Goal: Complete application form: Complete application form

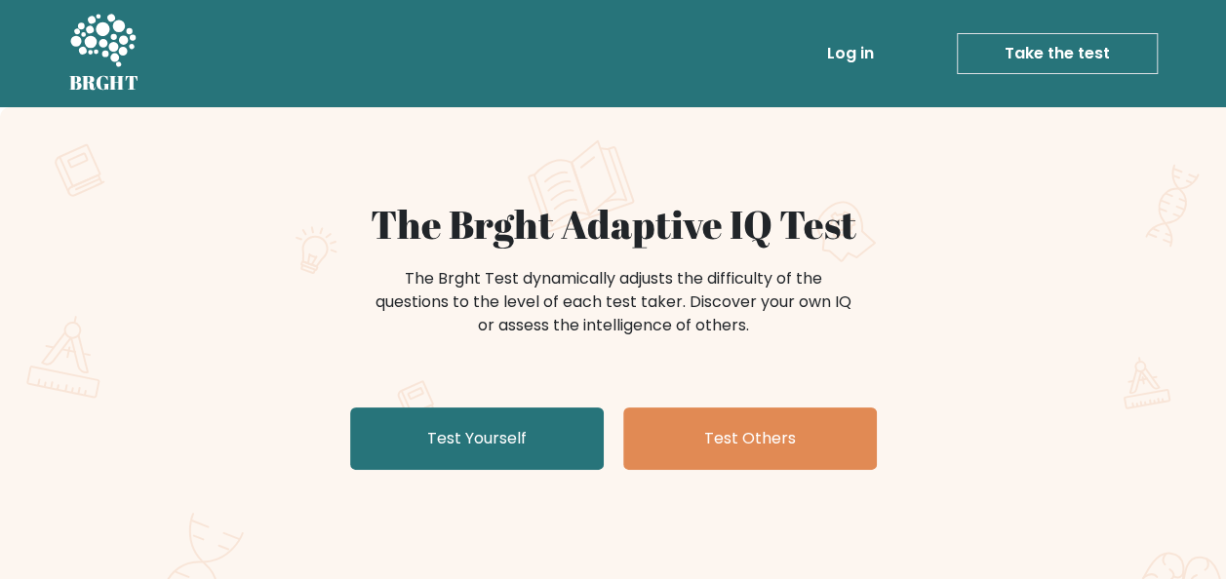
click at [425, 425] on link "Test Yourself" at bounding box center [477, 439] width 254 height 62
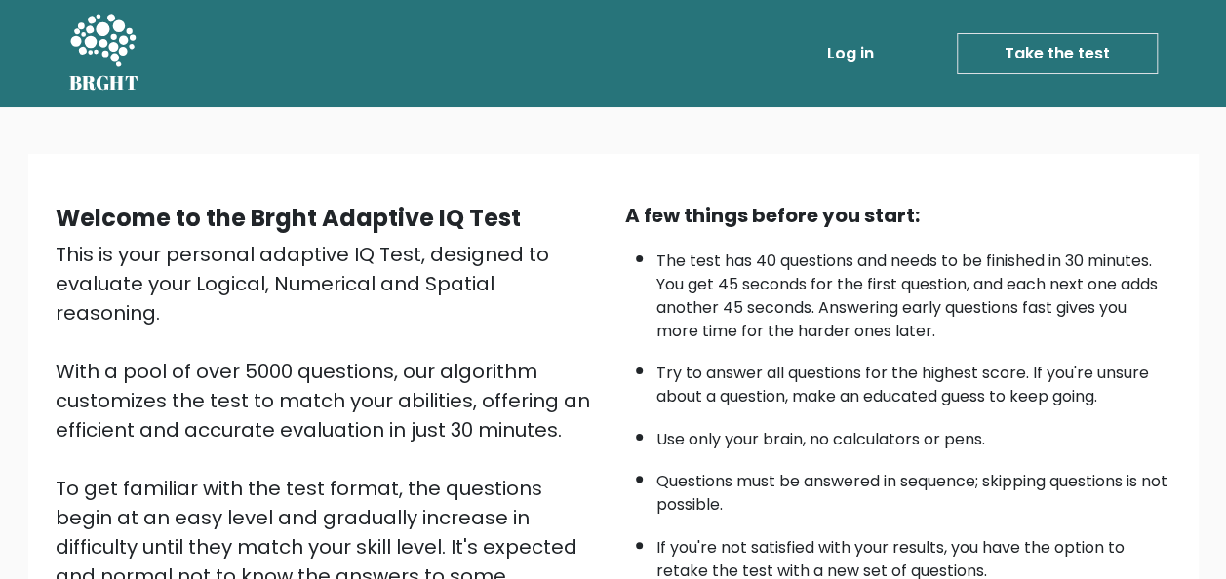
scroll to position [314, 0]
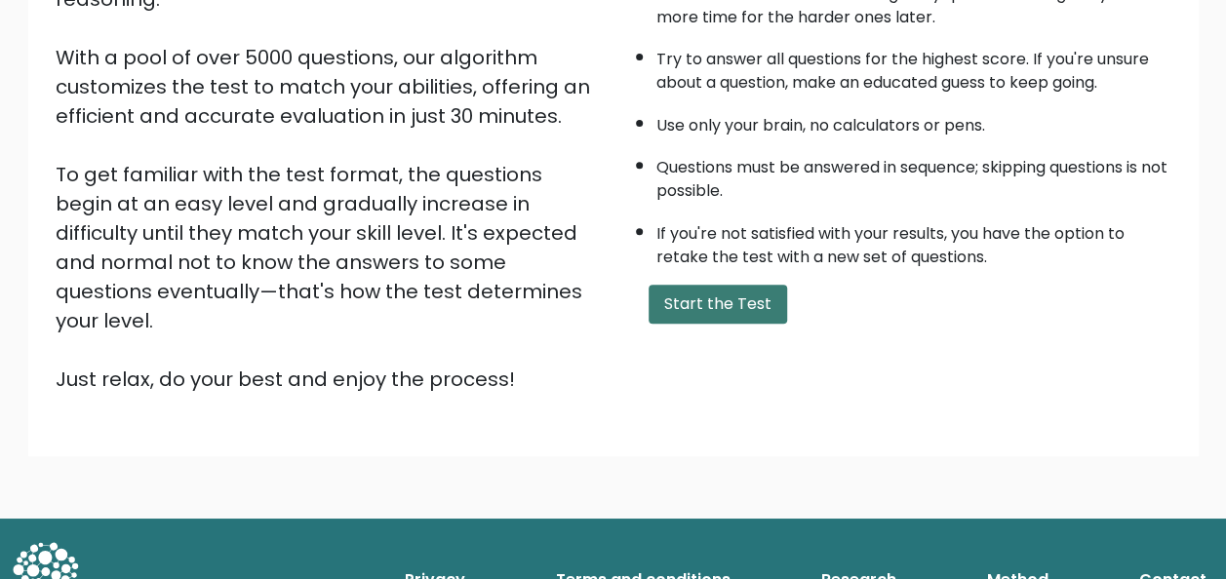
click at [675, 300] on button "Start the Test" at bounding box center [718, 304] width 139 height 39
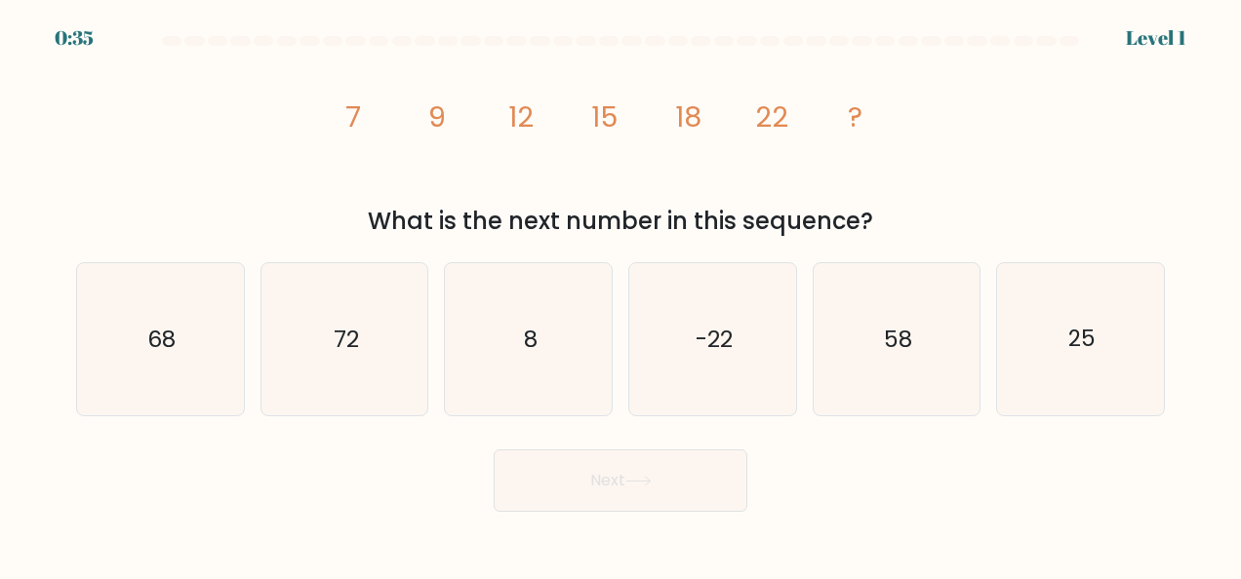
drag, startPoint x: 355, startPoint y: 117, endPoint x: 911, endPoint y: 234, distance: 568.2
click at [911, 234] on div "image/svg+xml 7 9 12 15 18 22 ? What is the next number in this sequence?" at bounding box center [620, 146] width 1112 height 185
copy div "9 12 15 18 22 ? What is the next number in this sequence?"
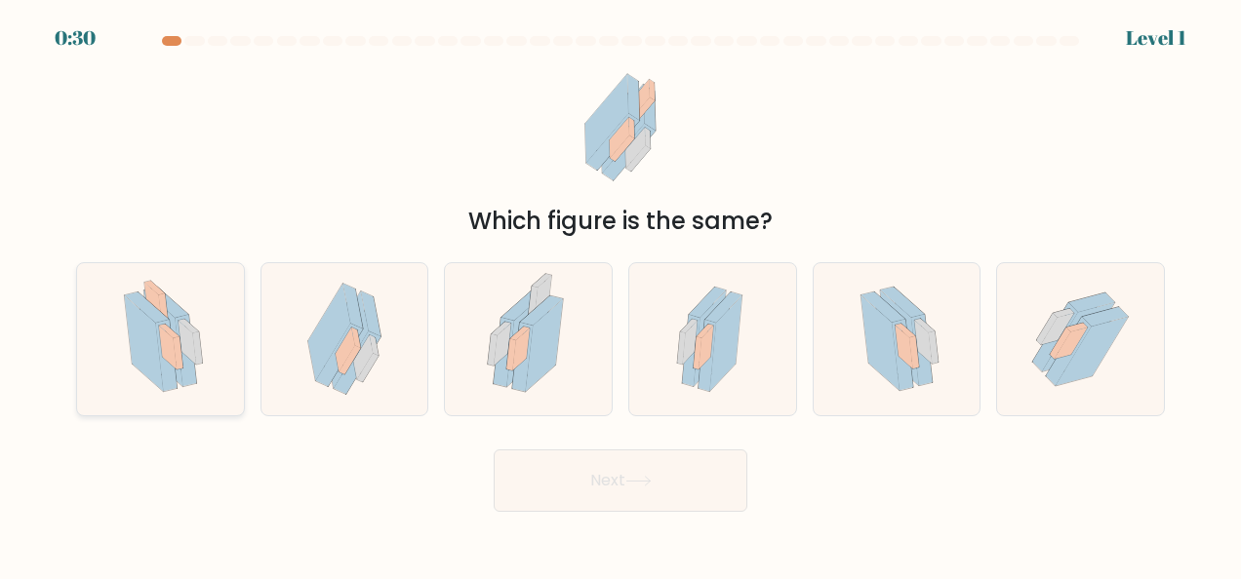
click at [167, 338] on icon at bounding box center [168, 348] width 18 height 44
click at [620, 295] on input "a." at bounding box center [620, 292] width 1 height 5
radio input "true"
click at [698, 490] on button "Next" at bounding box center [621, 481] width 254 height 62
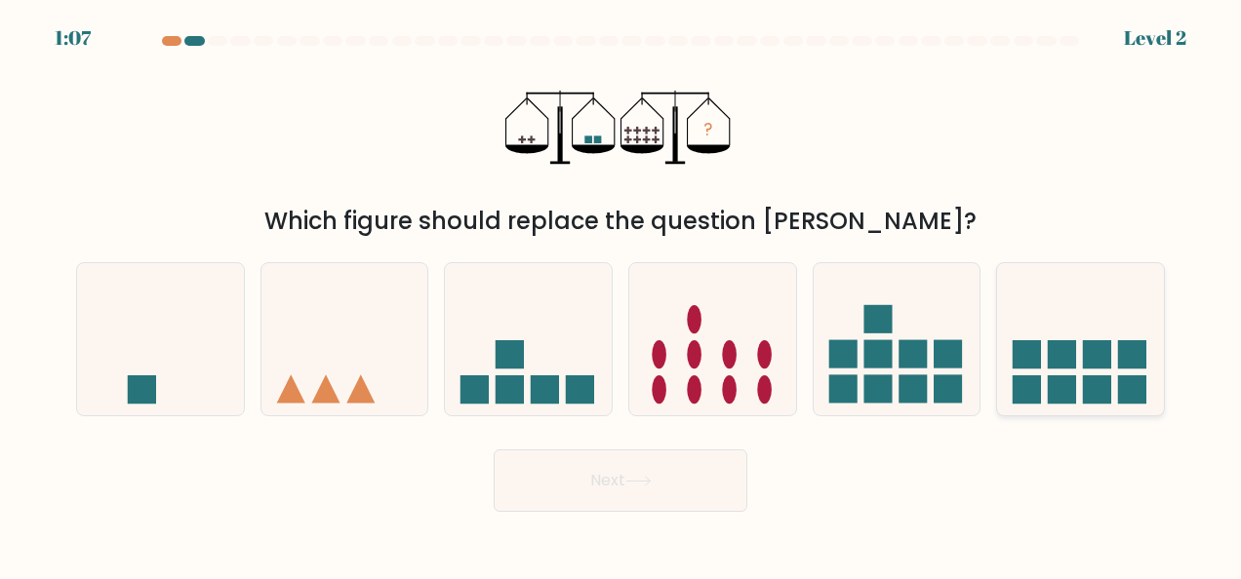
click at [1024, 365] on rect at bounding box center [1026, 354] width 28 height 28
click at [621, 295] on input "f." at bounding box center [620, 292] width 1 height 5
radio input "true"
click at [620, 496] on button "Next" at bounding box center [621, 481] width 254 height 62
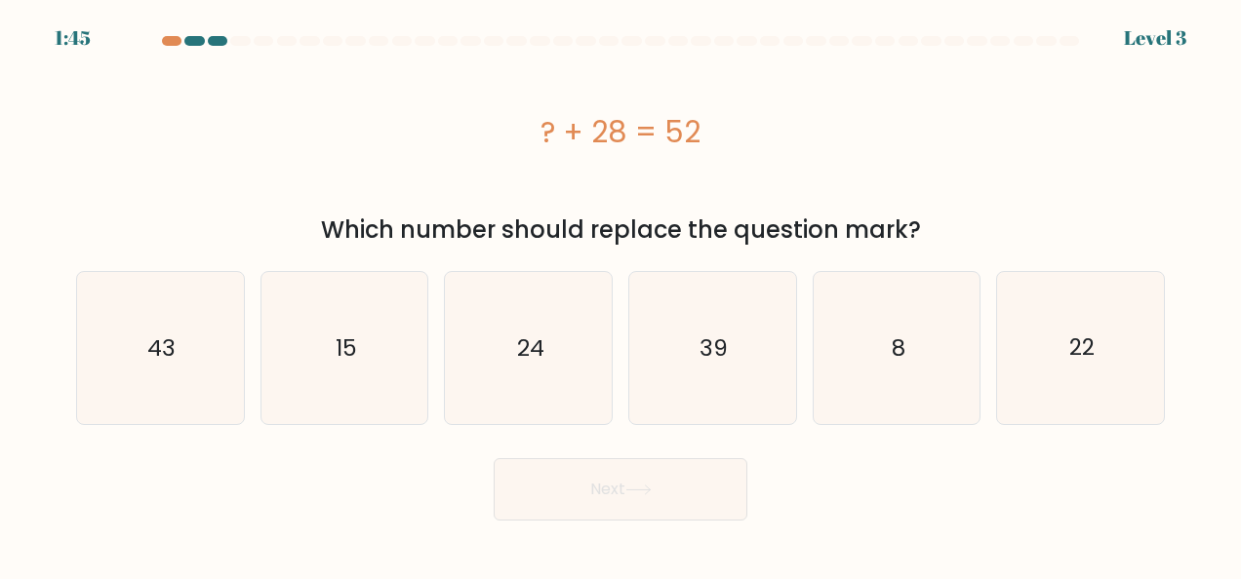
drag, startPoint x: 545, startPoint y: 127, endPoint x: 735, endPoint y: 124, distance: 190.2
click at [735, 124] on div "? + 28 = 52" at bounding box center [620, 132] width 1089 height 44
copy div "? + 28 = 52"
click at [516, 365] on icon "24" at bounding box center [529, 348] width 152 height 152
click at [620, 295] on input "c. 24" at bounding box center [620, 292] width 1 height 5
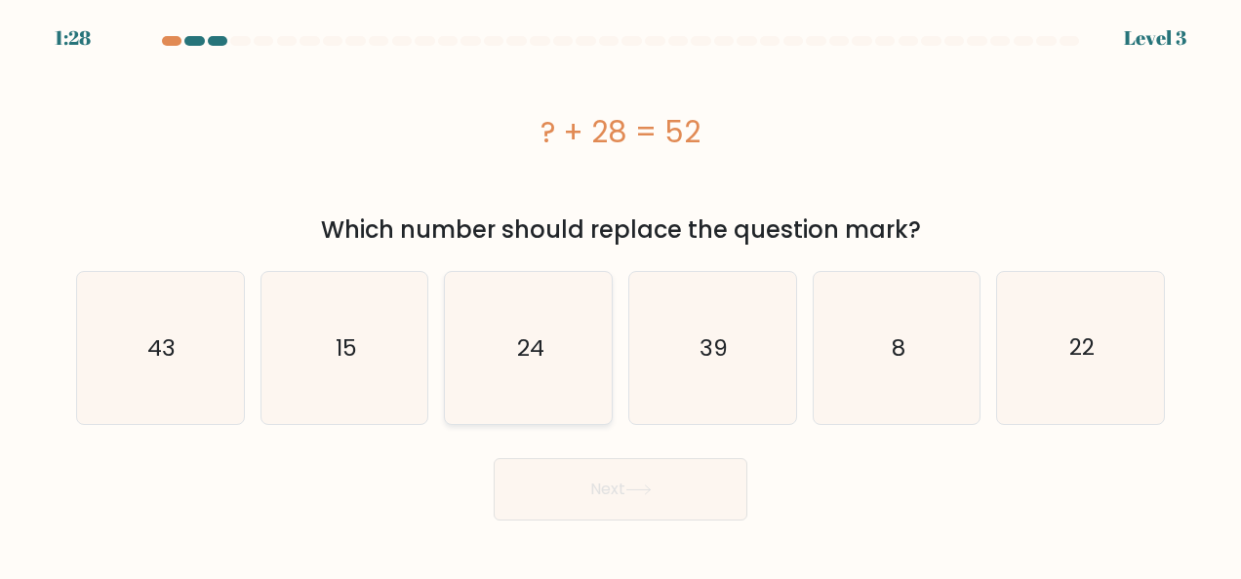
radio input "true"
click at [604, 493] on button "Next" at bounding box center [621, 489] width 254 height 62
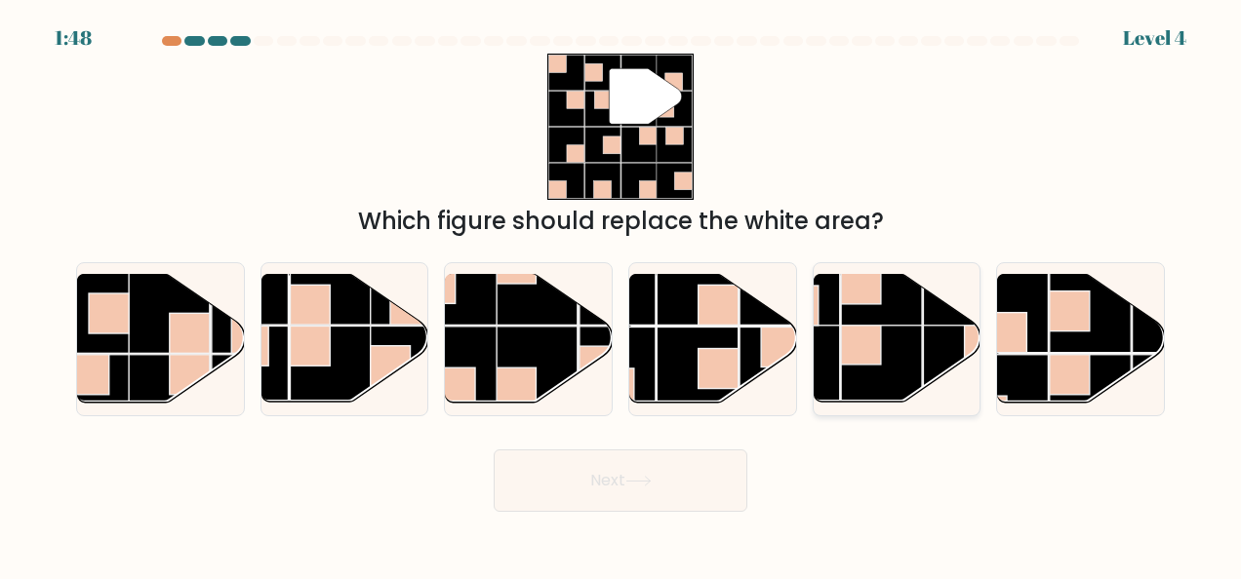
click at [841, 351] on rect at bounding box center [861, 345] width 40 height 40
click at [621, 295] on input "e." at bounding box center [620, 292] width 1 height 5
radio input "true"
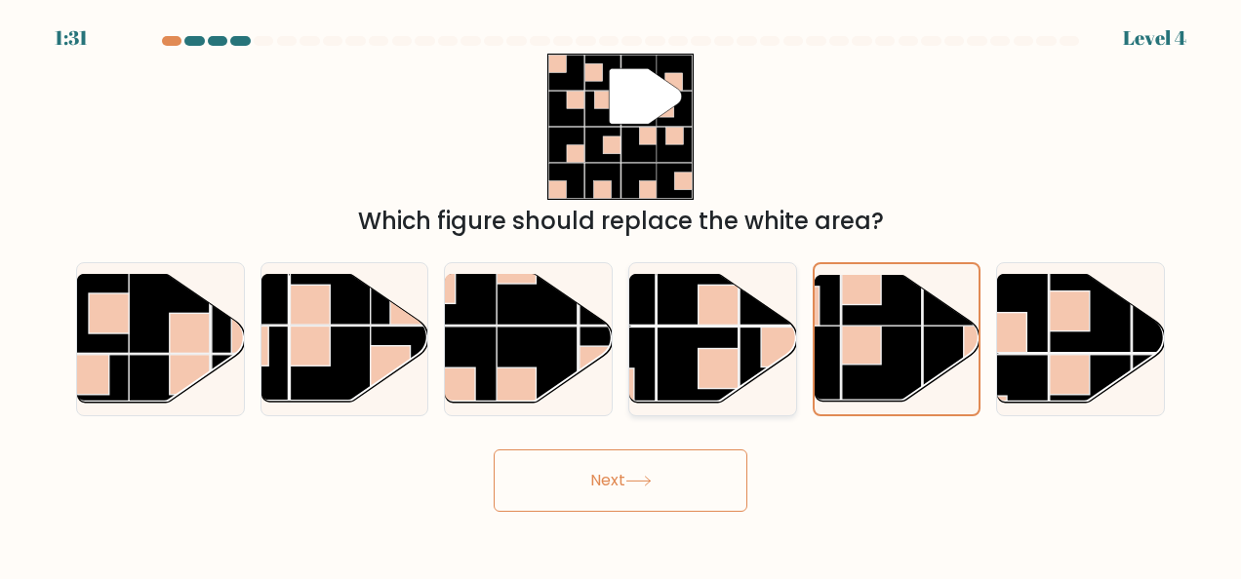
click at [722, 334] on rect at bounding box center [696, 368] width 81 height 81
click at [621, 295] on input "d." at bounding box center [620, 292] width 1 height 5
radio input "true"
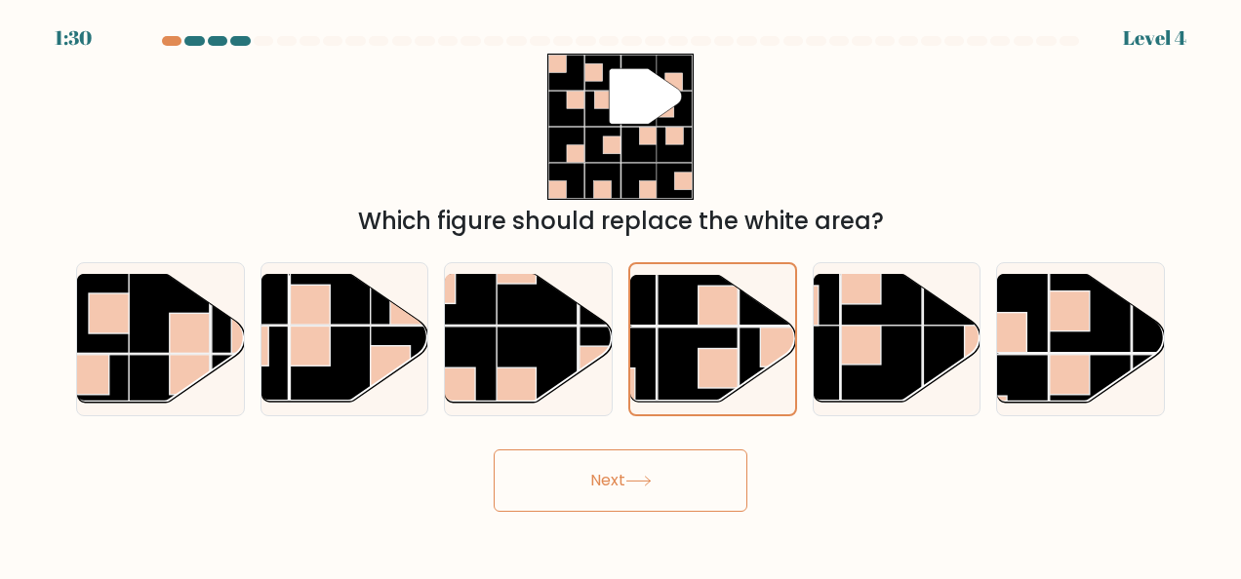
click at [681, 470] on button "Next" at bounding box center [621, 481] width 254 height 62
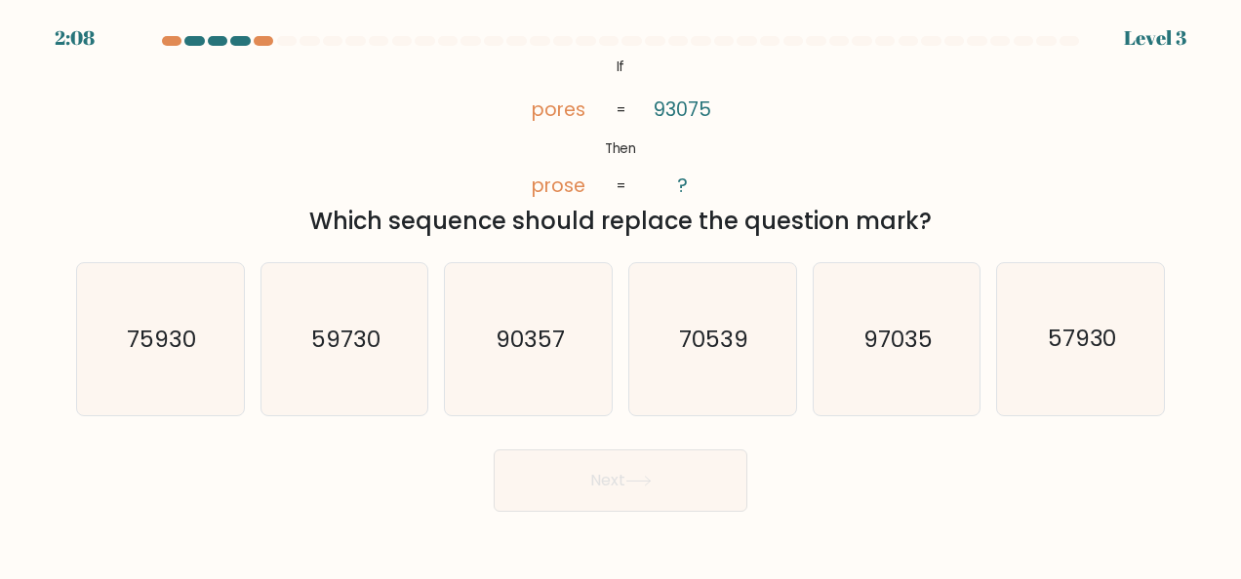
drag, startPoint x: 614, startPoint y: 62, endPoint x: 962, endPoint y: 213, distance: 379.2
click at [962, 213] on div "@import url('https://fonts.googleapis.com/css?family=Abril+Fatface:400,100,100i…" at bounding box center [620, 146] width 1112 height 185
copy div "If Then pores prose 93075 ? = = Which sequence should replace the question mark?"
click at [551, 334] on text "90357" at bounding box center [530, 339] width 69 height 31
click at [620, 295] on input "c. 90357" at bounding box center [620, 292] width 1 height 5
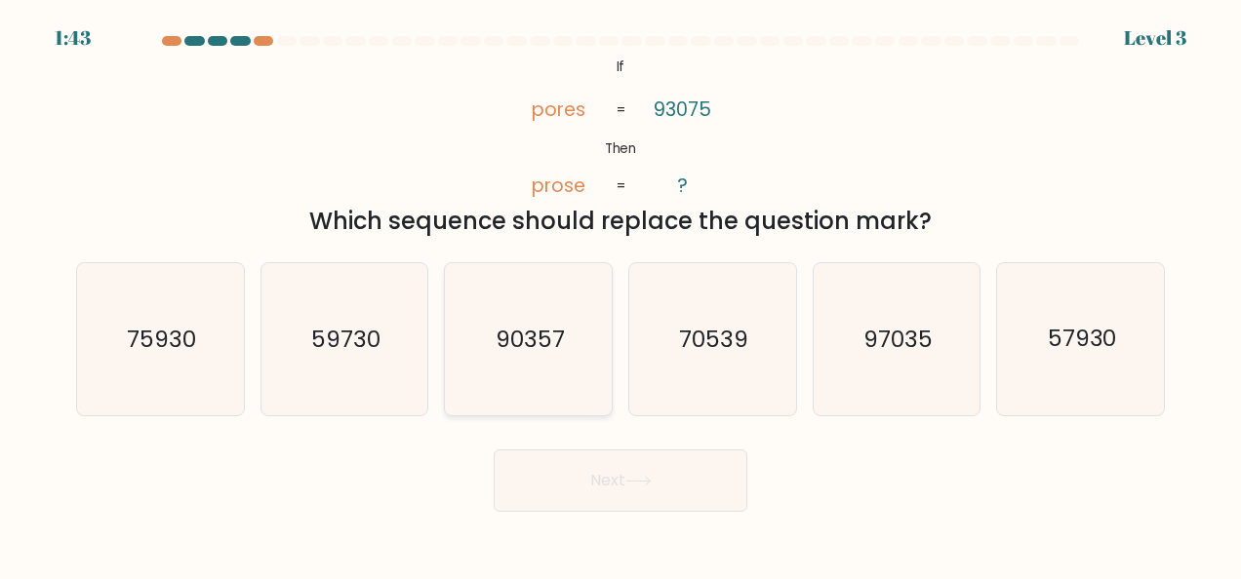
radio input "true"
click at [633, 462] on button "Next" at bounding box center [621, 481] width 254 height 62
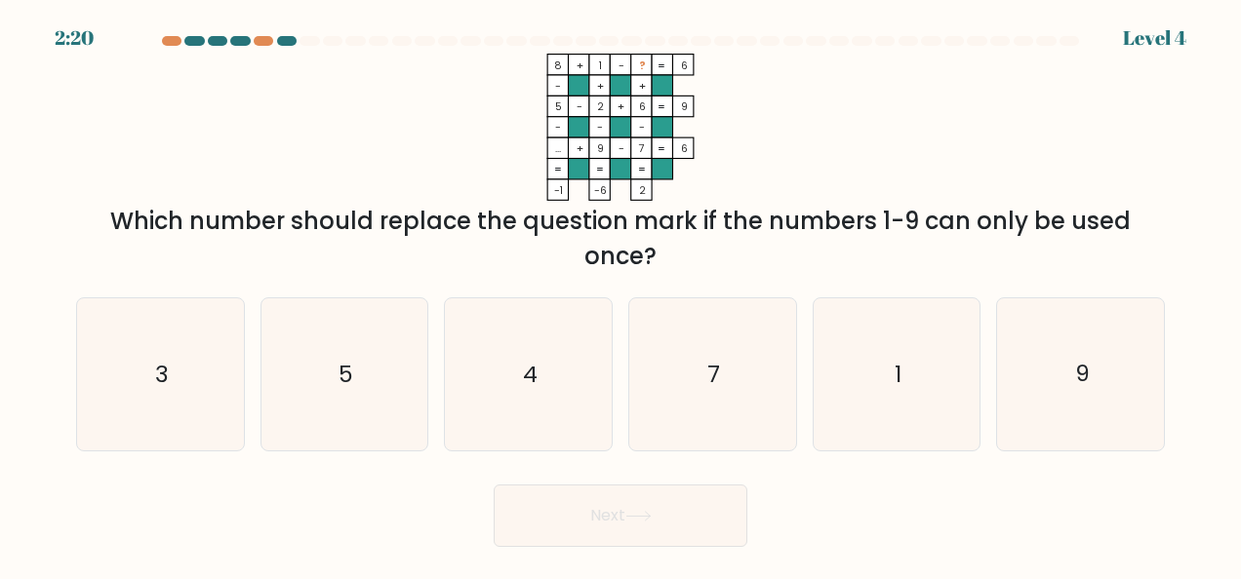
drag, startPoint x: 552, startPoint y: 64, endPoint x: 698, endPoint y: 59, distance: 146.4
click at [698, 59] on icon "8 + 1 - ? 6 - + + 5 - 2 + 6 9 - - - ... + 9 - 7 = 6 = = = = -1 -6 2 =" at bounding box center [620, 127] width 585 height 147
copy icon "8 + 1 - ? 6"
click at [220, 389] on icon "3" at bounding box center [160, 374] width 152 height 152
click at [620, 295] on input "a. 3" at bounding box center [620, 292] width 1 height 5
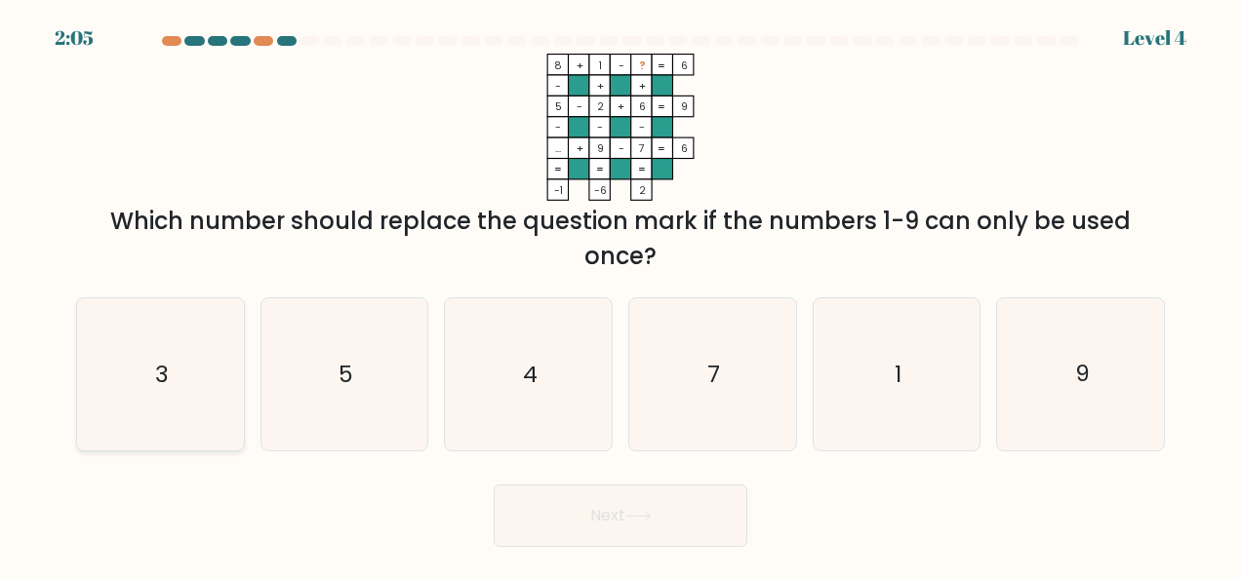
radio input "true"
click at [603, 536] on button "Next" at bounding box center [621, 516] width 254 height 62
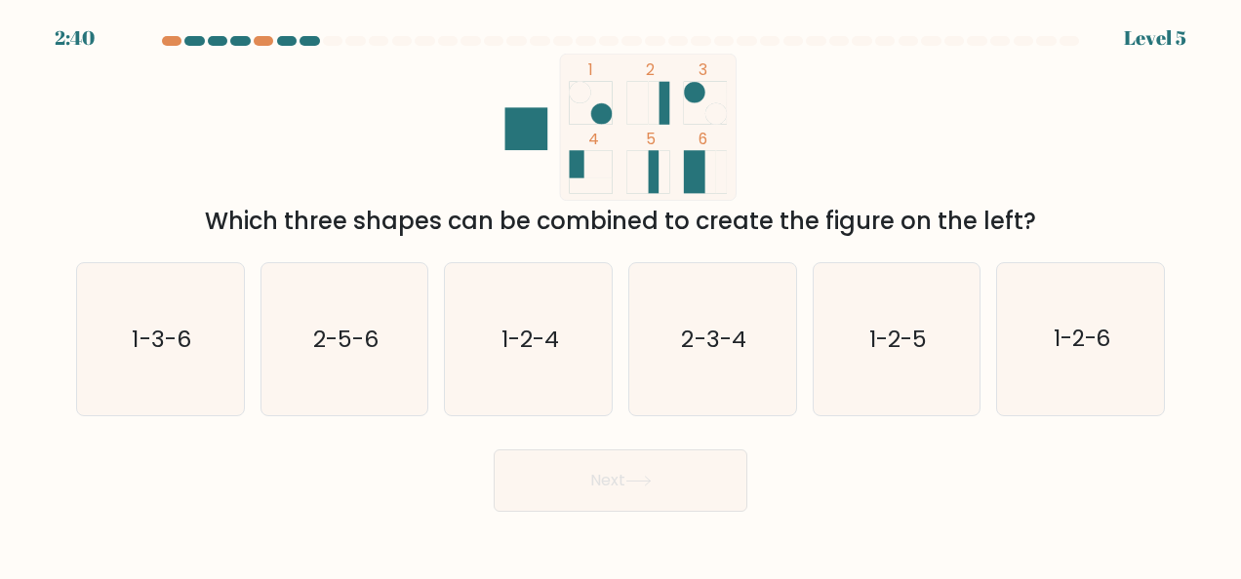
drag, startPoint x: 584, startPoint y: 65, endPoint x: 725, endPoint y: 178, distance: 179.8
click at [725, 178] on icon "1 2 3 4 5 6" at bounding box center [620, 127] width 525 height 147
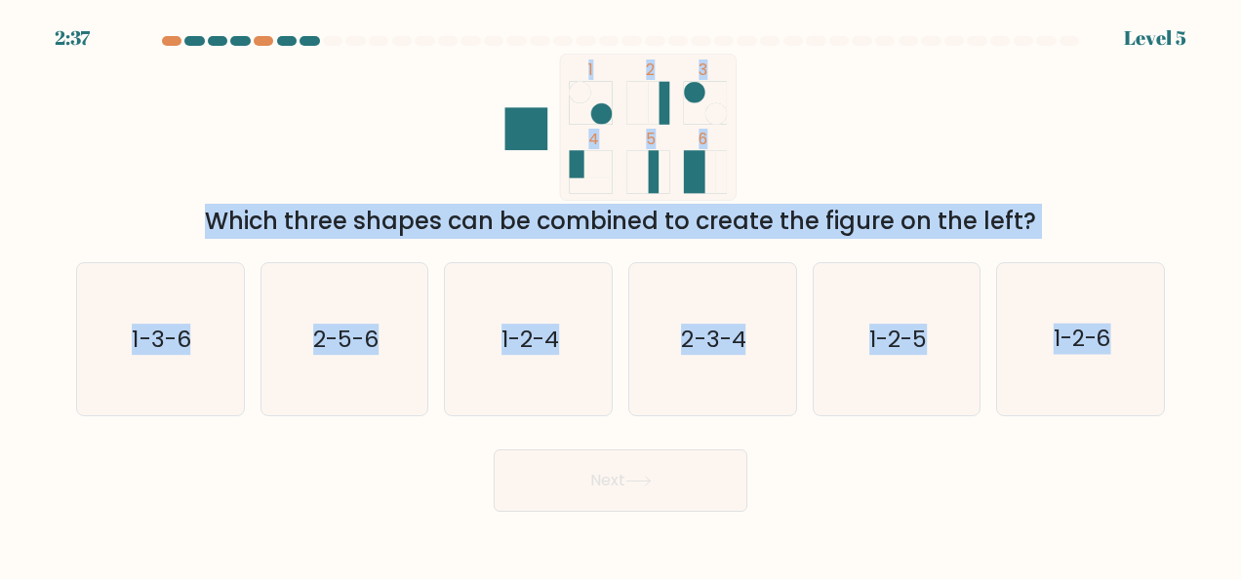
drag, startPoint x: 591, startPoint y: 55, endPoint x: 1133, endPoint y: 242, distance: 573.8
click at [1133, 242] on form at bounding box center [620, 274] width 1241 height 476
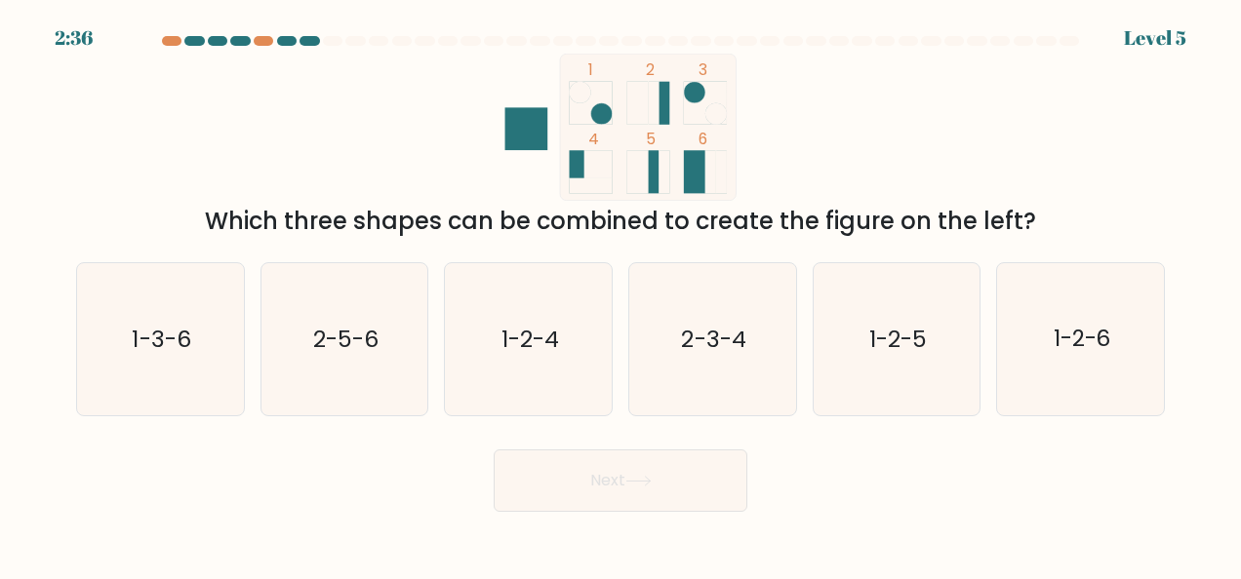
click at [625, 152] on rect at bounding box center [648, 127] width 176 height 146
drag, startPoint x: 585, startPoint y: 68, endPoint x: 1059, endPoint y: 223, distance: 498.8
click at [1059, 223] on div "1 2 3 4 5 6 Which three shapes can be combined to create the figure on the left?" at bounding box center [620, 146] width 1112 height 185
copy div "1 2 3 4 5 6 Which three shapes can be combined to create the figure on the left?"
click at [940, 423] on form at bounding box center [620, 274] width 1241 height 476
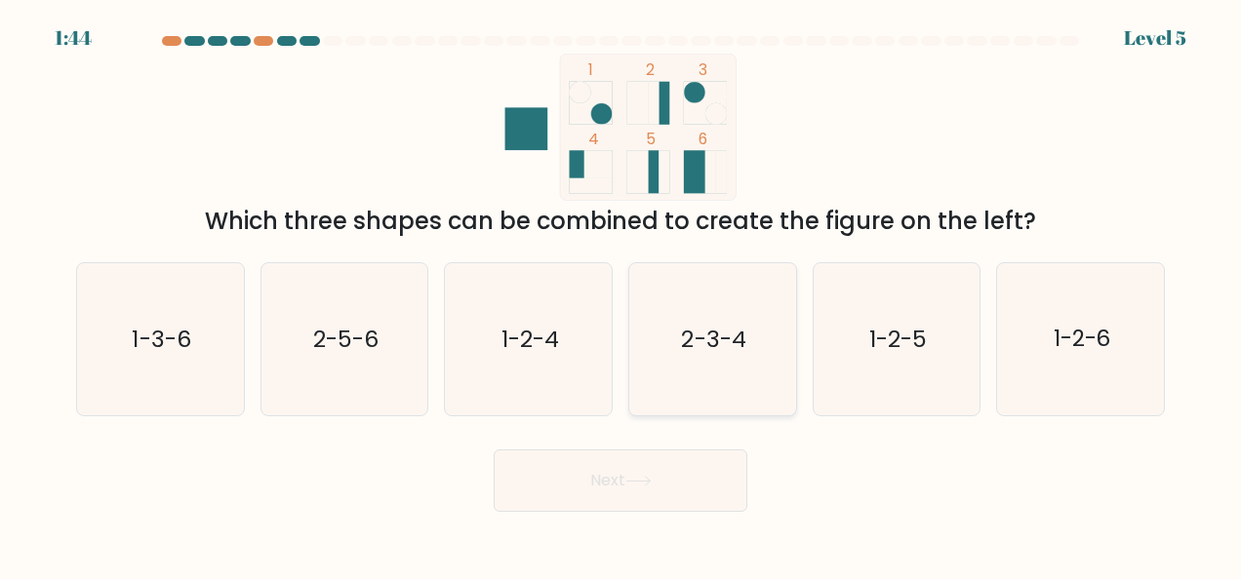
click at [697, 339] on text "2-3-4" at bounding box center [714, 339] width 64 height 31
click at [621, 295] on input "d. 2-3-4" at bounding box center [620, 292] width 1 height 5
radio input "true"
click at [683, 489] on button "Next" at bounding box center [621, 481] width 254 height 62
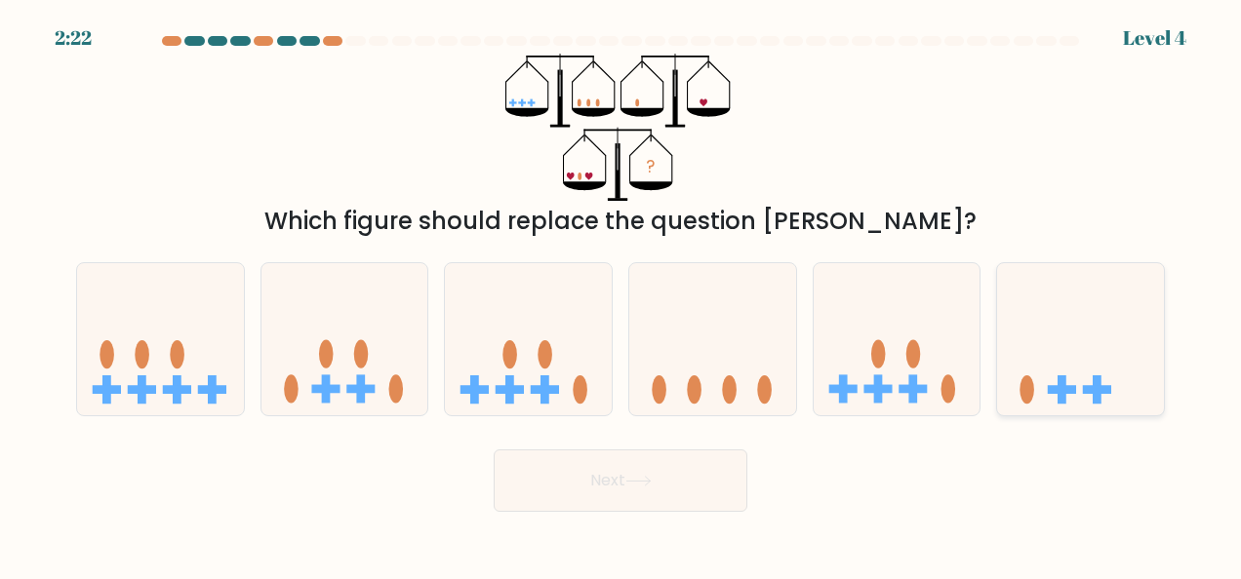
click at [1094, 332] on icon at bounding box center [1080, 339] width 167 height 138
click at [621, 295] on input "f." at bounding box center [620, 292] width 1 height 5
radio input "true"
click at [675, 493] on button "Next" at bounding box center [621, 481] width 254 height 62
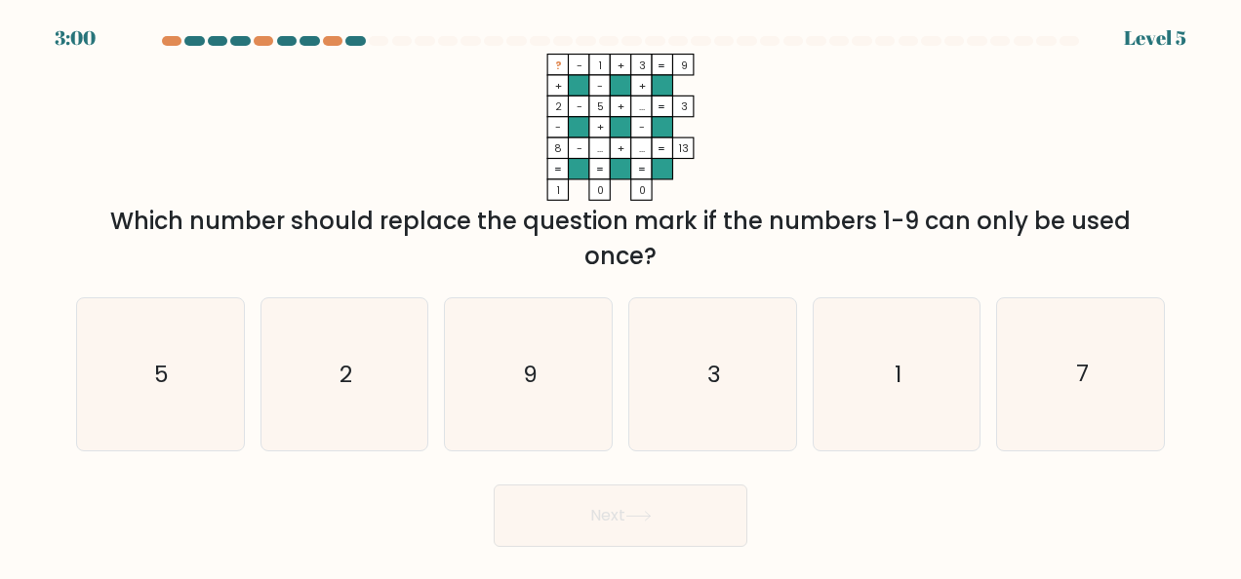
drag, startPoint x: 554, startPoint y: 66, endPoint x: 702, endPoint y: 68, distance: 148.3
click at [702, 68] on icon "? - 1 + 3 9 + - + 2 - 5 + ... 3 - + - 8 - ... + ... = 13 = = = = 1 0 0 =" at bounding box center [620, 127] width 585 height 147
copy icon "? - 1 + 3 9"
click at [1022, 384] on icon "7" at bounding box center [1081, 374] width 152 height 152
click at [621, 295] on input "f. 7" at bounding box center [620, 292] width 1 height 5
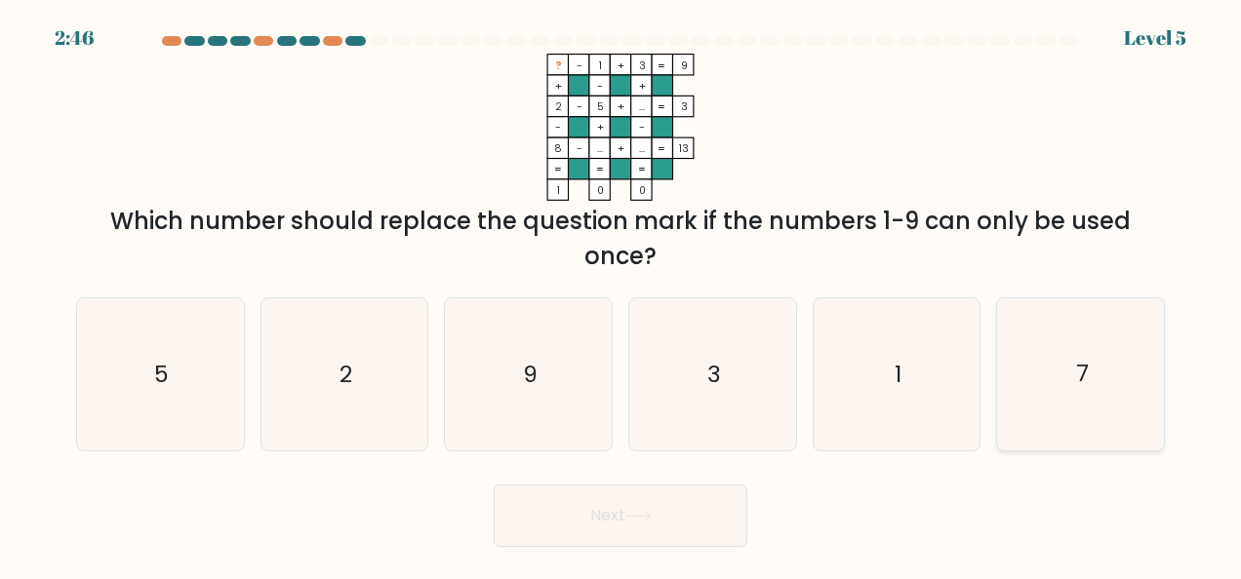
radio input "true"
click at [648, 515] on icon at bounding box center [638, 516] width 26 height 11
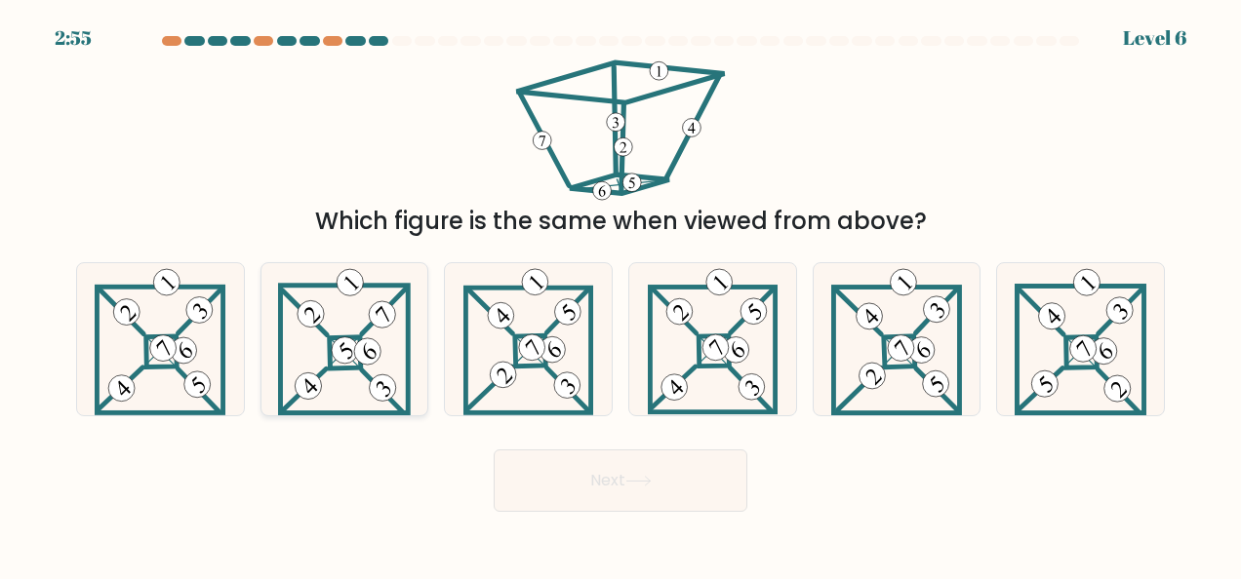
click at [332, 339] on 697 at bounding box center [344, 352] width 31 height 31
click at [620, 295] on input "b." at bounding box center [620, 292] width 1 height 5
radio input "true"
click at [661, 475] on button "Next" at bounding box center [621, 481] width 254 height 62
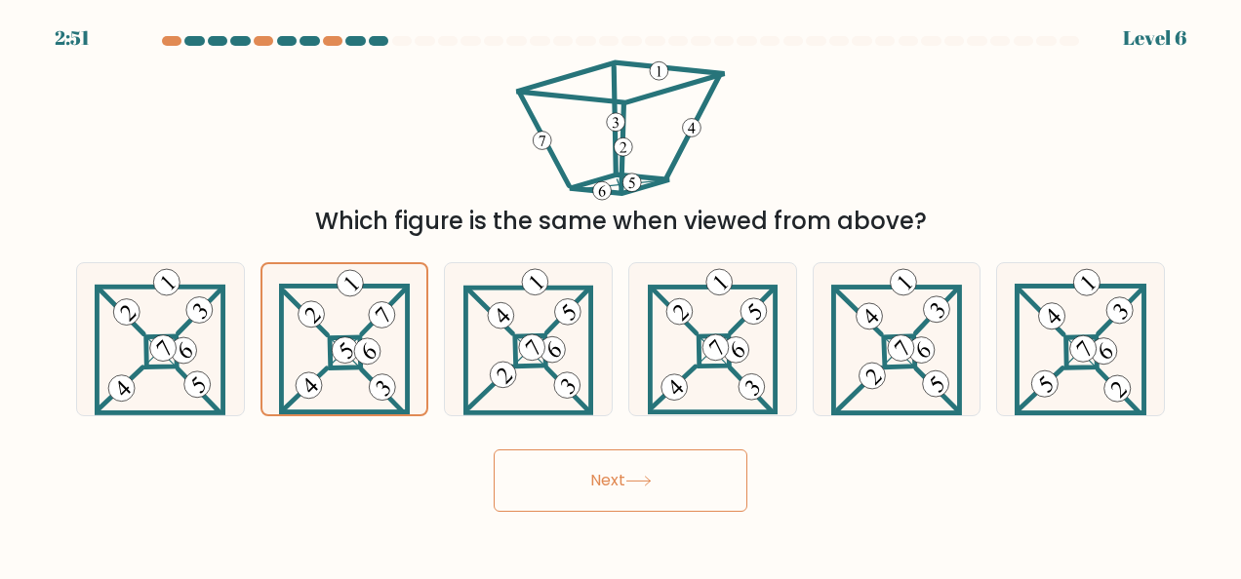
click at [661, 475] on button "Next" at bounding box center [621, 481] width 254 height 62
click at [608, 490] on button "Next" at bounding box center [621, 481] width 254 height 62
click at [560, 325] on icon at bounding box center [528, 339] width 130 height 152
click at [620, 295] on input "c." at bounding box center [620, 292] width 1 height 5
radio input "true"
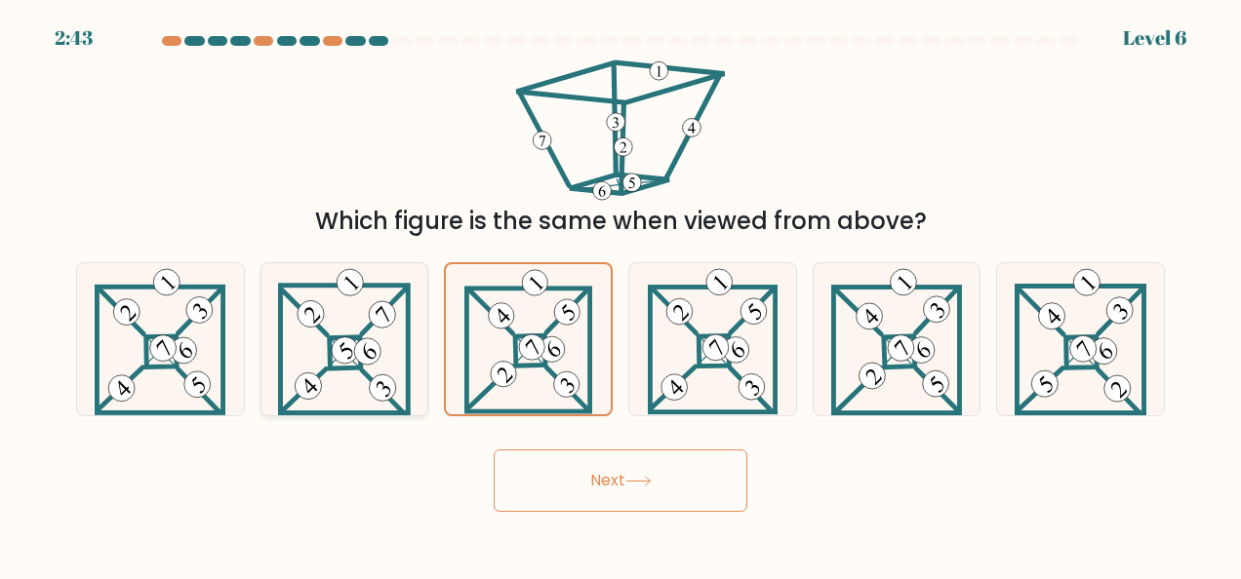
click at [357, 302] on icon at bounding box center [344, 339] width 132 height 152
click at [620, 295] on input "b." at bounding box center [620, 292] width 1 height 5
radio input "true"
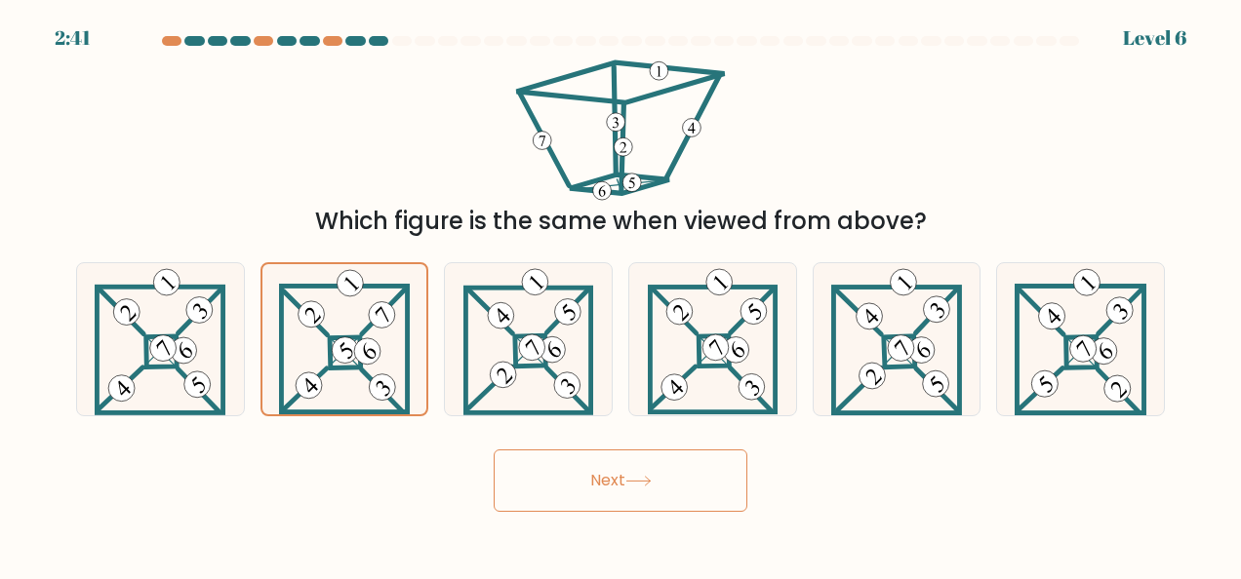
click at [642, 464] on button "Next" at bounding box center [621, 481] width 254 height 62
click at [494, 450] on button "Next" at bounding box center [621, 481] width 254 height 62
drag, startPoint x: 627, startPoint y: 478, endPoint x: 636, endPoint y: 492, distance: 16.2
click at [636, 492] on button "Next" at bounding box center [621, 481] width 254 height 62
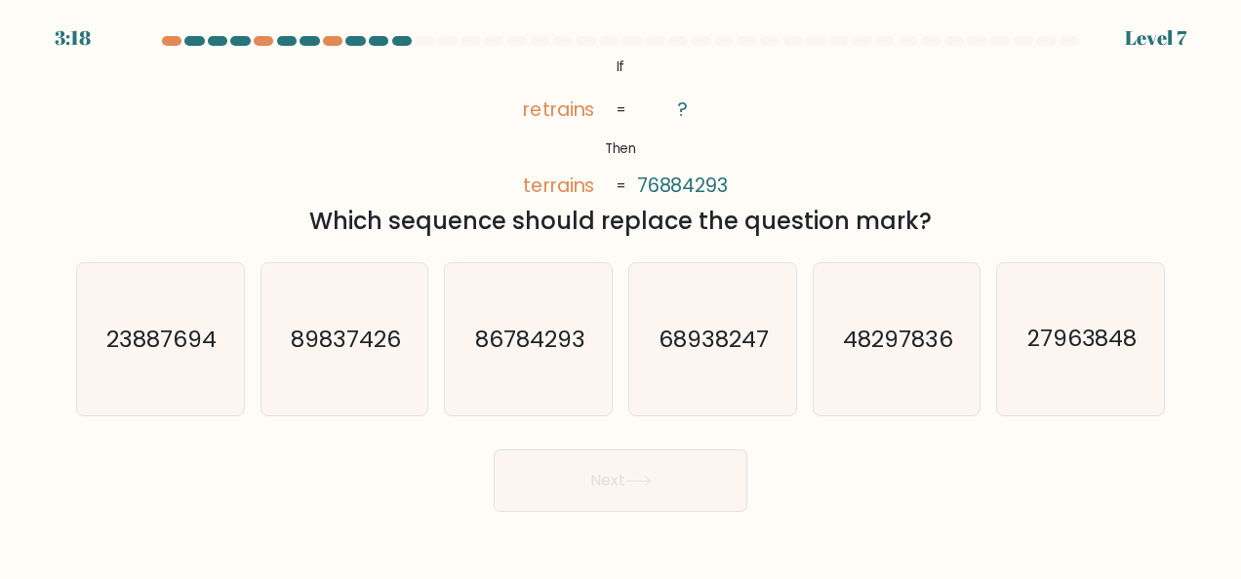
drag, startPoint x: 612, startPoint y: 68, endPoint x: 946, endPoint y: 225, distance: 369.6
click at [946, 225] on div "@import url('https://fonts.googleapis.com/css?family=Abril+Fatface:400,100,100i…" at bounding box center [620, 146] width 1112 height 185
copy div "If Then retrains terrains ? 76884293 = = Which sequence should replace the ques…"
click at [552, 345] on text "86784293" at bounding box center [530, 339] width 110 height 31
click at [620, 295] on input "c. 86784293" at bounding box center [620, 292] width 1 height 5
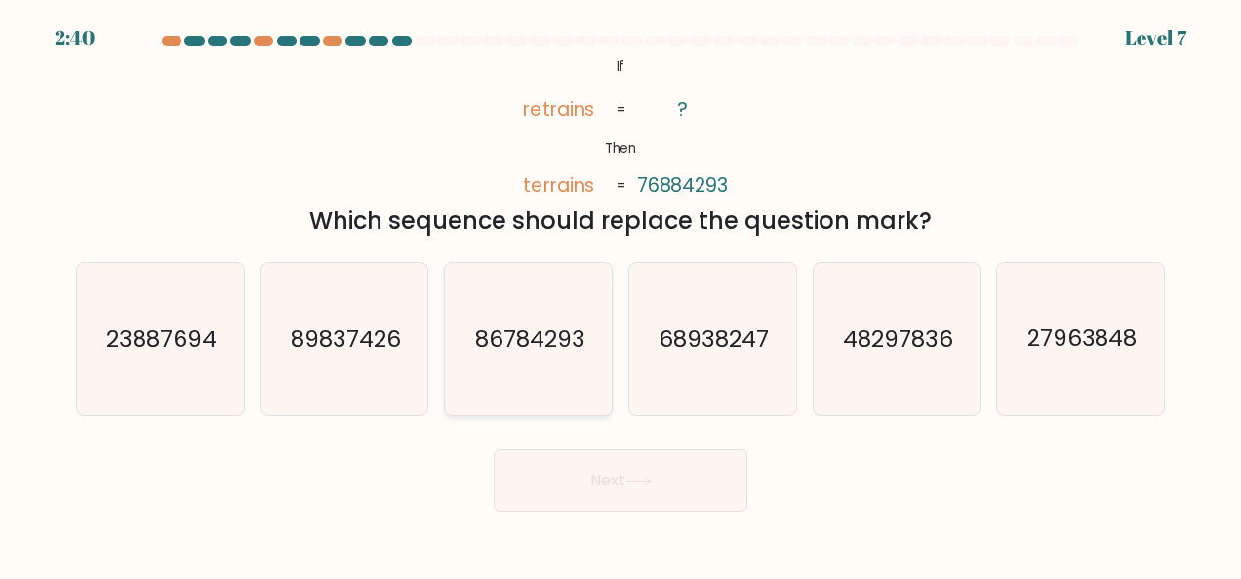
radio input "true"
click at [642, 482] on icon at bounding box center [638, 481] width 26 height 11
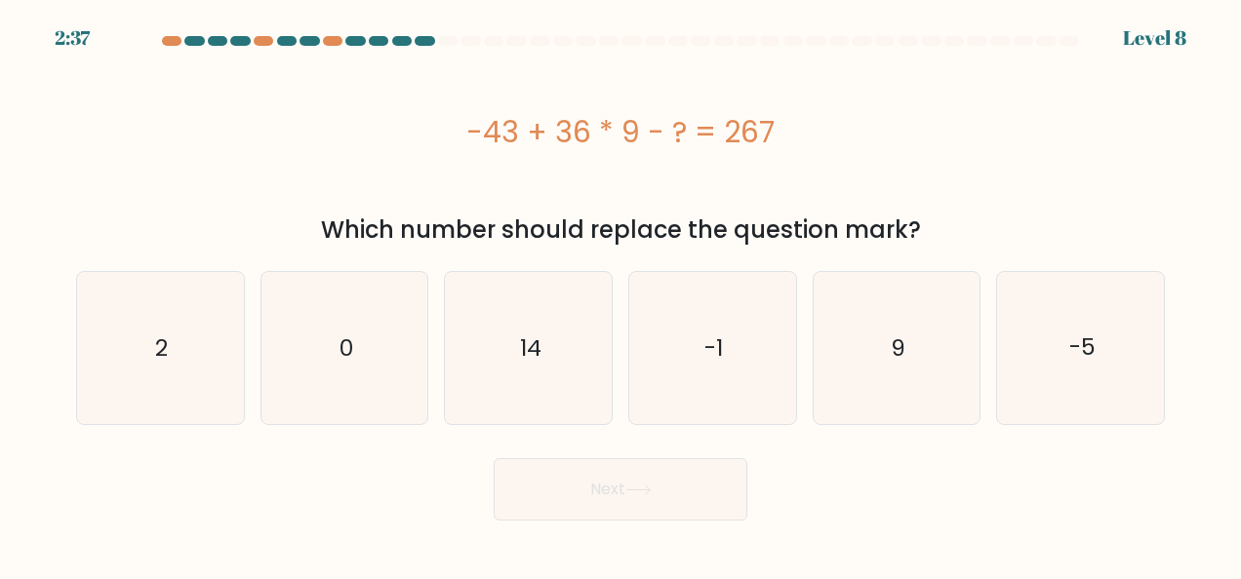
click at [642, 482] on button "Next" at bounding box center [621, 489] width 254 height 62
click at [818, 493] on div "Next" at bounding box center [620, 485] width 1112 height 72
drag, startPoint x: 474, startPoint y: 131, endPoint x: 948, endPoint y: 229, distance: 484.2
click at [948, 229] on div "-43 + 36 * 9 - ? = 267 Which number should replace the question mark?" at bounding box center [620, 151] width 1112 height 194
copy div "-43 + 36 * 9 - ? = 267 Which number should replace the question mark?"
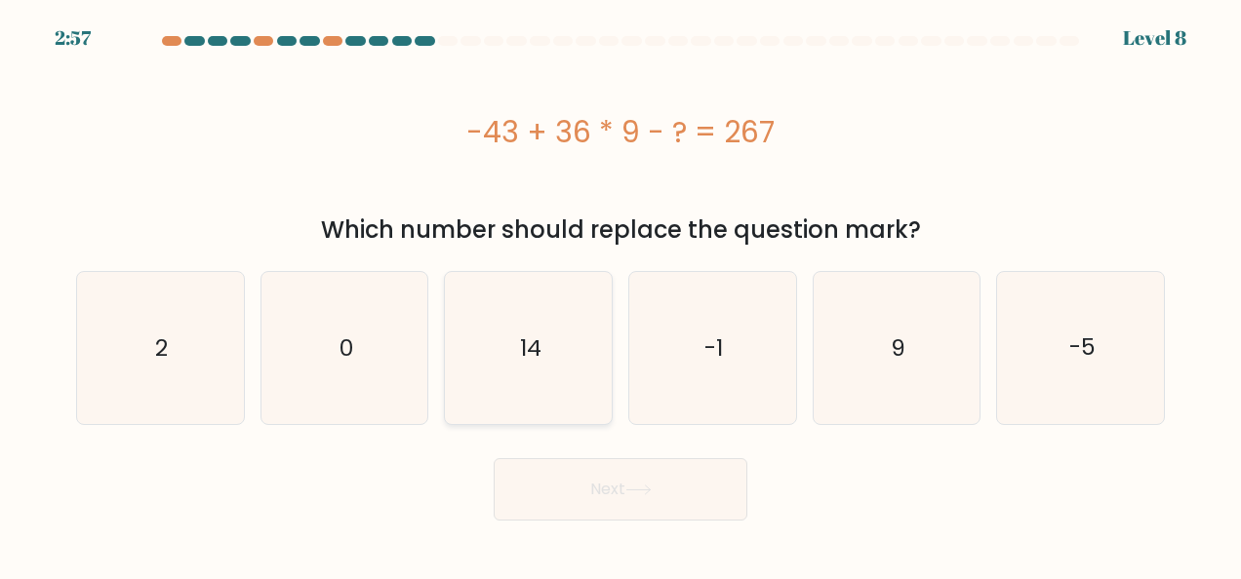
click at [513, 341] on icon "14" at bounding box center [529, 348] width 152 height 152
click at [620, 295] on input "c. 14" at bounding box center [620, 292] width 1 height 5
radio input "true"
click at [642, 490] on icon at bounding box center [637, 490] width 23 height 9
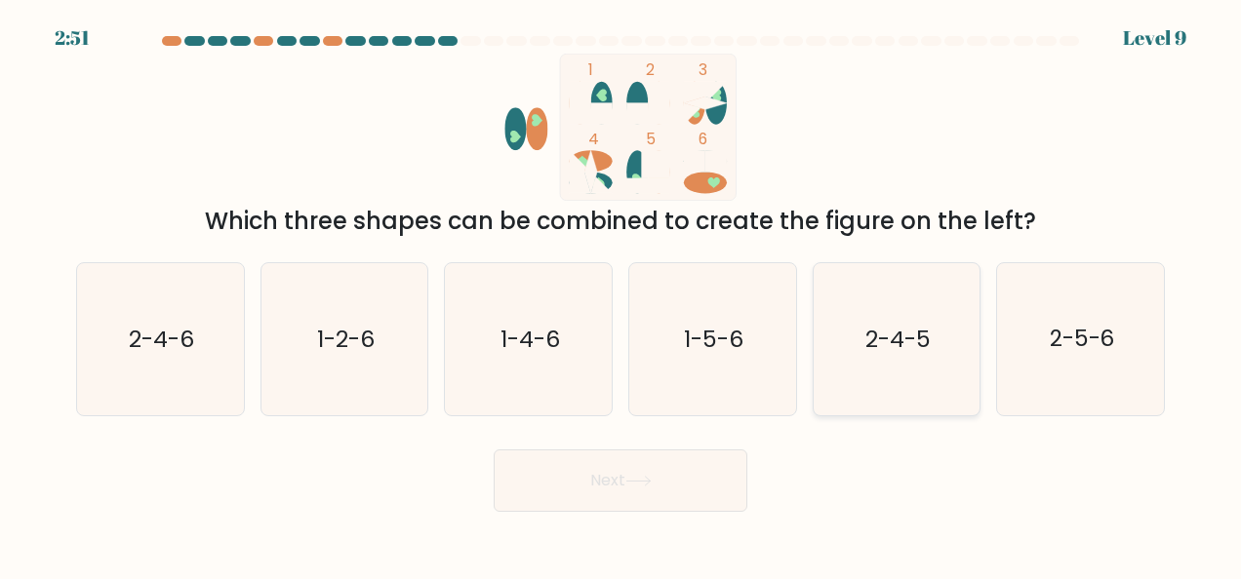
click at [955, 339] on icon "2-4-5" at bounding box center [896, 339] width 152 height 152
click at [621, 295] on input "e. 2-4-5" at bounding box center [620, 292] width 1 height 5
radio input "true"
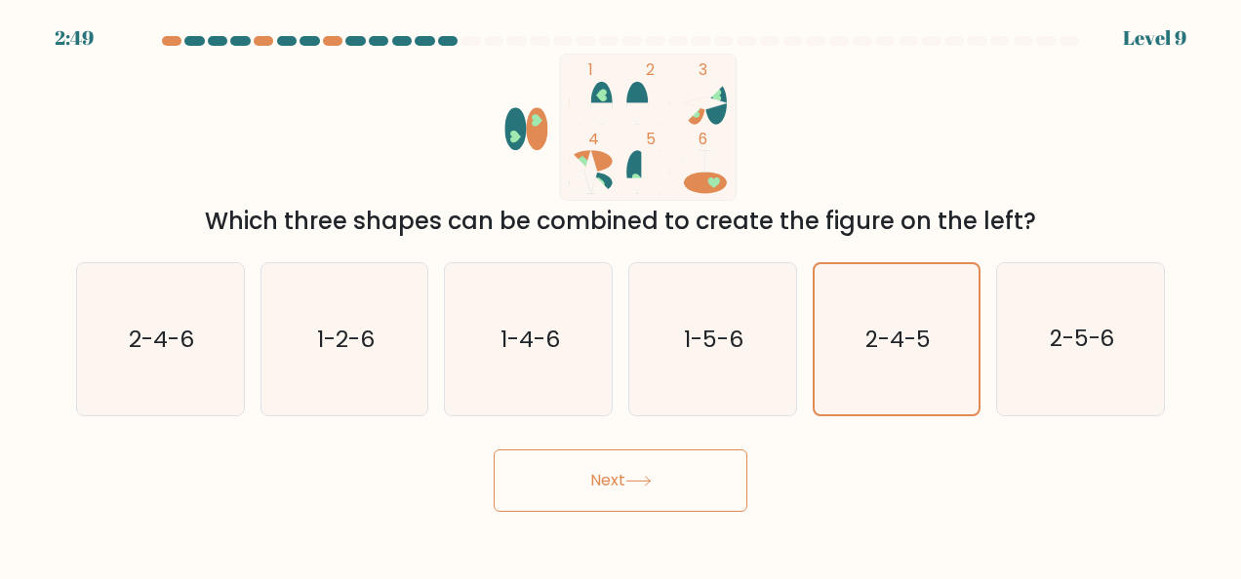
click at [632, 472] on button "Next" at bounding box center [621, 481] width 254 height 62
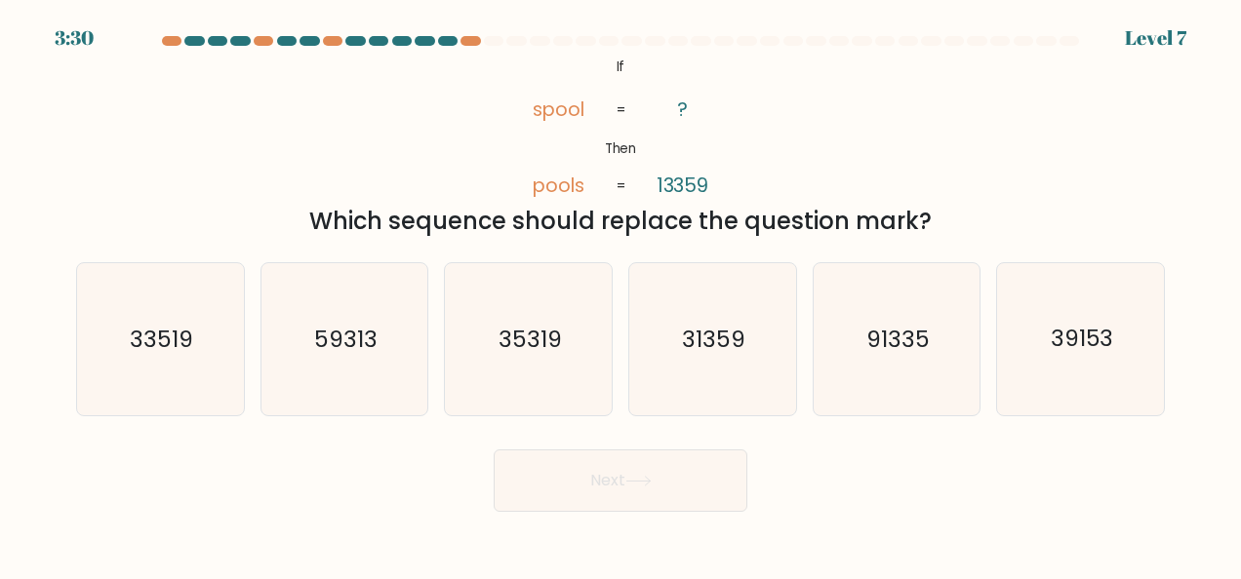
drag, startPoint x: 609, startPoint y: 62, endPoint x: 952, endPoint y: 218, distance: 377.1
click at [952, 218] on div "@import url('https://fonts.googleapis.com/css?family=Abril+Fatface:400,100,100i…" at bounding box center [620, 146] width 1112 height 185
copy div "If Then spool pools ? 13359 = = Which sequence should replace the question mark?"
click at [898, 367] on icon "91335" at bounding box center [896, 339] width 152 height 152
click at [621, 295] on input "e. 91335" at bounding box center [620, 292] width 1 height 5
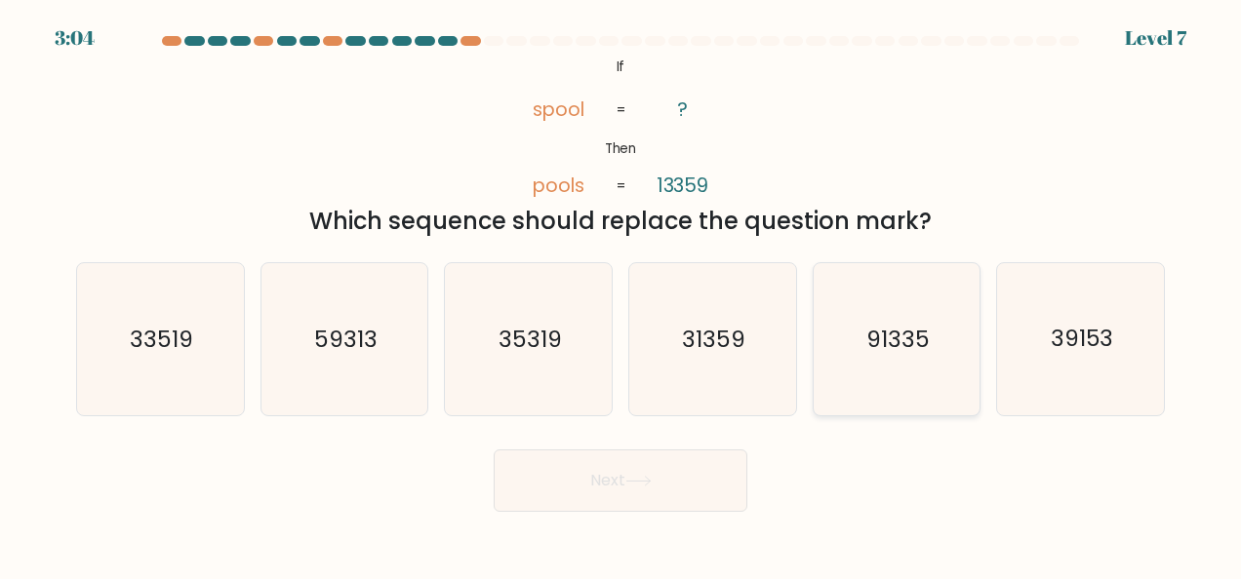
radio input "true"
click at [638, 461] on button "Next" at bounding box center [621, 481] width 254 height 62
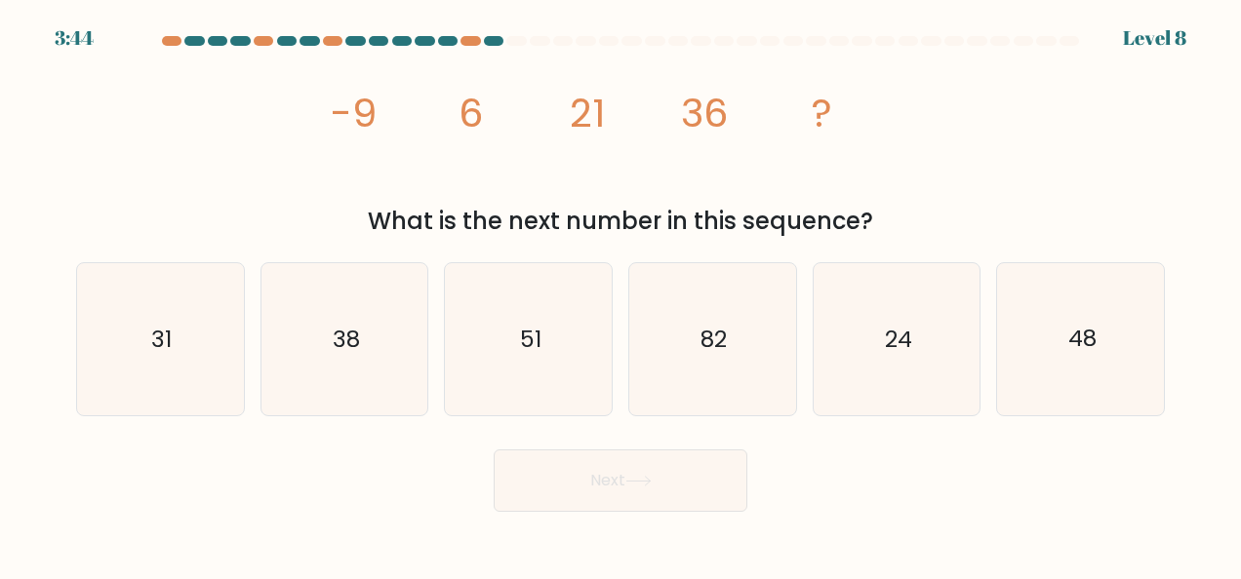
drag, startPoint x: 318, startPoint y: 106, endPoint x: 884, endPoint y: 215, distance: 576.0
click at [884, 215] on div "image/svg+xml -9 6 21 36 ? What is the next number in this sequence?" at bounding box center [620, 146] width 1112 height 185
copy div "-9 6 21 36 ? What is the next number in this sequence?"
click at [563, 310] on icon "51" at bounding box center [529, 339] width 152 height 152
click at [620, 295] on input "c. 51" at bounding box center [620, 292] width 1 height 5
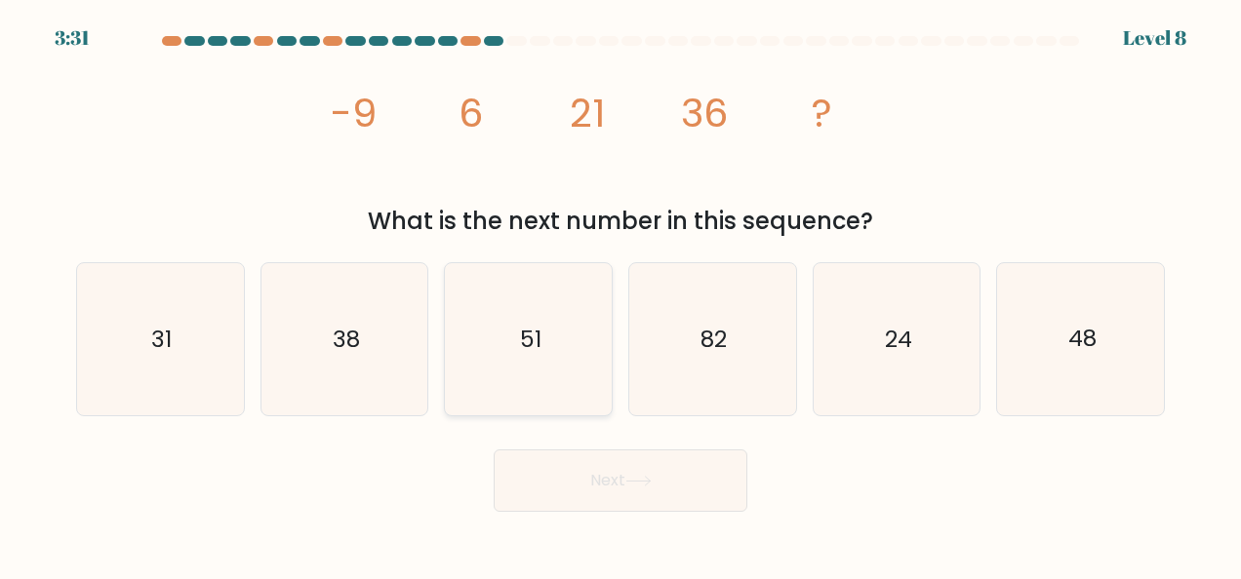
radio input "true"
click at [616, 496] on button "Next" at bounding box center [621, 481] width 254 height 62
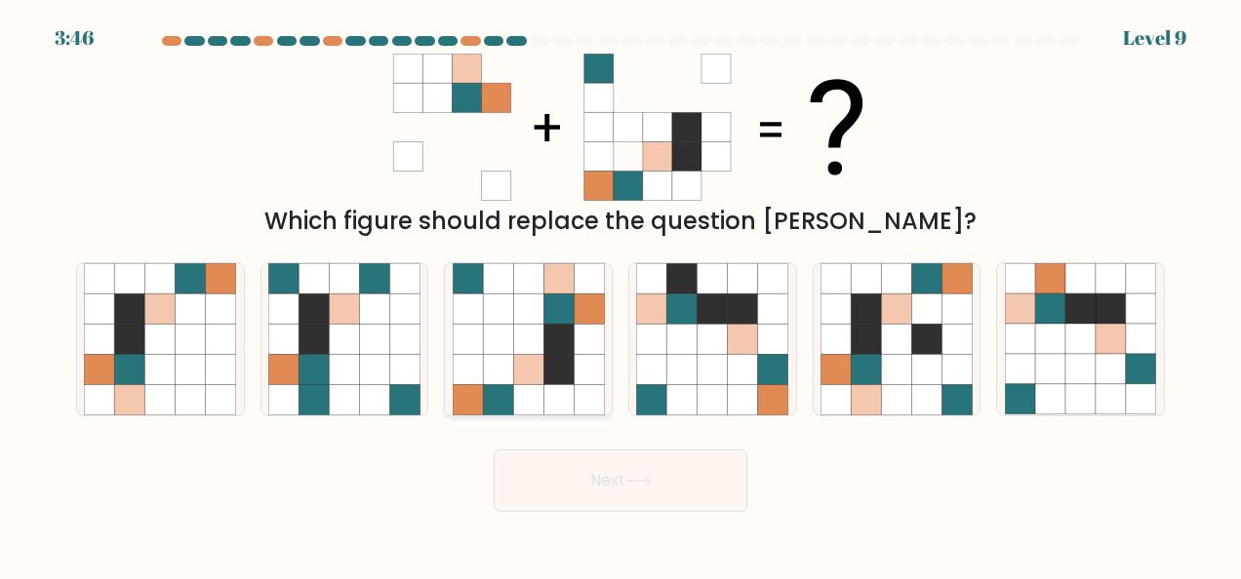
click at [509, 365] on icon at bounding box center [498, 369] width 30 height 30
click at [620, 295] on input "c." at bounding box center [620, 292] width 1 height 5
radio input "true"
click at [615, 468] on button "Next" at bounding box center [621, 481] width 254 height 62
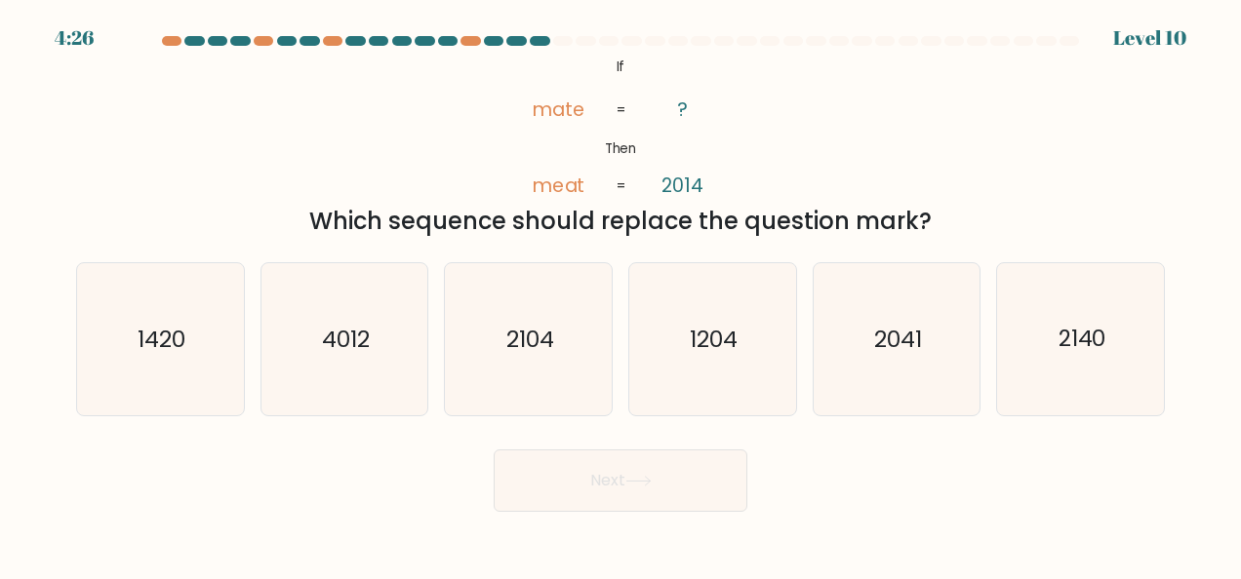
drag, startPoint x: 609, startPoint y: 50, endPoint x: 941, endPoint y: 206, distance: 367.4
click at [941, 206] on form "If ?" at bounding box center [620, 274] width 1241 height 476
copy form "@import url('https://fonts.googleapis.com/css?family=Abril+Fatface:400,100,100i…"
click at [562, 341] on icon "2104" at bounding box center [529, 339] width 152 height 152
click at [620, 295] on input "c. 2104" at bounding box center [620, 292] width 1 height 5
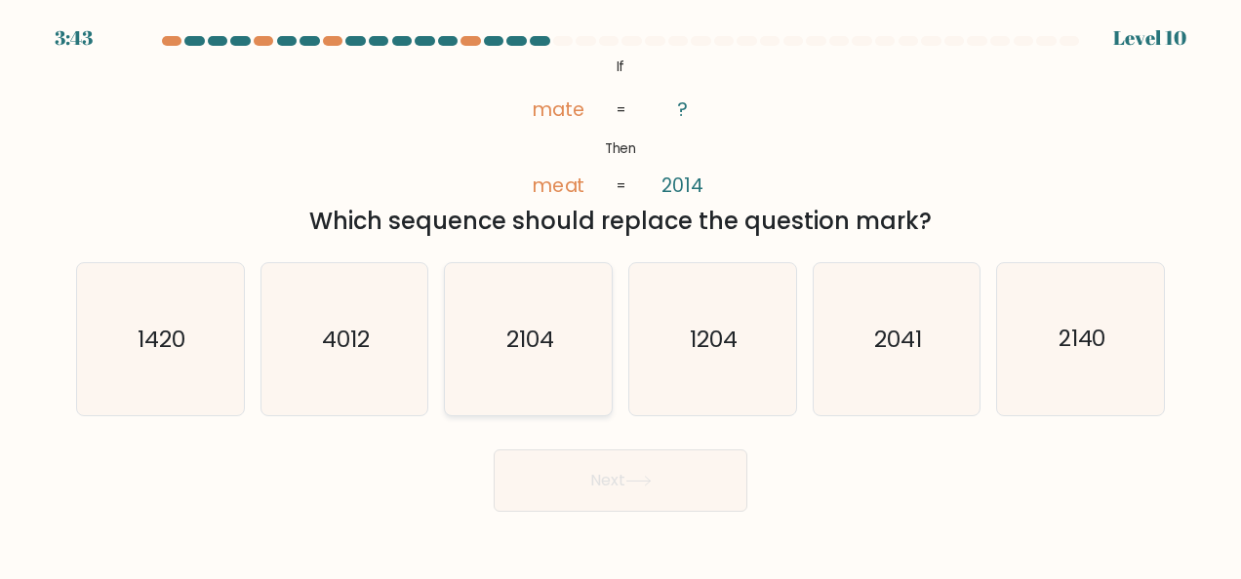
radio input "true"
click at [627, 482] on button "Next" at bounding box center [621, 481] width 254 height 62
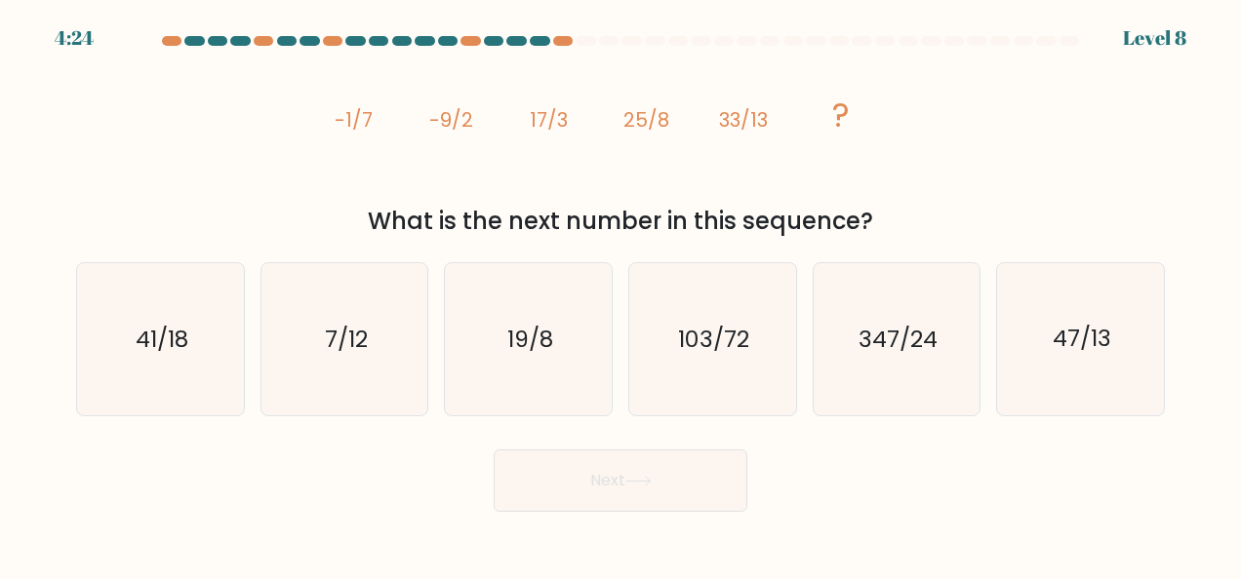
drag, startPoint x: 324, startPoint y: 121, endPoint x: 888, endPoint y: 217, distance: 571.8
click at [888, 217] on div "image/svg+xml -1/7 -9/2 17/3 25/8 33/13 ? What is the next number in this seque…" at bounding box center [620, 146] width 1112 height 185
click at [187, 343] on text "41/18" at bounding box center [162, 339] width 53 height 31
click at [620, 295] on input "a. 41/18" at bounding box center [620, 292] width 1 height 5
radio input "true"
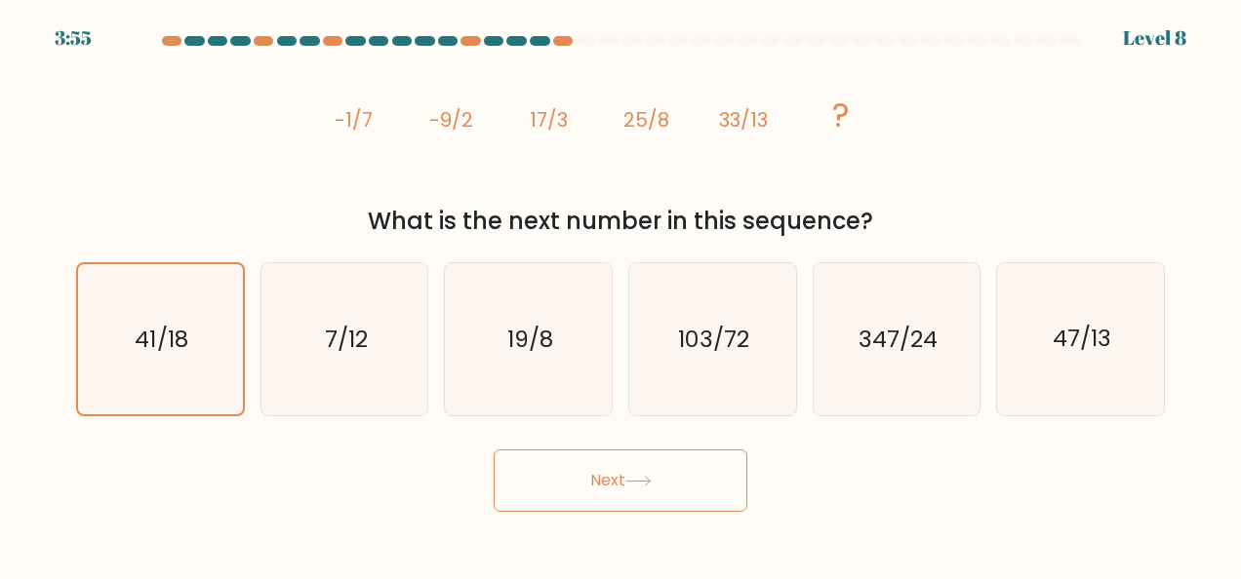
click at [624, 490] on button "Next" at bounding box center [621, 481] width 254 height 62
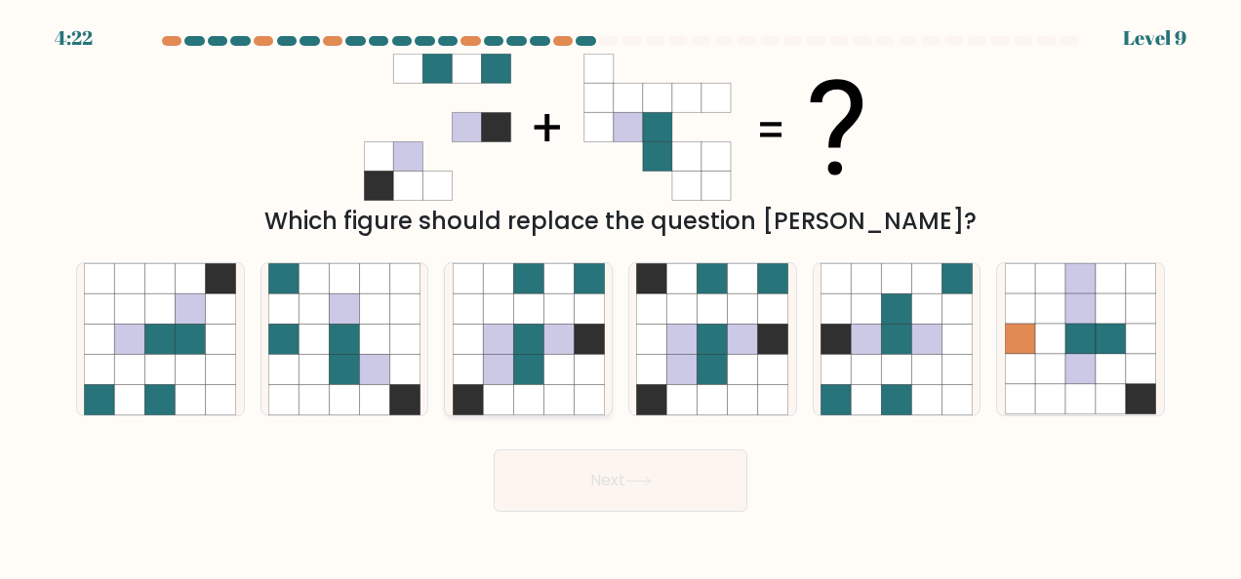
click at [562, 339] on icon at bounding box center [558, 339] width 30 height 30
click at [620, 295] on input "c." at bounding box center [620, 292] width 1 height 5
radio input "true"
click at [662, 453] on button "Next" at bounding box center [621, 481] width 254 height 62
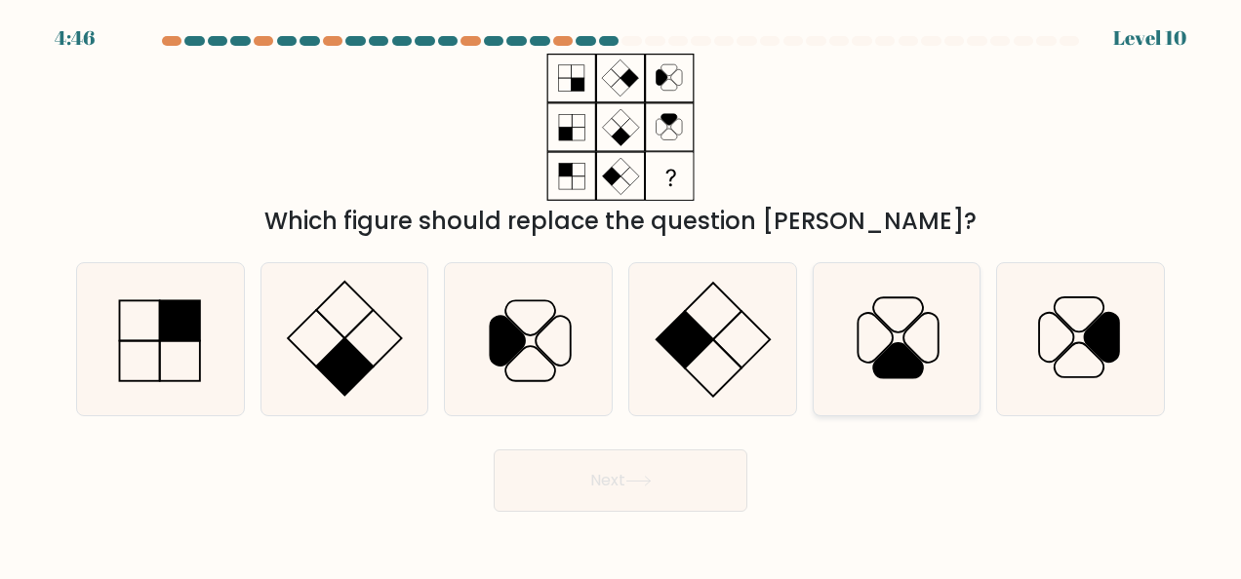
click at [889, 353] on icon at bounding box center [898, 360] width 50 height 35
click at [621, 295] on input "e." at bounding box center [620, 292] width 1 height 5
radio input "true"
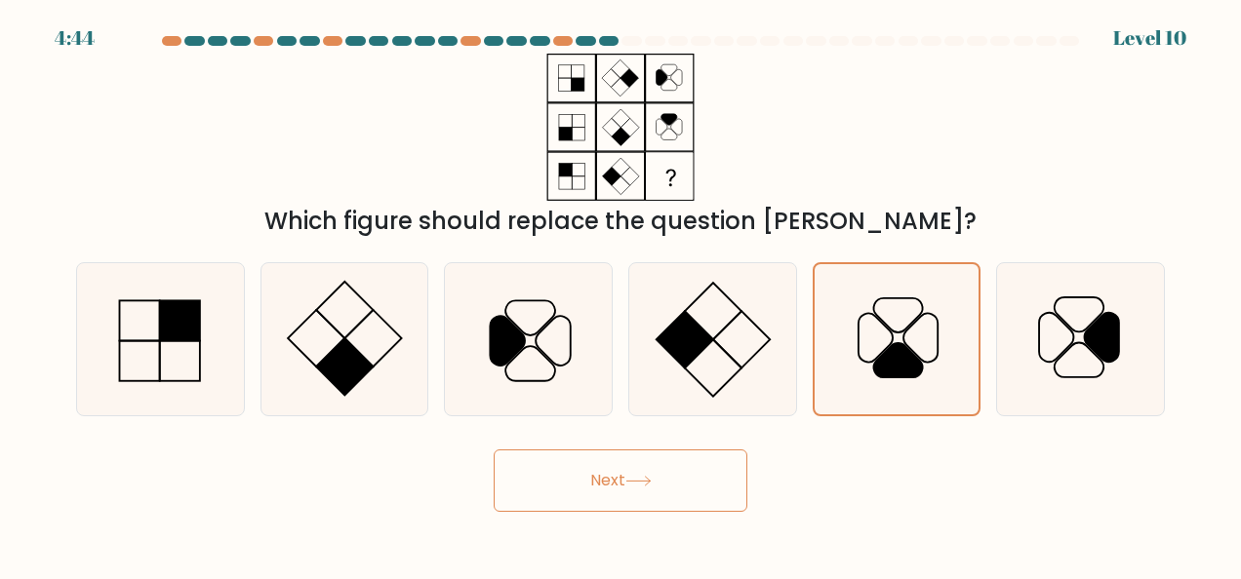
click at [698, 455] on button "Next" at bounding box center [621, 481] width 254 height 62
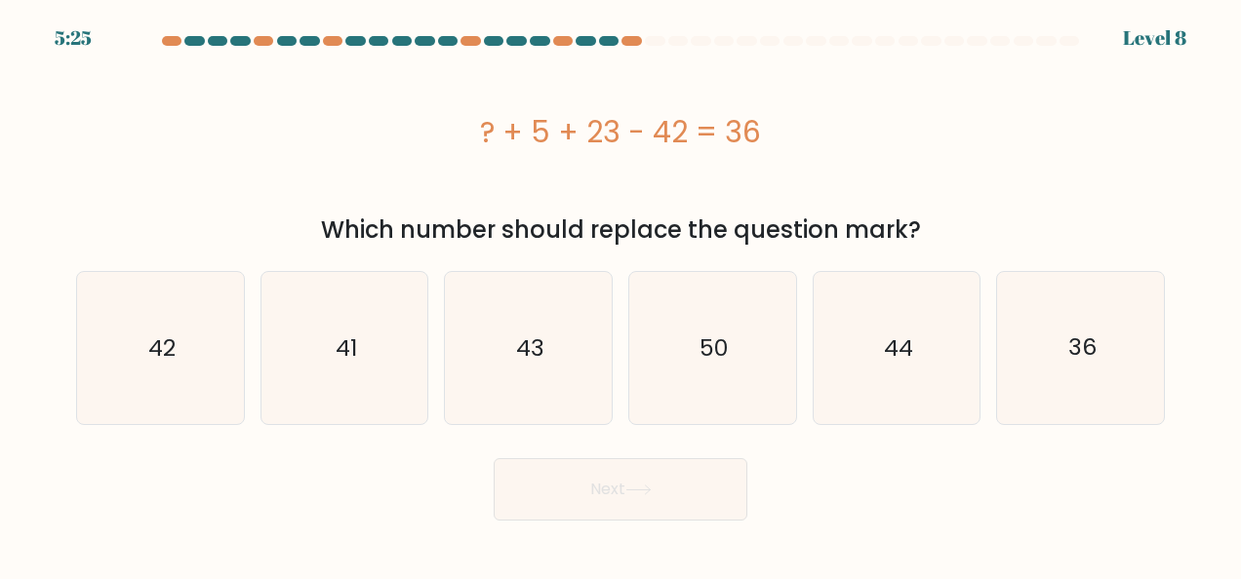
drag, startPoint x: 477, startPoint y: 119, endPoint x: 940, endPoint y: 239, distance: 478.6
click at [940, 239] on div "? + 5 + 23 - 42 = 36 Which number should replace the question mark?" at bounding box center [620, 151] width 1112 height 194
click at [708, 365] on icon "50" at bounding box center [712, 348] width 152 height 152
click at [621, 295] on input "d. 50" at bounding box center [620, 292] width 1 height 5
radio input "true"
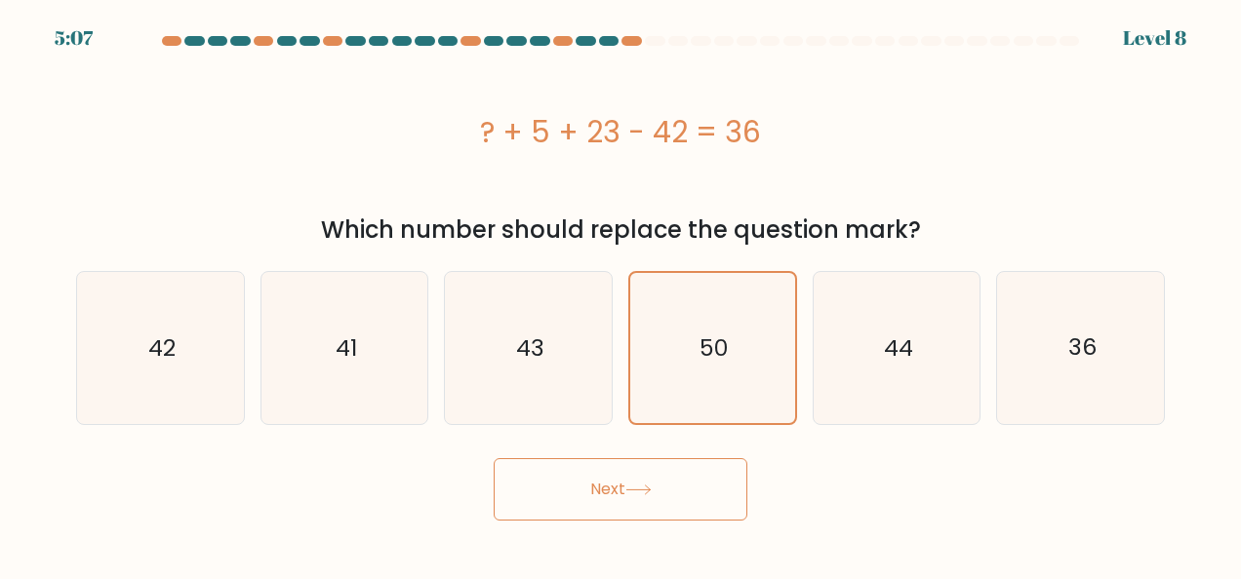
click at [671, 494] on button "Next" at bounding box center [621, 489] width 254 height 62
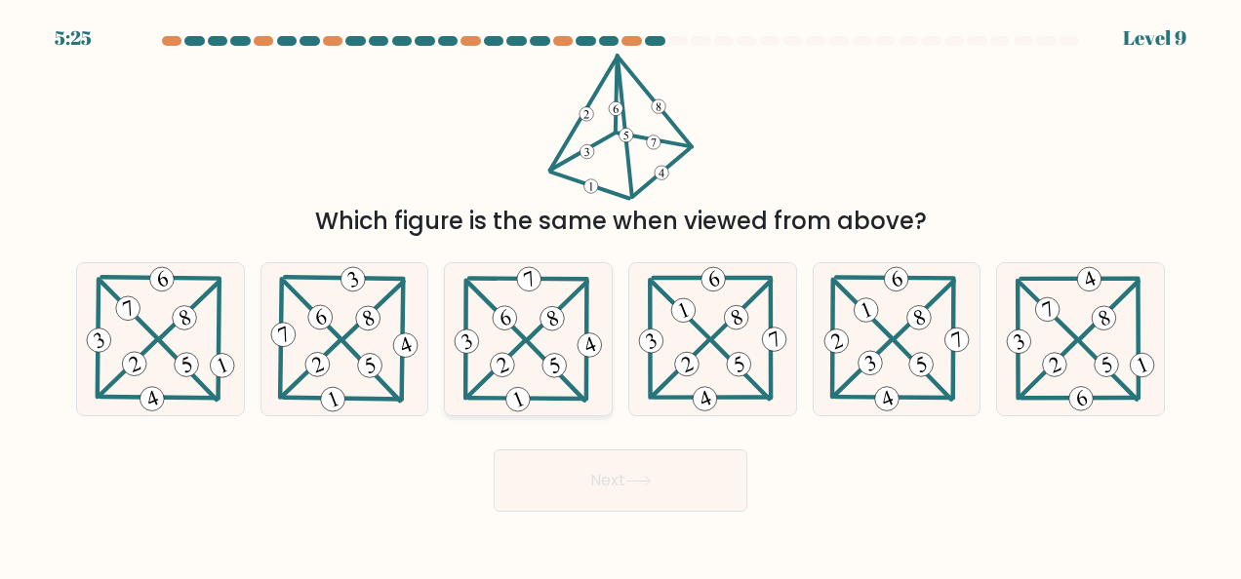
click at [550, 353] on icon at bounding box center [528, 339] width 154 height 152
click at [620, 295] on input "c." at bounding box center [620, 292] width 1 height 5
radio input "true"
click at [583, 493] on button "Next" at bounding box center [621, 481] width 254 height 62
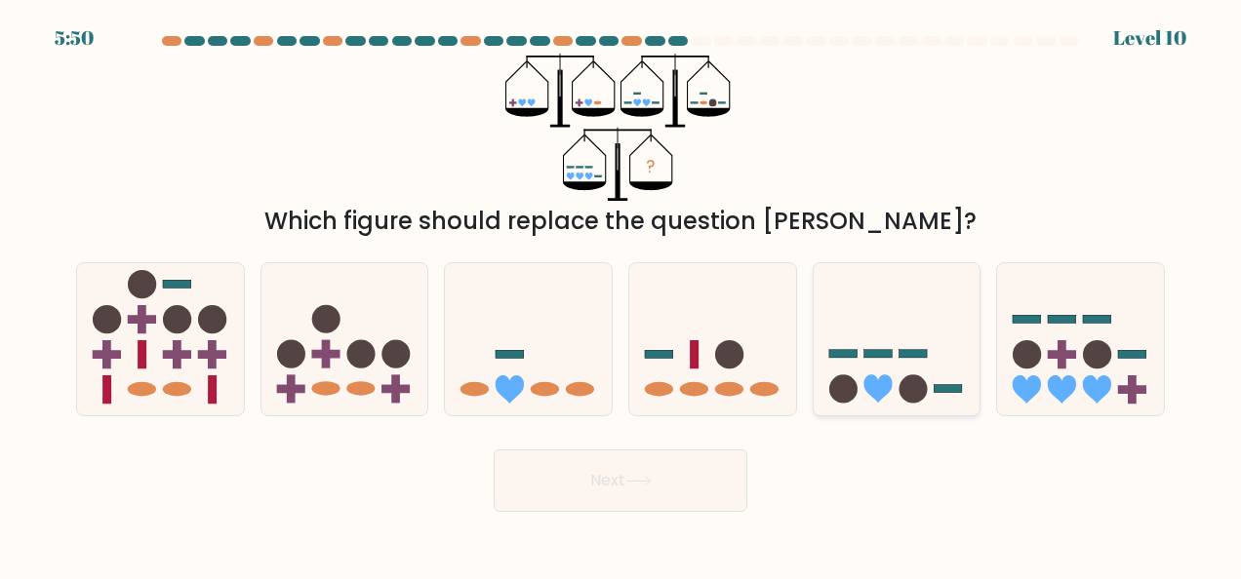
click at [872, 379] on icon at bounding box center [877, 390] width 28 height 28
click at [621, 295] on input "e." at bounding box center [620, 292] width 1 height 5
radio input "true"
click at [889, 353] on rect at bounding box center [877, 354] width 27 height 8
click at [621, 295] on input "e." at bounding box center [620, 292] width 1 height 5
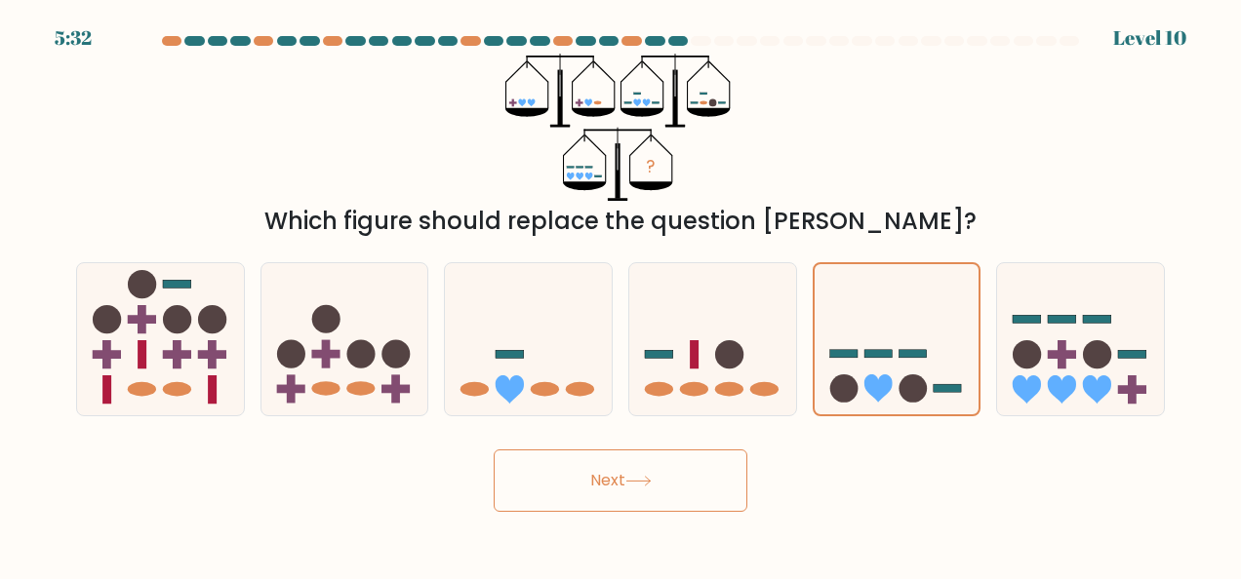
click at [640, 483] on icon at bounding box center [638, 481] width 26 height 11
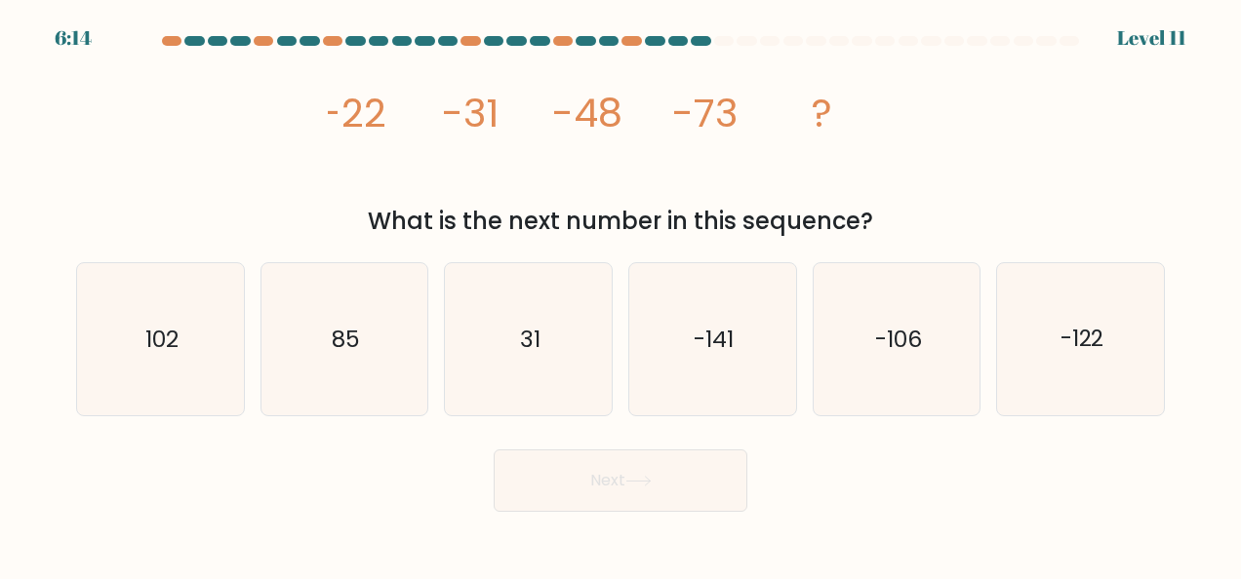
drag, startPoint x: 310, startPoint y: 110, endPoint x: 919, endPoint y: 235, distance: 621.3
click at [919, 235] on div "image/svg+xml -22 -31 -48 -73 ? What is the next number in this sequence?" at bounding box center [620, 146] width 1112 height 185
click at [837, 397] on icon "-106" at bounding box center [896, 339] width 152 height 152
click at [621, 295] on input "e. -106" at bounding box center [620, 292] width 1 height 5
radio input "true"
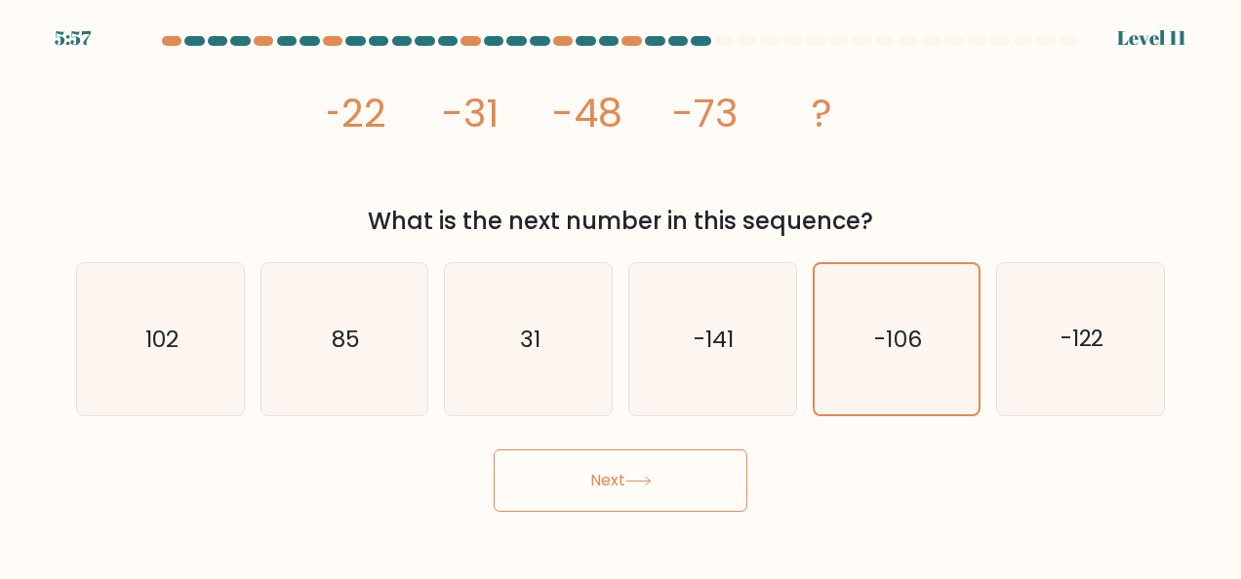
click at [611, 508] on button "Next" at bounding box center [621, 481] width 254 height 62
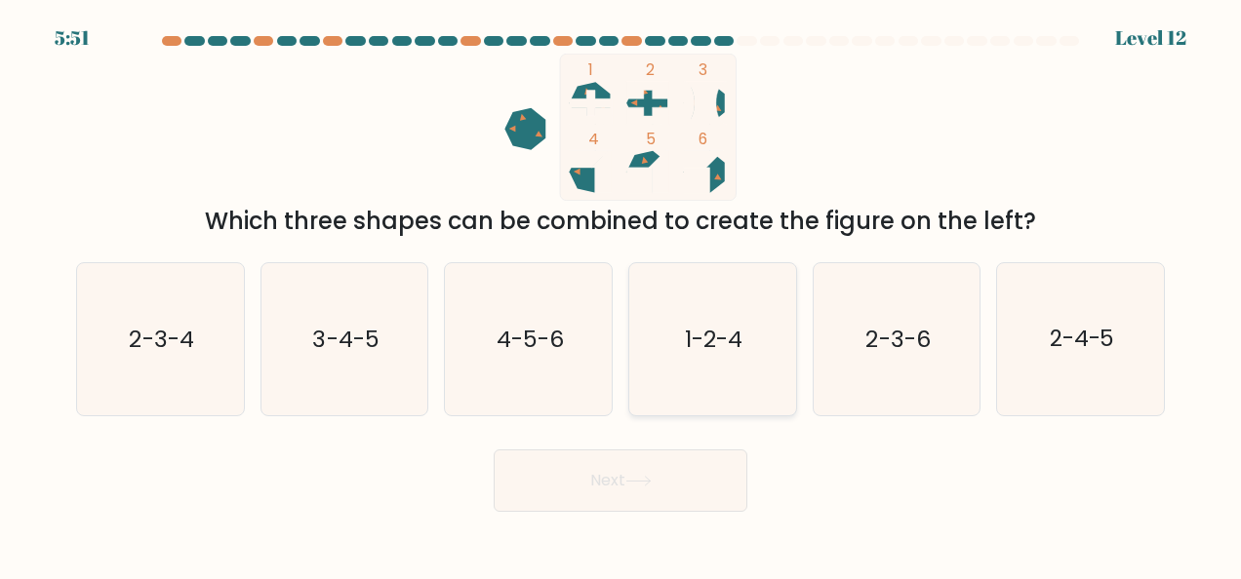
click at [734, 344] on text "1-2-4" at bounding box center [714, 339] width 58 height 31
click at [621, 295] on input "d. 1-2-4" at bounding box center [620, 292] width 1 height 5
radio input "true"
click at [689, 489] on button "Next" at bounding box center [621, 481] width 254 height 62
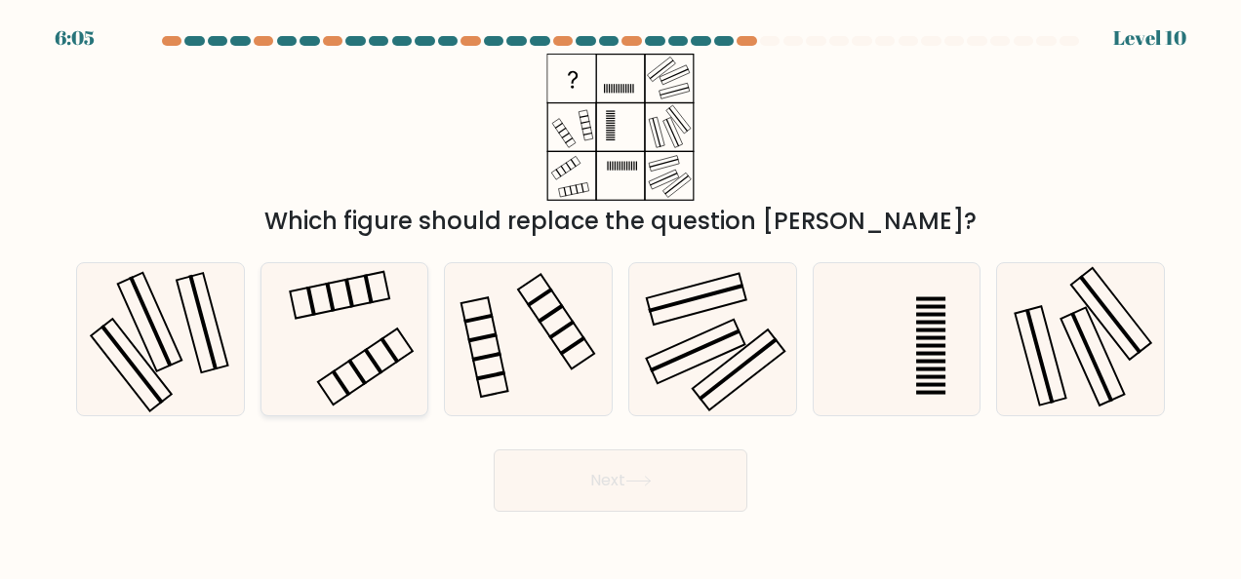
click at [386, 300] on icon at bounding box center [344, 339] width 152 height 152
click at [620, 295] on input "b." at bounding box center [620, 292] width 1 height 5
radio input "true"
click at [641, 486] on icon at bounding box center [638, 481] width 26 height 11
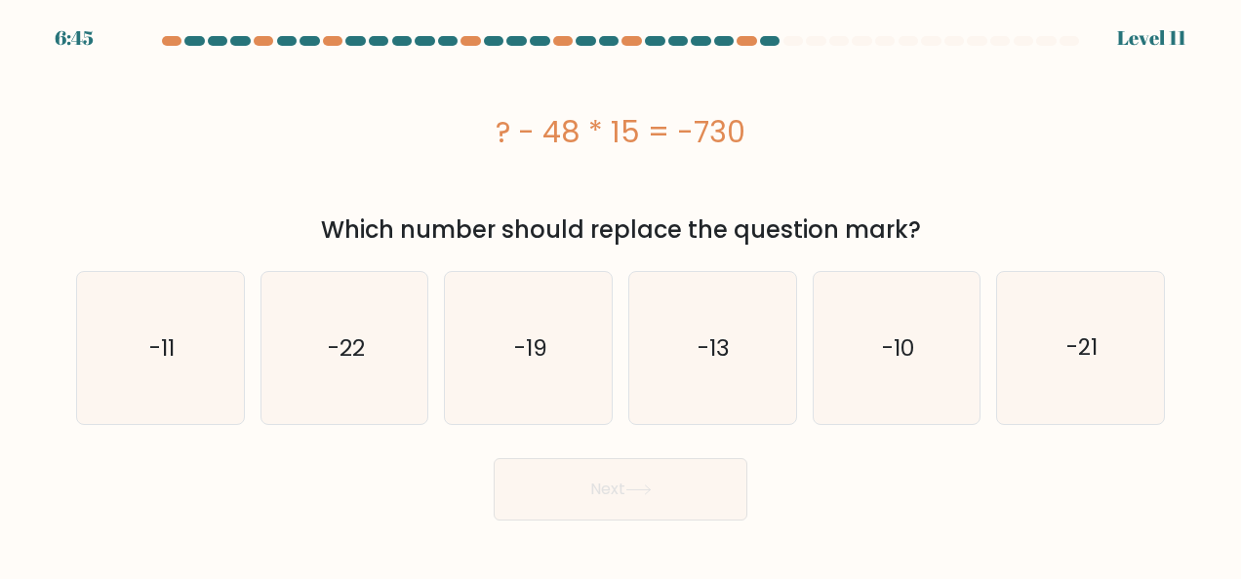
drag, startPoint x: 501, startPoint y: 135, endPoint x: 970, endPoint y: 224, distance: 476.7
click at [970, 224] on div "? - 48 * 15 = -730 Which number should replace the question mark?" at bounding box center [620, 151] width 1112 height 194
click at [894, 345] on text "-10" at bounding box center [898, 348] width 32 height 31
click at [621, 295] on input "e. -10" at bounding box center [620, 292] width 1 height 5
radio input "true"
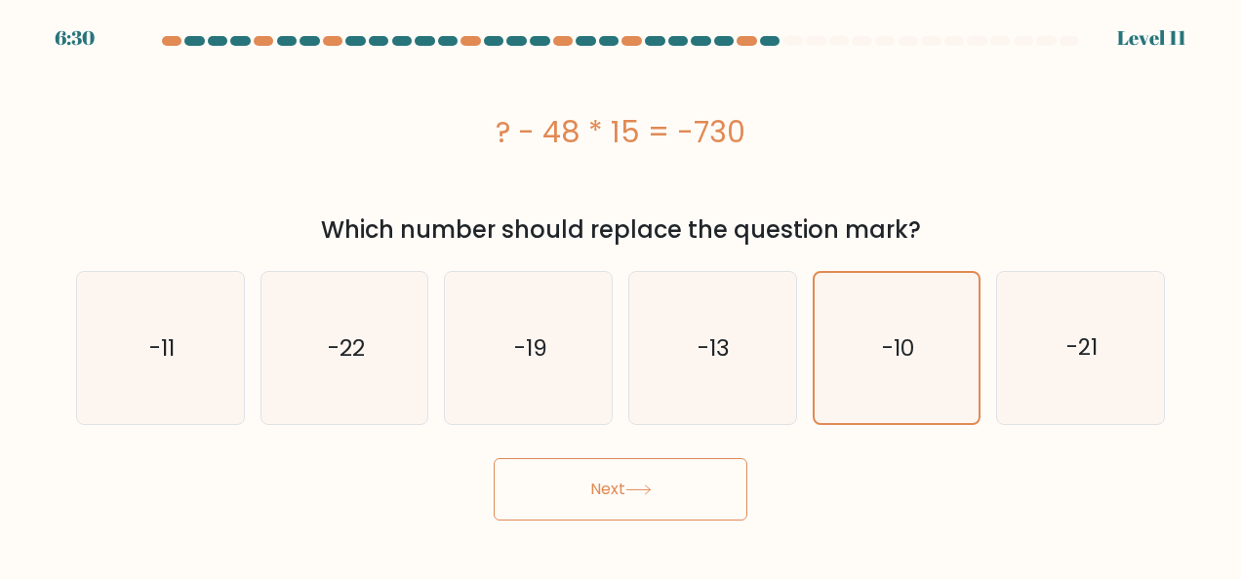
click at [626, 493] on button "Next" at bounding box center [621, 489] width 254 height 62
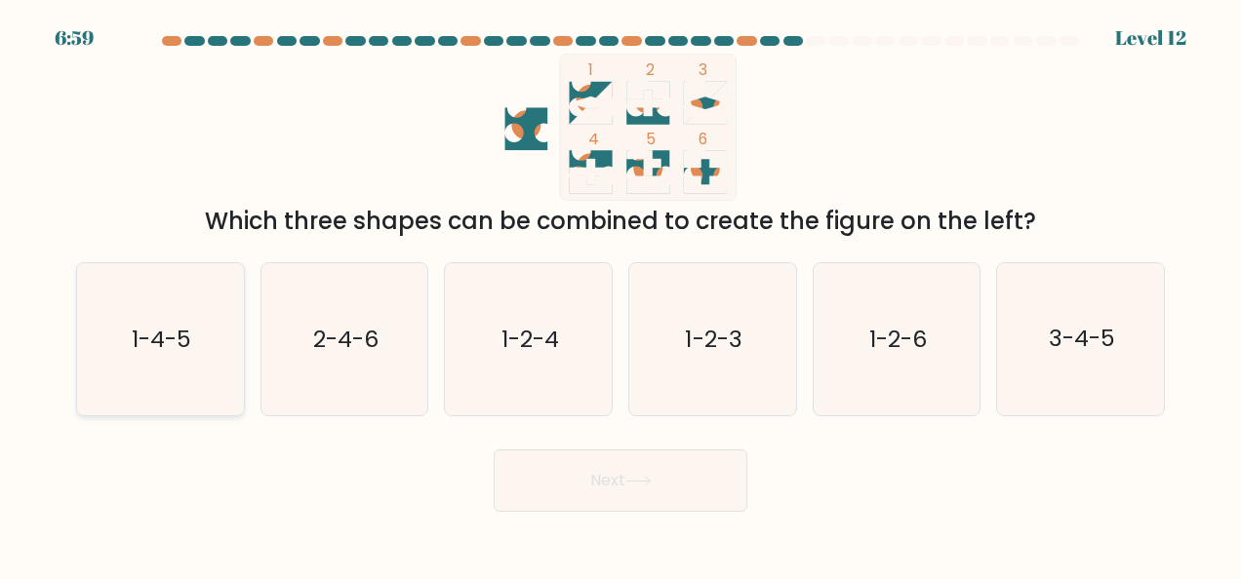
click at [181, 273] on icon "1-4-5" at bounding box center [160, 339] width 152 height 152
click at [620, 290] on input "a. 1-4-5" at bounding box center [620, 292] width 1 height 5
radio input "true"
click at [582, 492] on button "Next" at bounding box center [621, 481] width 254 height 62
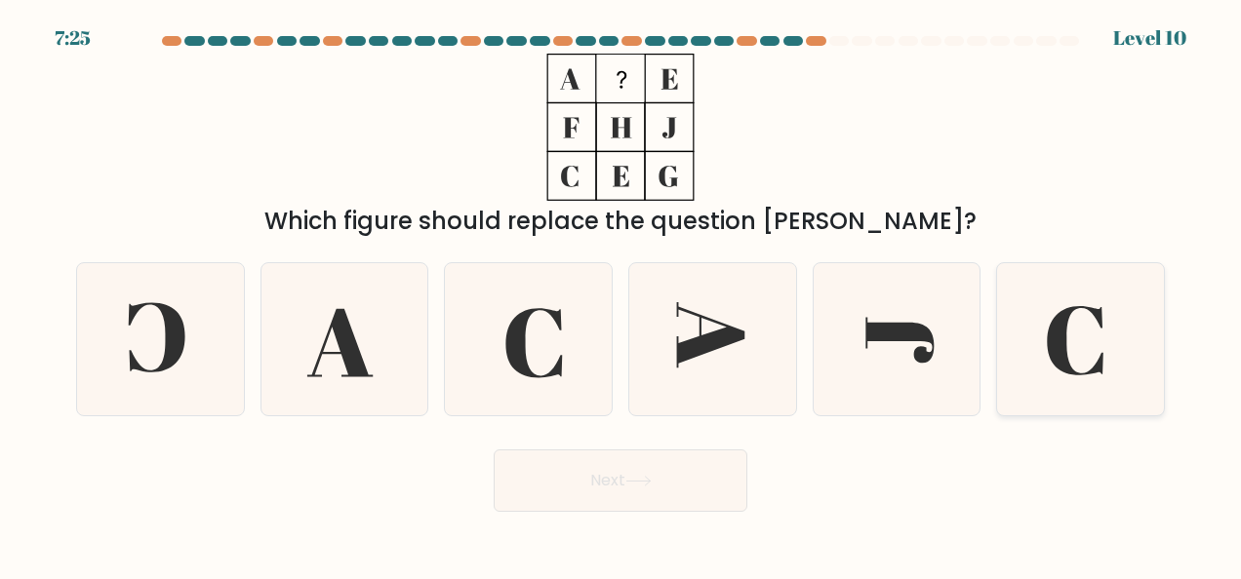
click at [1083, 356] on icon at bounding box center [1081, 339] width 152 height 152
click at [621, 295] on input "f." at bounding box center [620, 292] width 1 height 5
radio input "true"
click at [628, 480] on button "Next" at bounding box center [621, 481] width 254 height 62
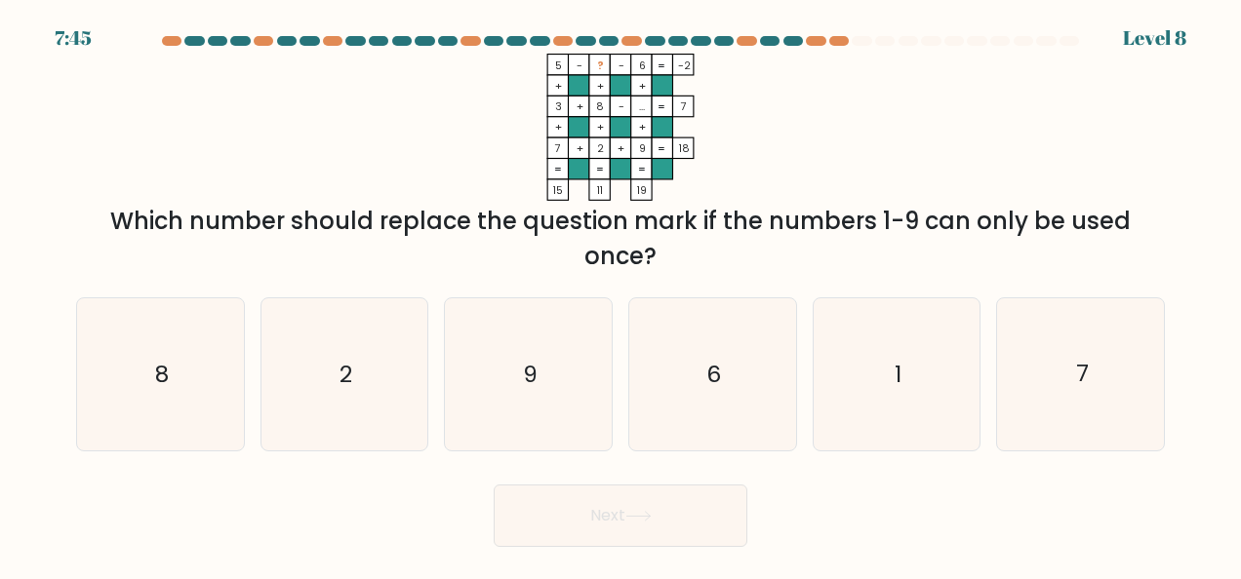
drag, startPoint x: 551, startPoint y: 66, endPoint x: 698, endPoint y: 62, distance: 147.3
click at [698, 62] on icon "5 - ? - 6 -2 + + + 3 + 8 - ... 7 + + + 7 + 2 + 9 = 18 = = = = 15 11 19 =" at bounding box center [620, 127] width 585 height 147
click at [884, 400] on icon "1" at bounding box center [896, 374] width 152 height 152
click at [621, 295] on input "e. 1" at bounding box center [620, 292] width 1 height 5
radio input "true"
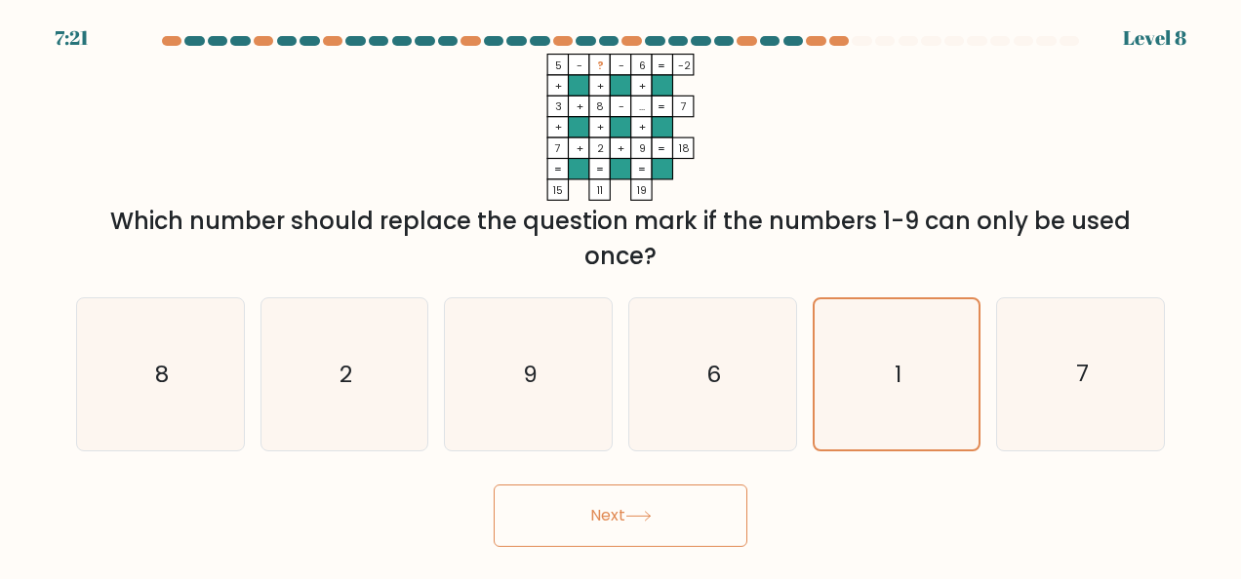
click at [689, 505] on button "Next" at bounding box center [621, 516] width 254 height 62
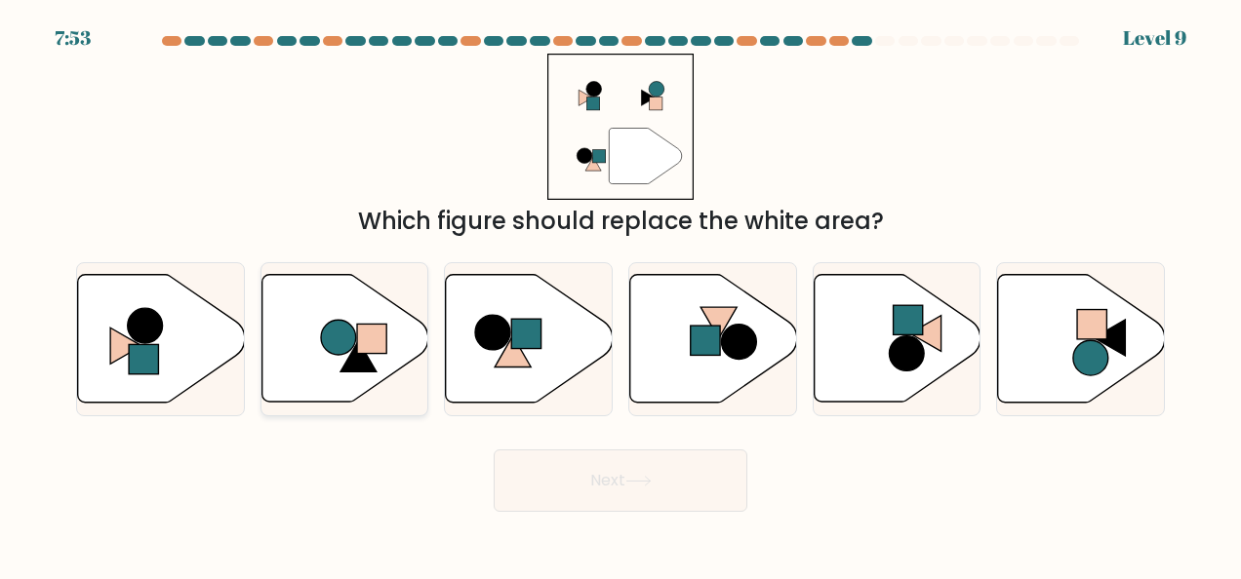
click at [398, 319] on icon at bounding box center [344, 339] width 167 height 128
click at [620, 295] on input "b." at bounding box center [620, 292] width 1 height 5
radio input "true"
click at [657, 476] on button "Next" at bounding box center [621, 481] width 254 height 62
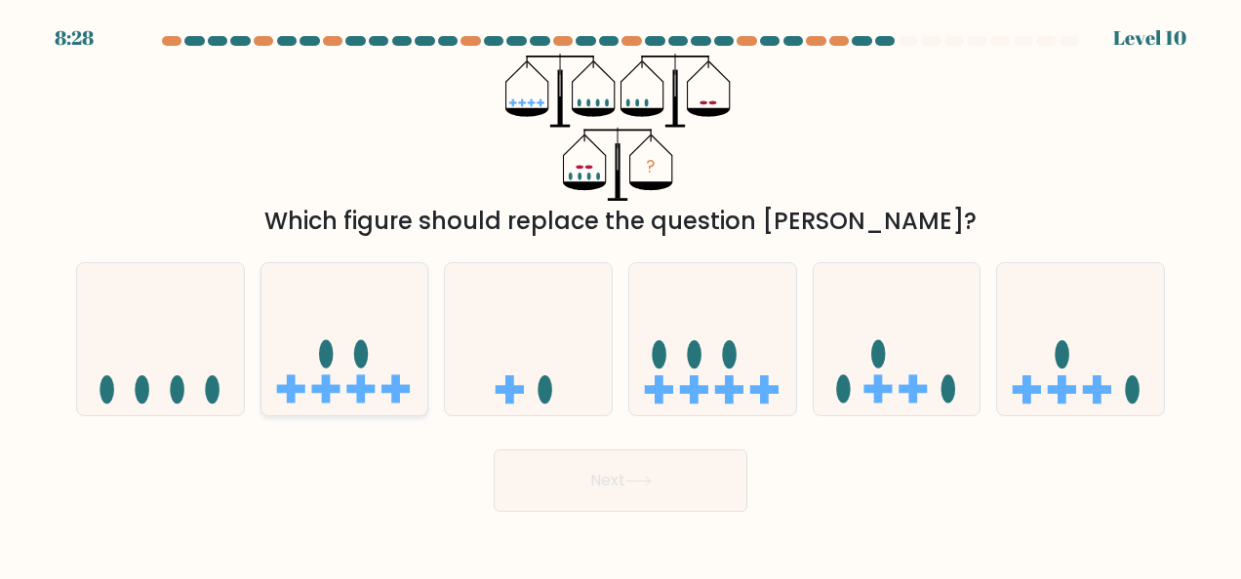
click at [371, 315] on icon at bounding box center [344, 339] width 167 height 138
click at [620, 295] on input "b." at bounding box center [620, 292] width 1 height 5
radio input "true"
click at [663, 480] on button "Next" at bounding box center [621, 481] width 254 height 62
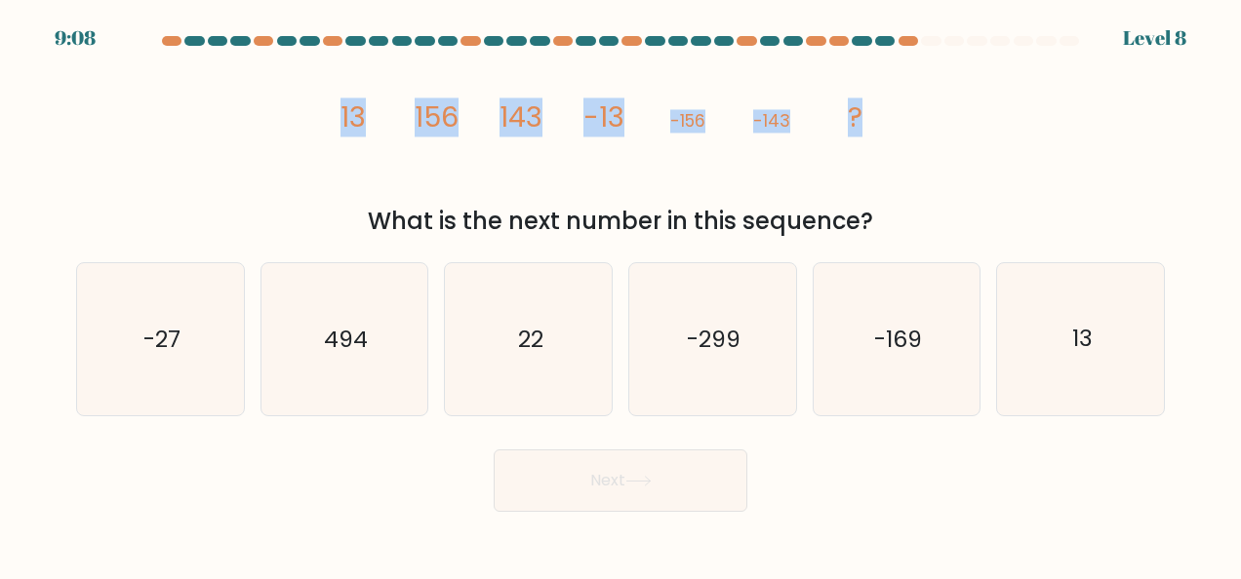
drag, startPoint x: 339, startPoint y: 106, endPoint x: 917, endPoint y: 121, distance: 577.6
click at [917, 121] on div "image/svg+xml 13 156 143 -13 -156 -143 ? What is the next number in this sequen…" at bounding box center [620, 146] width 1112 height 185
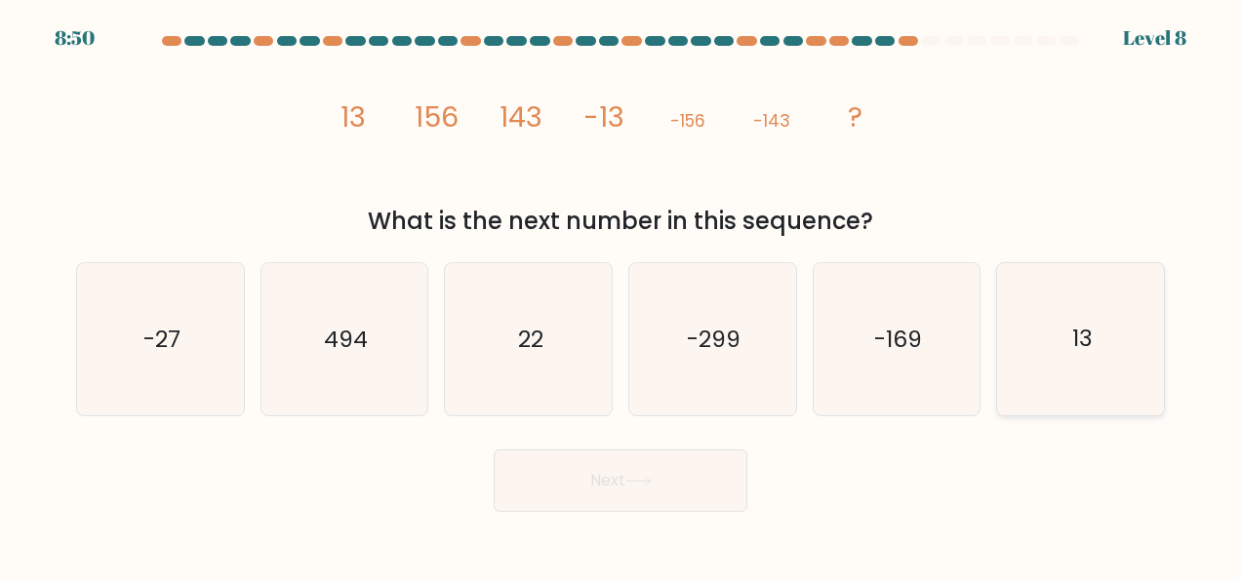
click at [1139, 314] on icon "13" at bounding box center [1081, 339] width 152 height 152
click at [621, 295] on input "f. 13" at bounding box center [620, 292] width 1 height 5
radio input "true"
click at [539, 475] on button "Next" at bounding box center [621, 481] width 254 height 62
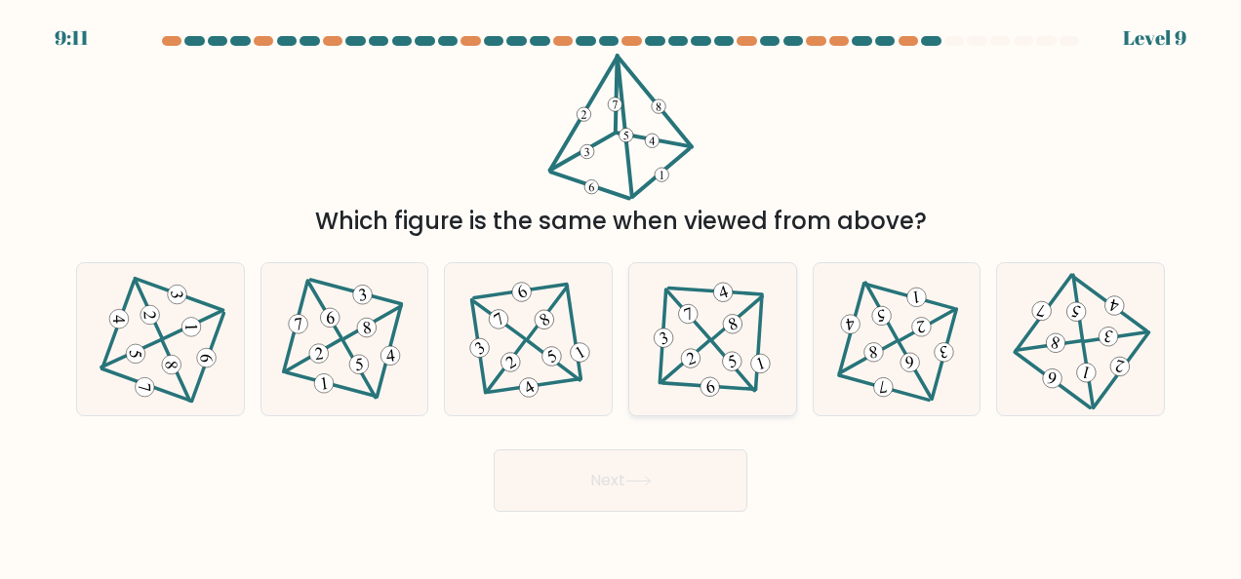
click at [700, 341] on icon at bounding box center [713, 340] width 125 height 122
click at [621, 295] on input "d." at bounding box center [620, 292] width 1 height 5
radio input "true"
click at [652, 487] on button "Next" at bounding box center [621, 481] width 254 height 62
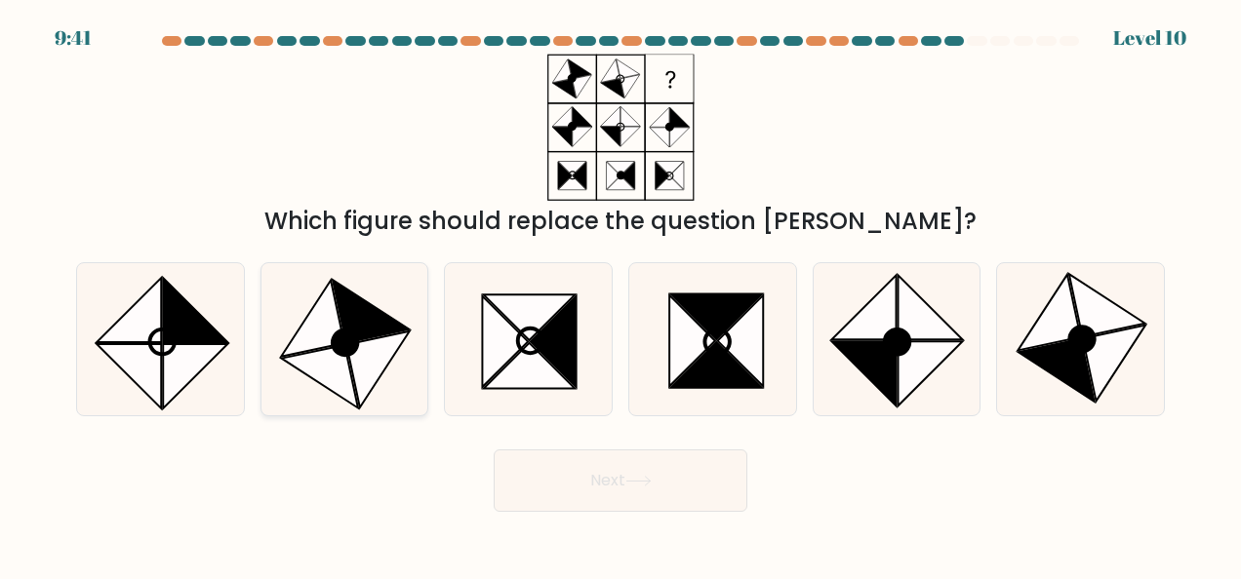
click at [361, 332] on icon at bounding box center [371, 311] width 76 height 62
click at [620, 295] on input "b." at bounding box center [620, 292] width 1 height 5
radio input "true"
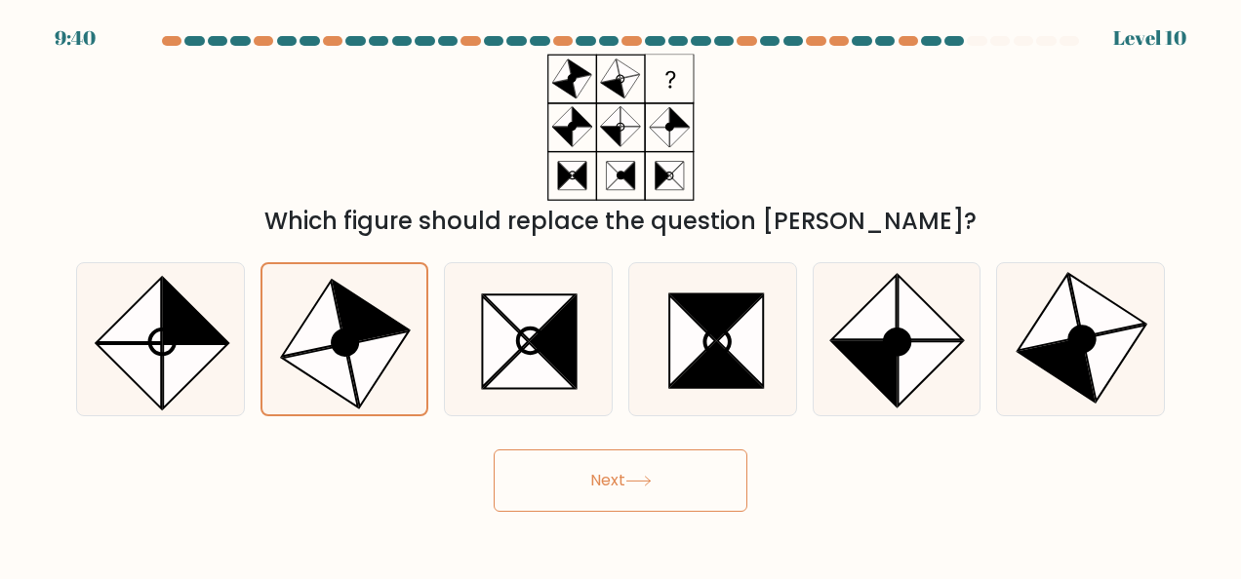
click at [629, 466] on button "Next" at bounding box center [621, 481] width 254 height 62
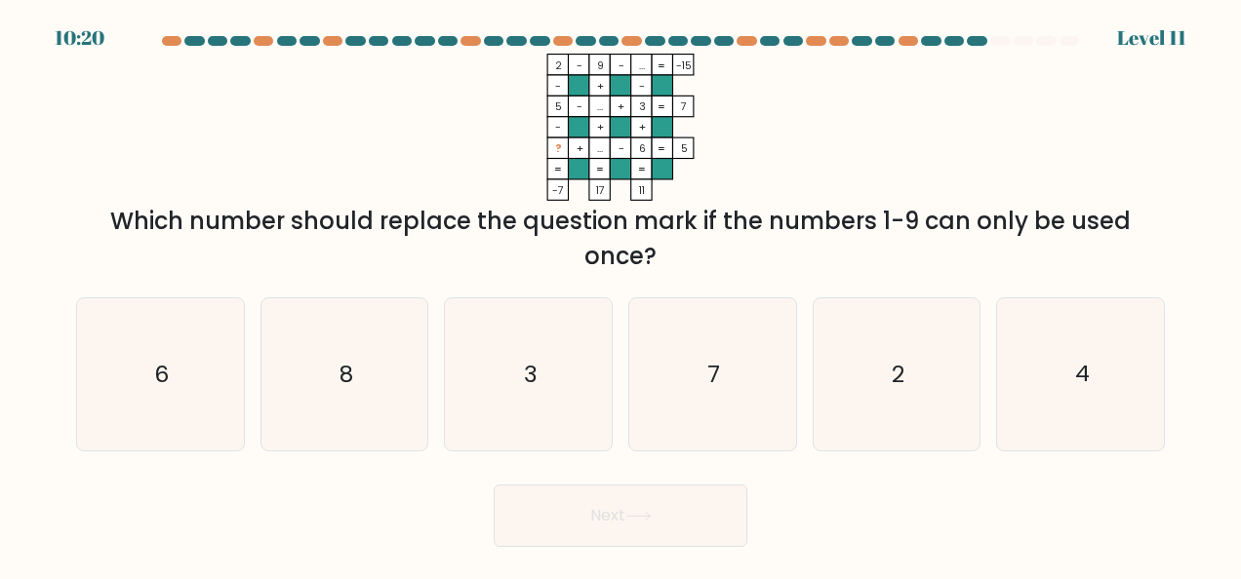
drag, startPoint x: 549, startPoint y: 145, endPoint x: 693, endPoint y: 152, distance: 143.5
click at [693, 152] on icon "2 - 9 - ... -15 - + - 5 - ... + 3 7 - + + ? + ... - 6 = 5 = = = = -7 17 11 =" at bounding box center [620, 127] width 585 height 147
drag, startPoint x: 555, startPoint y: 146, endPoint x: 686, endPoint y: 154, distance: 130.9
click at [686, 154] on icon "2 - 9 - ... -15 - + - 5 - ... + 3 7 - + + ? + ... - 6 = 5 = = = = -7 17 11 =" at bounding box center [620, 127] width 585 height 147
drag, startPoint x: 123, startPoint y: 222, endPoint x: 730, endPoint y: 260, distance: 607.9
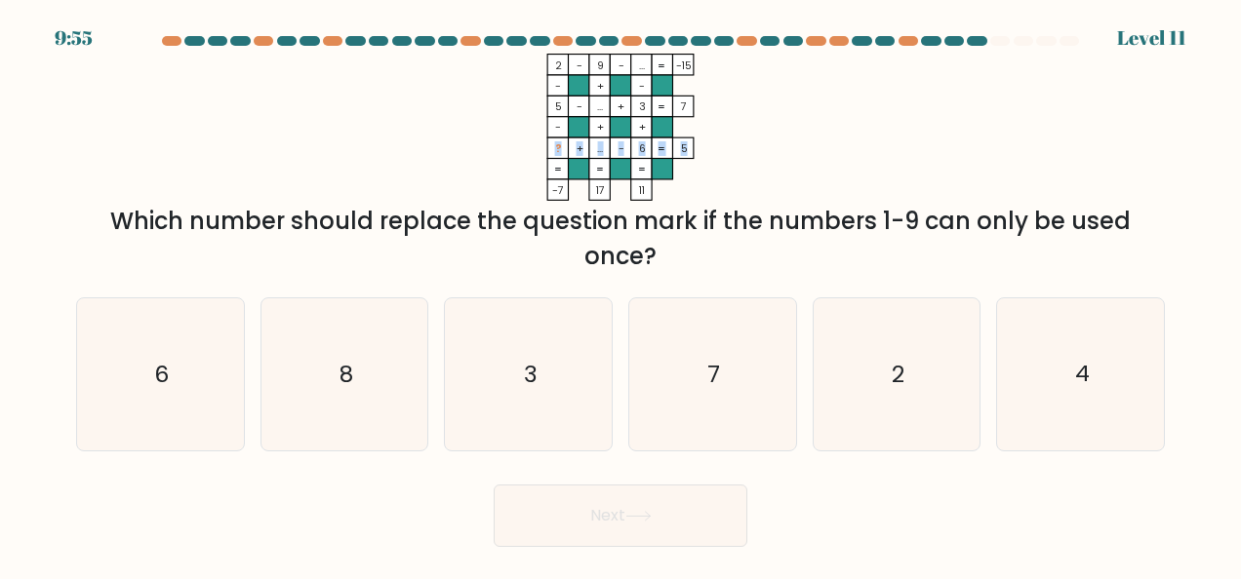
click at [730, 260] on div "Which number should replace the question mark if the numbers 1-9 can only be us…" at bounding box center [620, 239] width 1065 height 70
click at [491, 390] on icon "3" at bounding box center [529, 374] width 152 height 152
click at [620, 295] on input "c. 3" at bounding box center [620, 292] width 1 height 5
radio input "true"
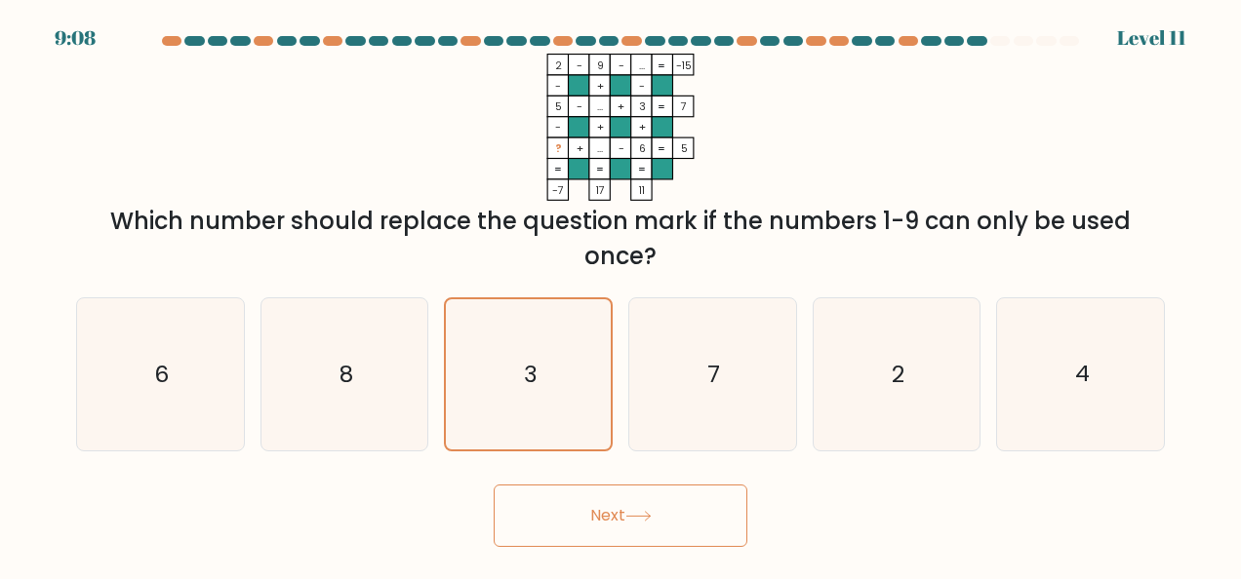
click at [646, 501] on button "Next" at bounding box center [621, 516] width 254 height 62
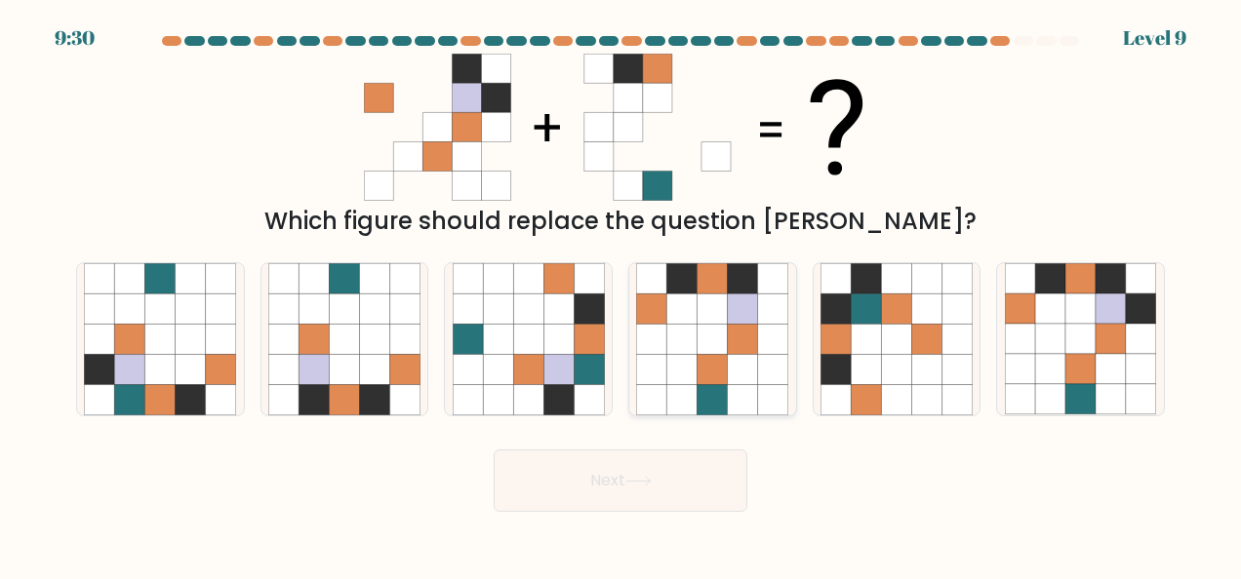
click at [709, 326] on icon at bounding box center [712, 339] width 30 height 30
click at [621, 295] on input "d." at bounding box center [620, 292] width 1 height 5
radio input "true"
click at [649, 474] on button "Next" at bounding box center [621, 481] width 254 height 62
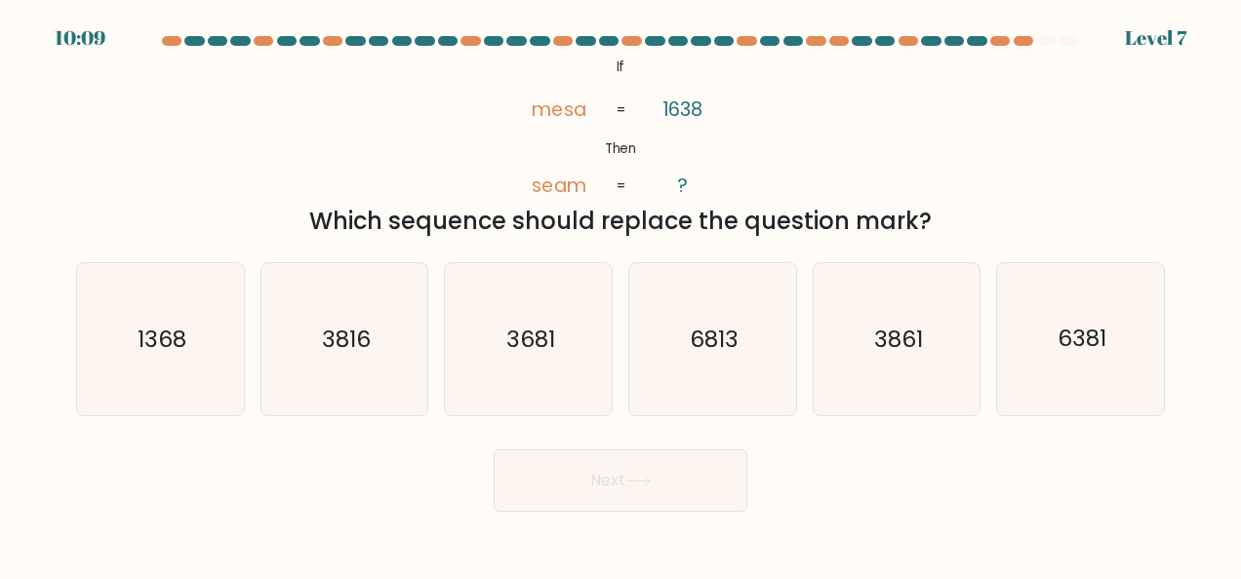
drag, startPoint x: 614, startPoint y: 64, endPoint x: 952, endPoint y: 232, distance: 377.8
click at [952, 232] on div "@import url('https://fonts.googleapis.com/css?family=Abril+Fatface:400,100,100i…" at bounding box center [620, 146] width 1112 height 185
click at [533, 356] on icon "3681" at bounding box center [529, 339] width 152 height 152
click at [620, 295] on input "c. 3681" at bounding box center [620, 292] width 1 height 5
radio input "true"
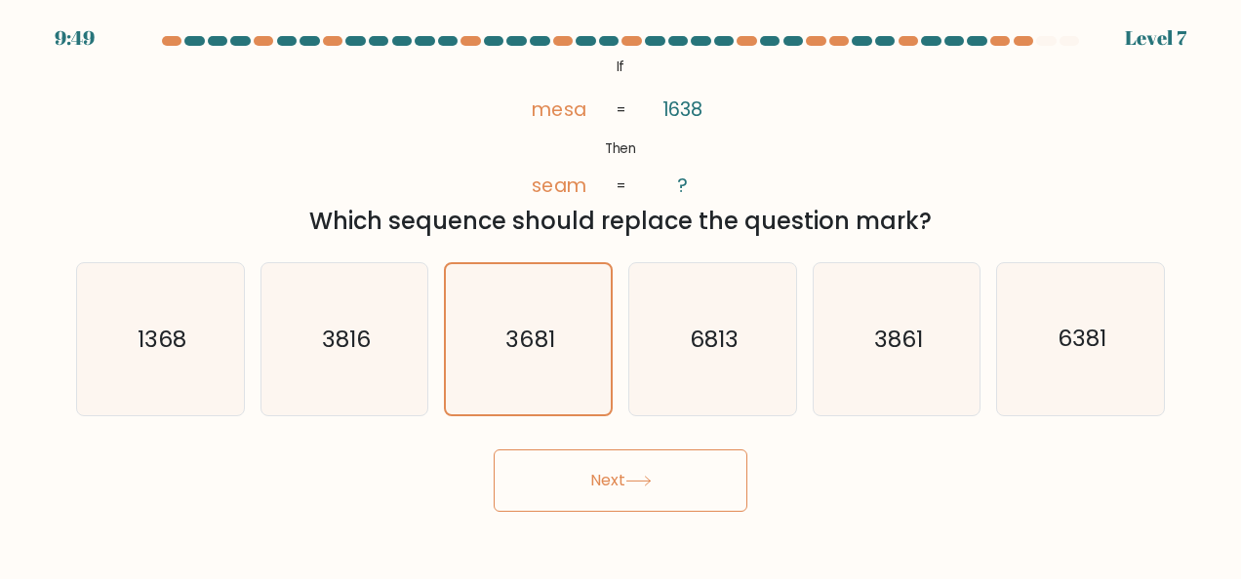
click at [652, 480] on icon at bounding box center [638, 481] width 26 height 11
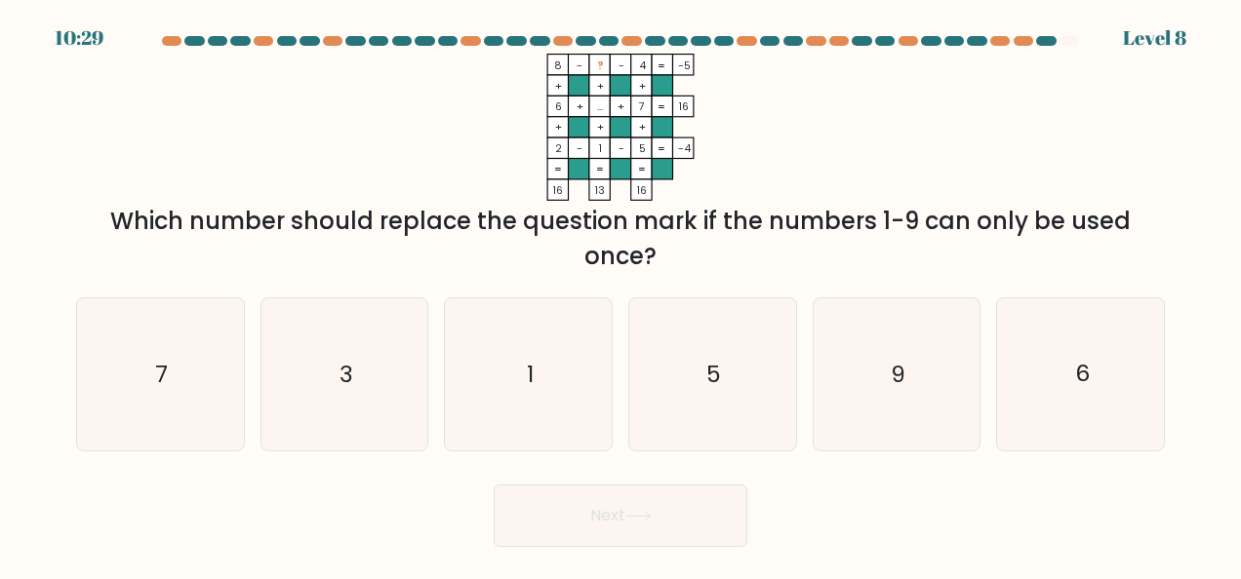
drag, startPoint x: 552, startPoint y: 64, endPoint x: 691, endPoint y: 59, distance: 138.6
click at [691, 59] on icon "8 - ? - 4 -5 + + + 6 + ... + 7 16 + + + 2 - 1 - 5 = -4 = = = = 16 13 16 =" at bounding box center [620, 127] width 585 height 147
click at [880, 378] on icon "9" at bounding box center [896, 374] width 152 height 152
click at [621, 295] on input "e. 9" at bounding box center [620, 292] width 1 height 5
radio input "true"
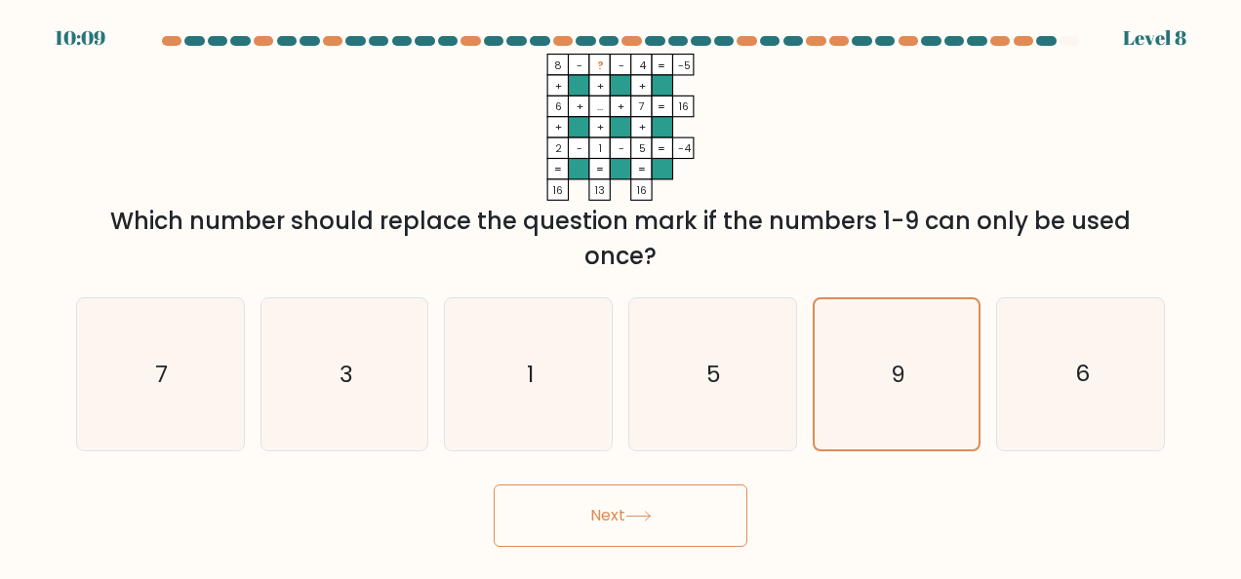
click at [645, 517] on icon at bounding box center [638, 516] width 26 height 11
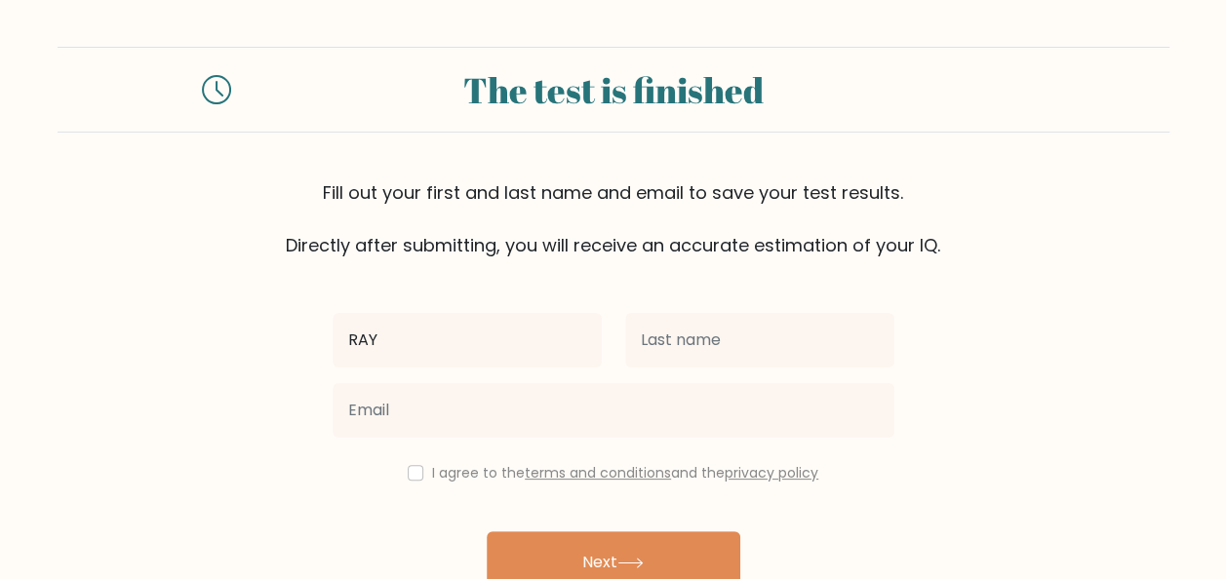
type input "RAYMART"
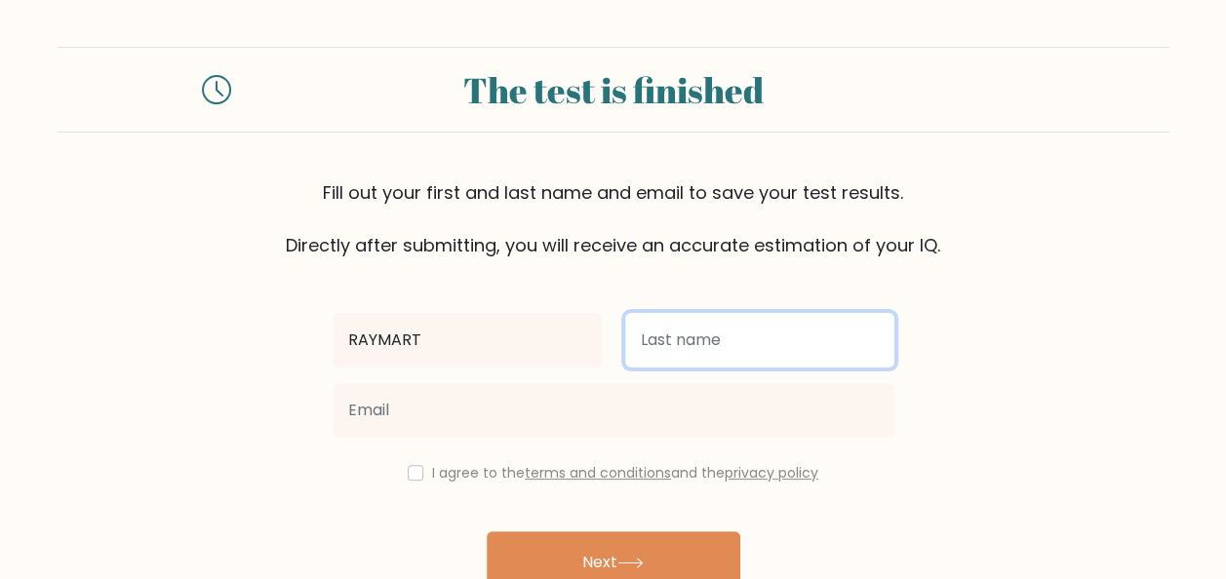
click at [706, 350] on input "text" at bounding box center [759, 340] width 269 height 55
type input "JURANE"
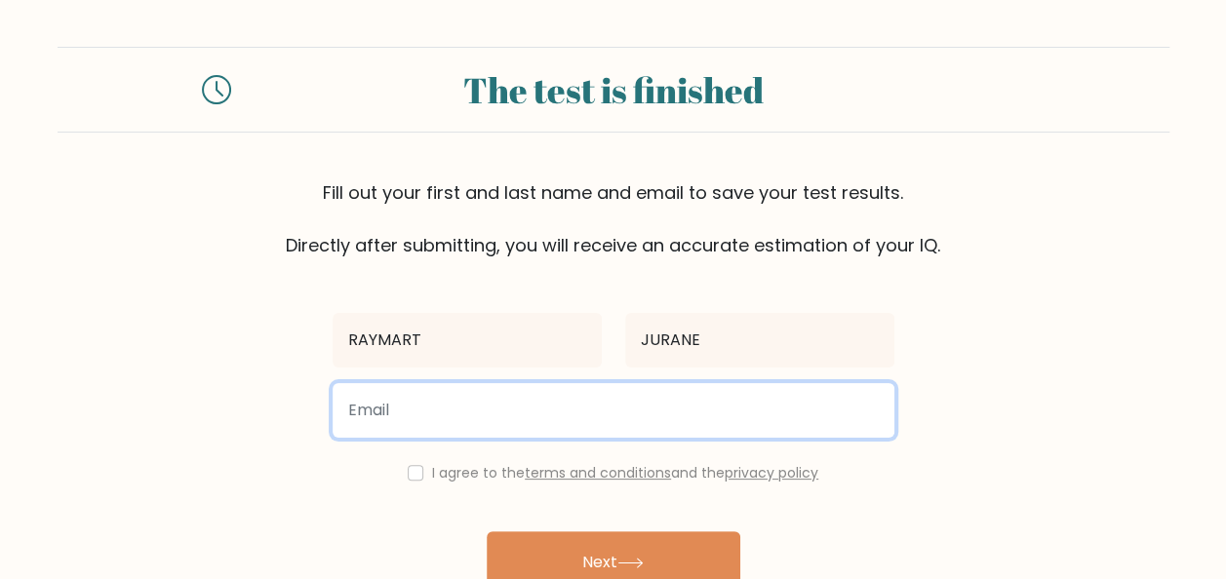
click at [494, 410] on input "email" at bounding box center [614, 410] width 562 height 55
type input "[EMAIL_ADDRESS][DOMAIN_NAME]"
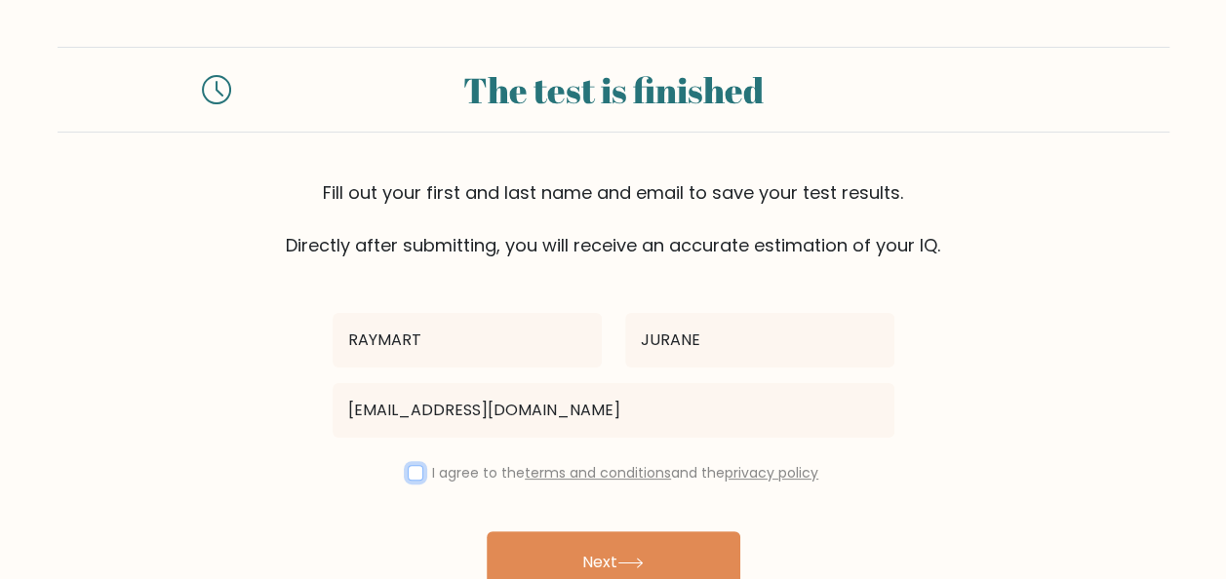
click at [408, 469] on input "checkbox" at bounding box center [416, 473] width 16 height 16
checkbox input "true"
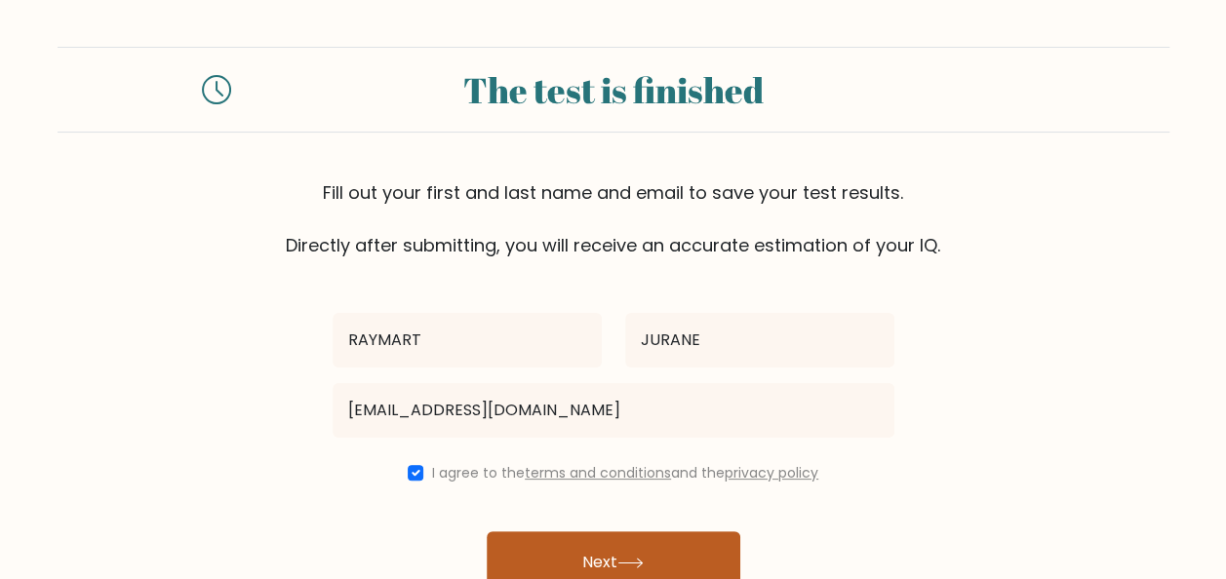
click at [649, 556] on button "Next" at bounding box center [614, 563] width 254 height 62
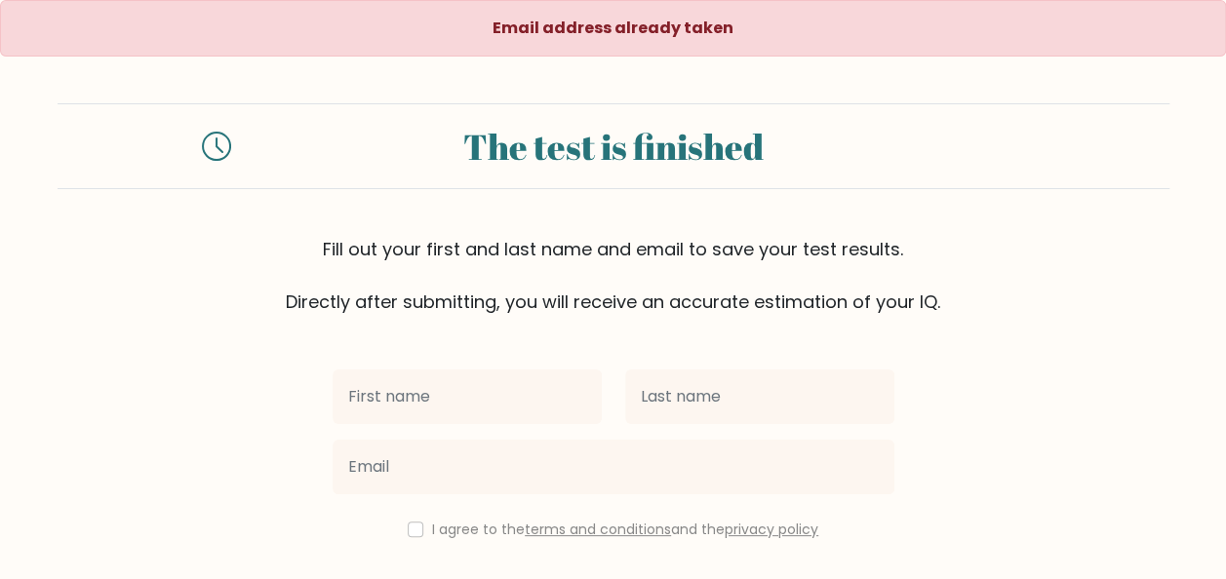
click at [453, 396] on input "text" at bounding box center [467, 397] width 269 height 55
type input "RAYMART"
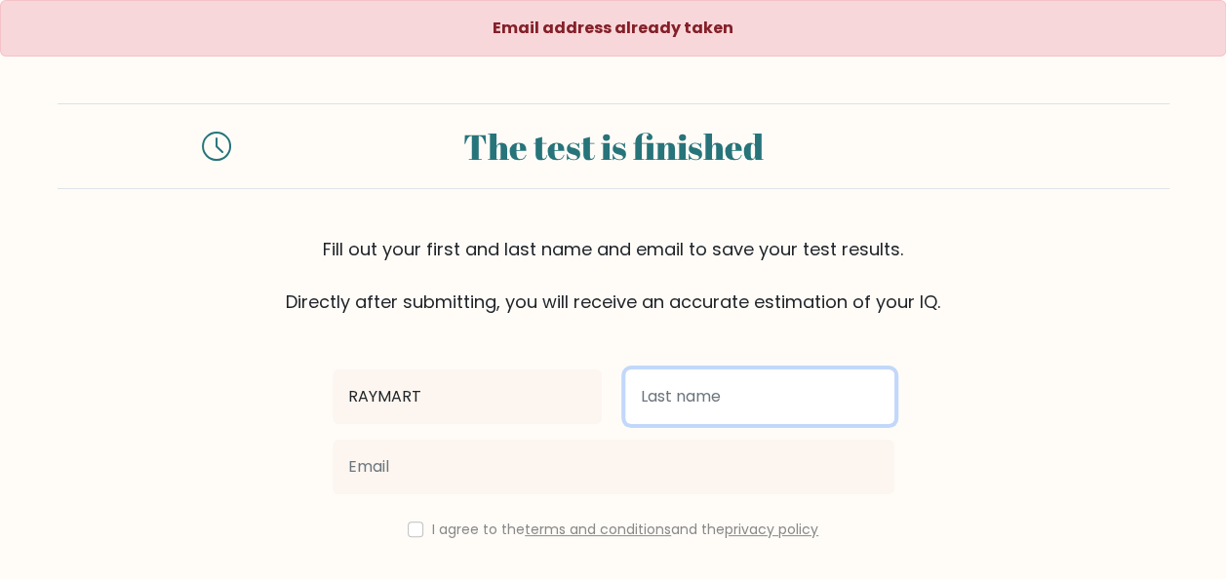
click at [681, 404] on input "text" at bounding box center [759, 397] width 269 height 55
type input "JURANE"
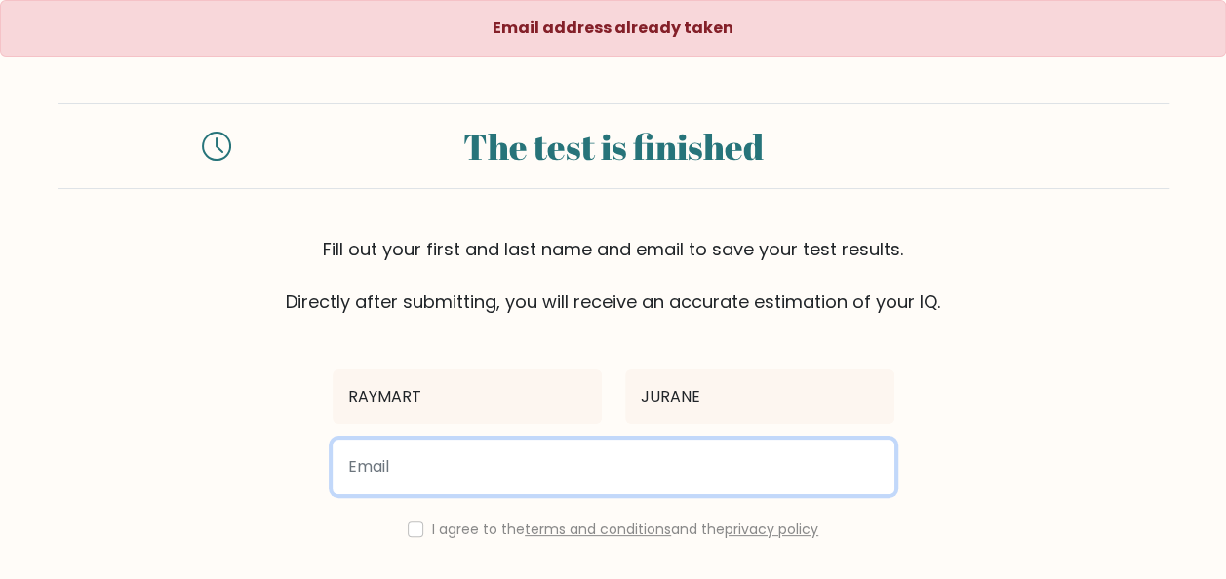
click at [507, 480] on input "email" at bounding box center [614, 467] width 562 height 55
type input "[EMAIL_ADDRESS][DOMAIN_NAME]"
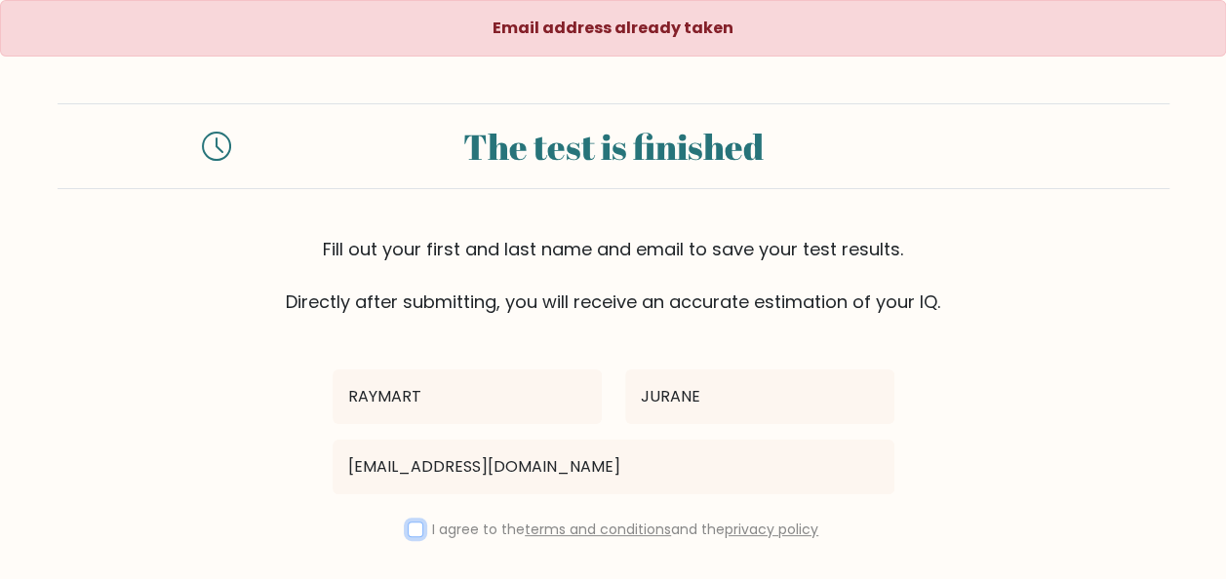
click at [410, 528] on input "checkbox" at bounding box center [416, 530] width 16 height 16
checkbox input "true"
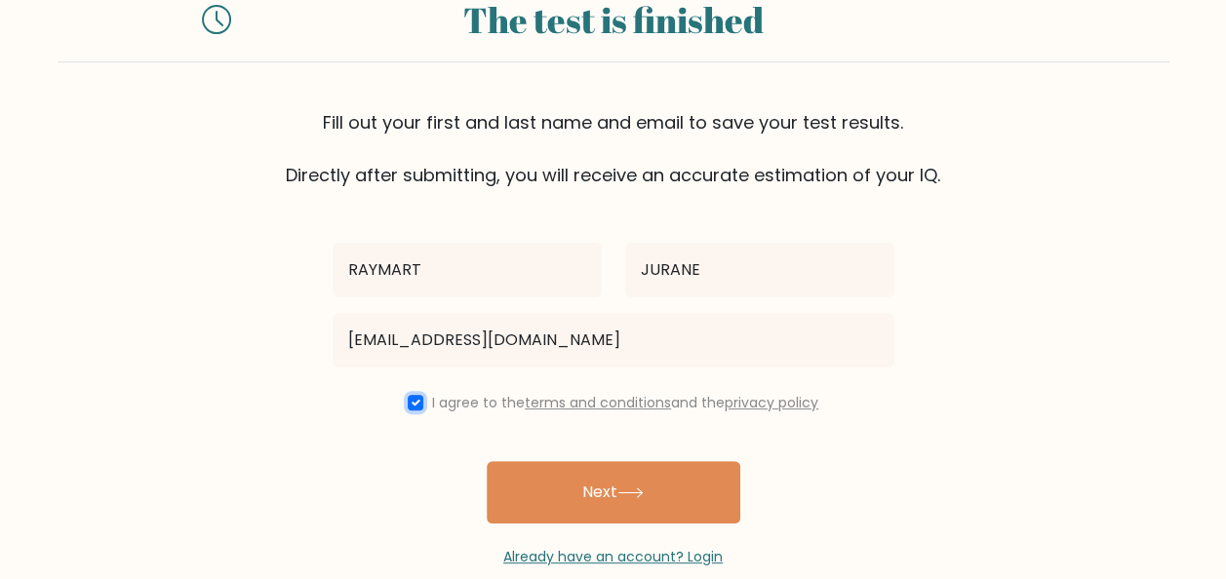
scroll to position [129, 0]
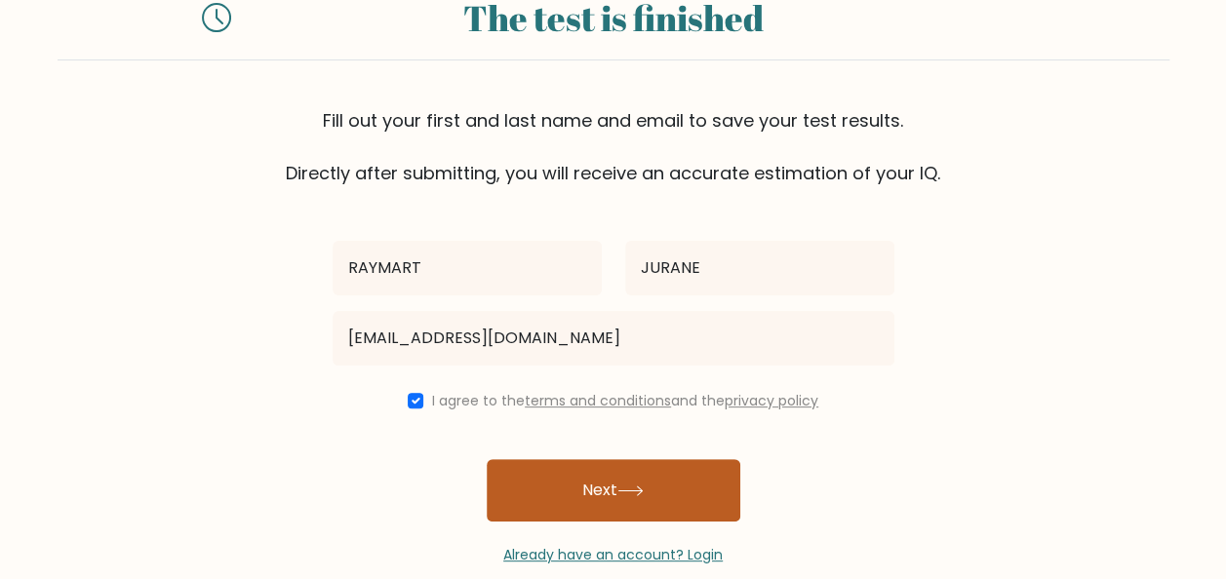
click at [615, 468] on button "Next" at bounding box center [614, 490] width 254 height 62
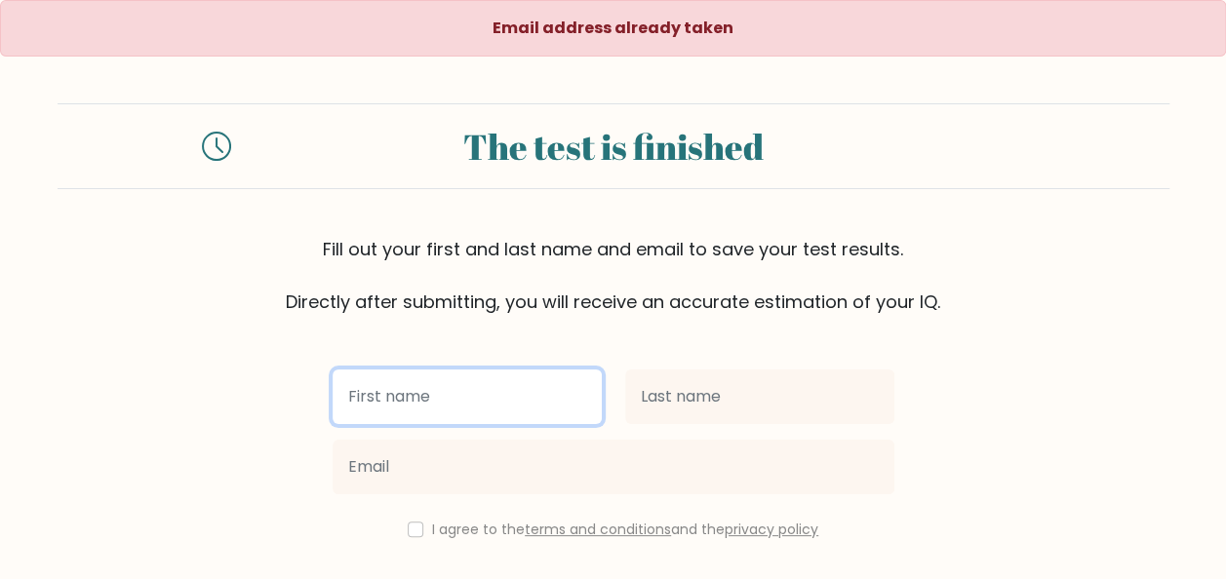
click at [472, 408] on input "text" at bounding box center [467, 397] width 269 height 55
type input "RAYMART"
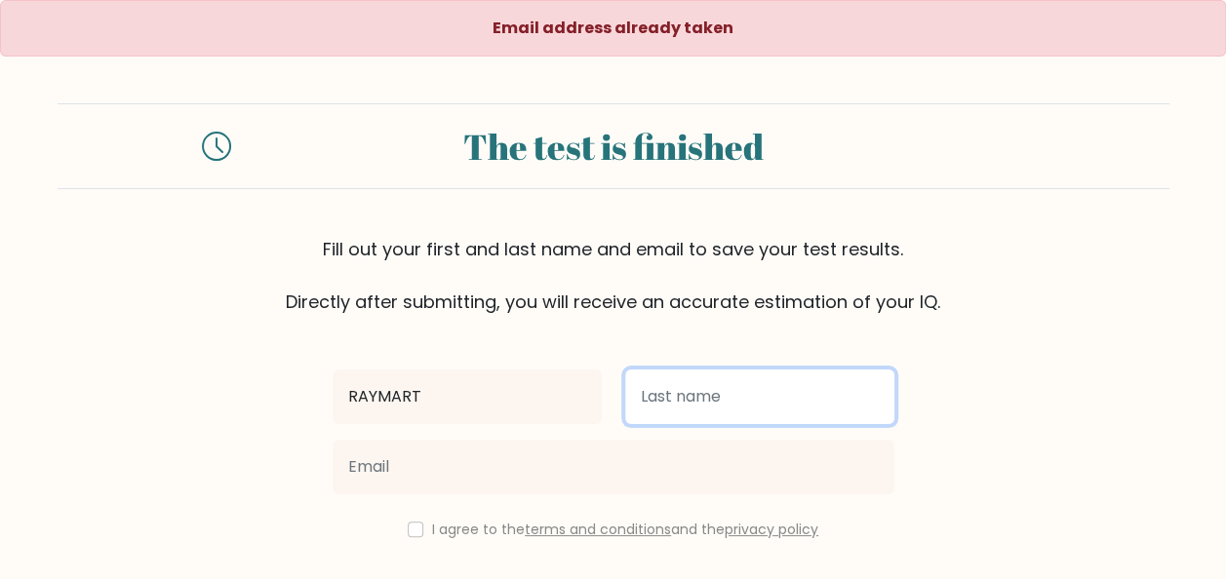
click at [683, 396] on input "text" at bounding box center [759, 397] width 269 height 55
type input "JURANE"
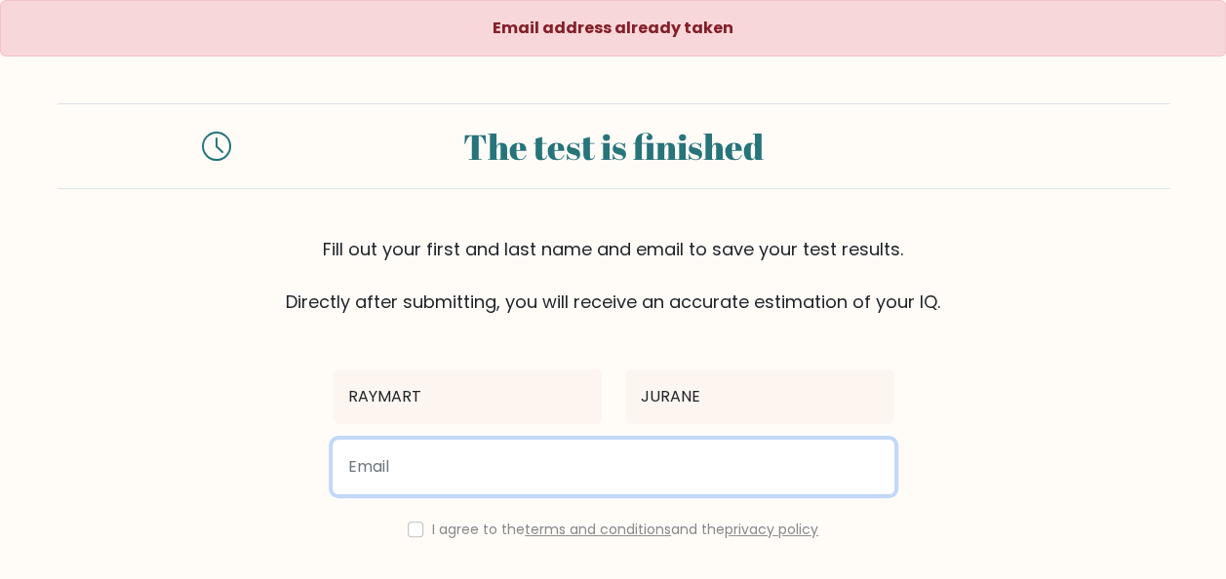
click at [496, 453] on input "email" at bounding box center [614, 467] width 562 height 55
type input "[EMAIL_ADDRESS][DOMAIN_NAME]"
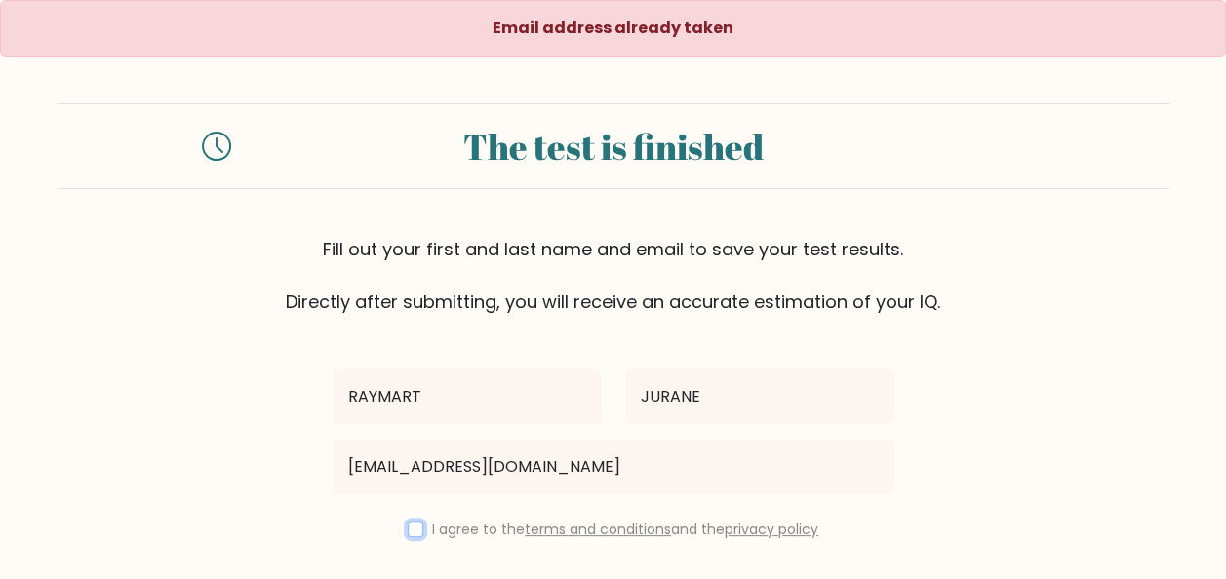
click at [408, 535] on input "checkbox" at bounding box center [416, 530] width 16 height 16
checkbox input "true"
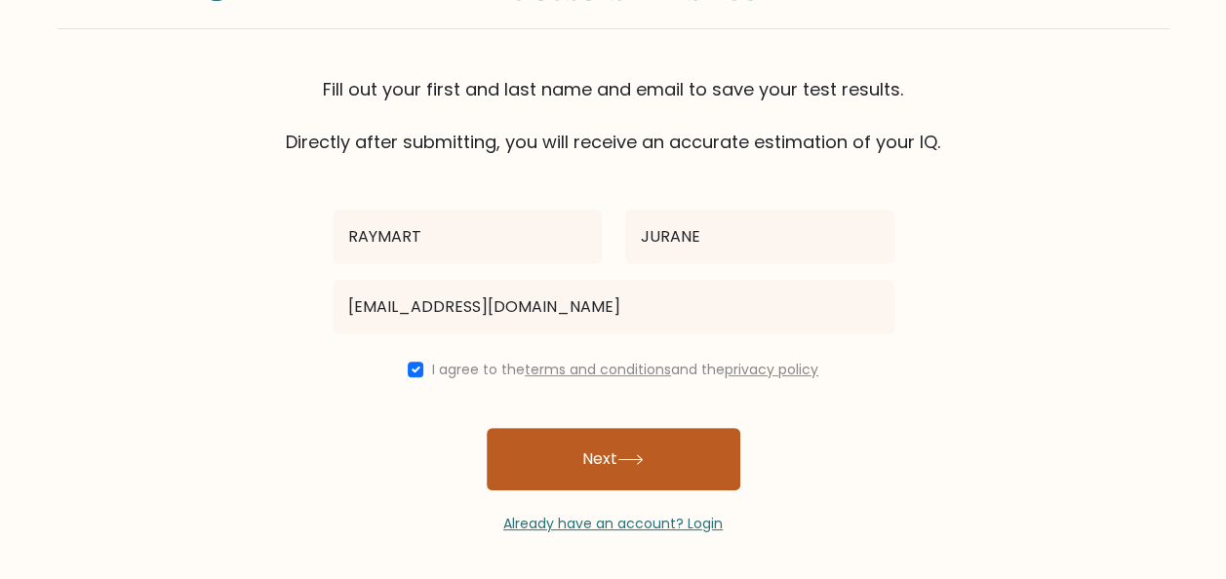
click at [599, 446] on button "Next" at bounding box center [614, 459] width 254 height 62
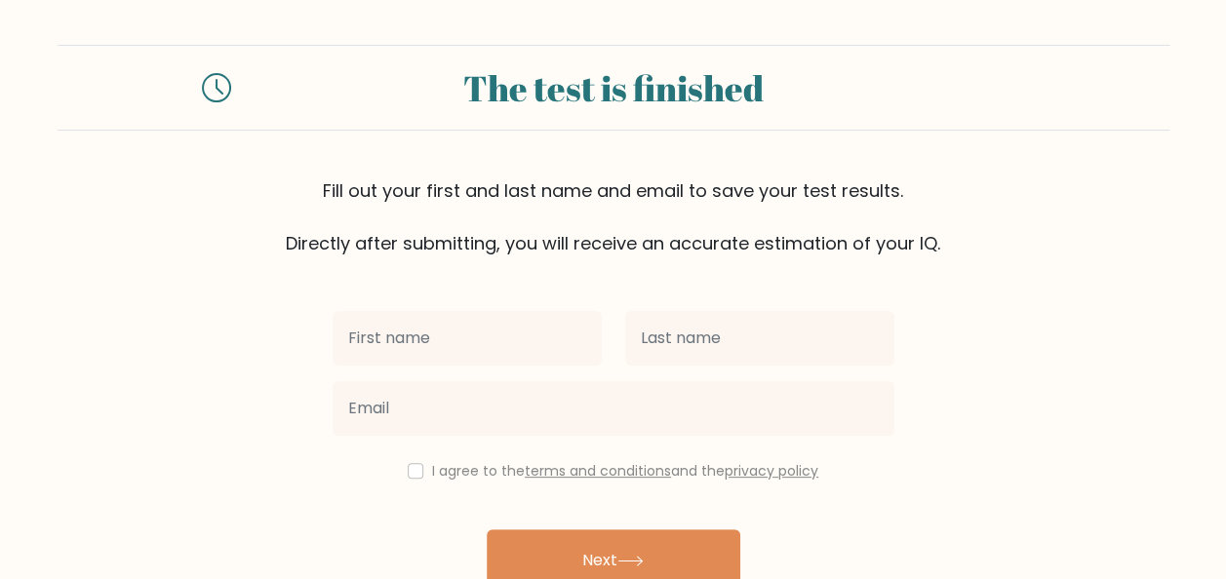
scroll to position [160, 0]
